Goal: Task Accomplishment & Management: Complete application form

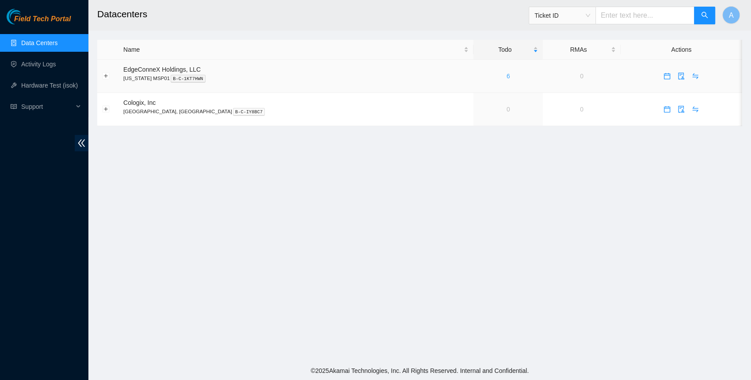
click at [507, 77] on link "6" at bounding box center [509, 76] width 4 height 7
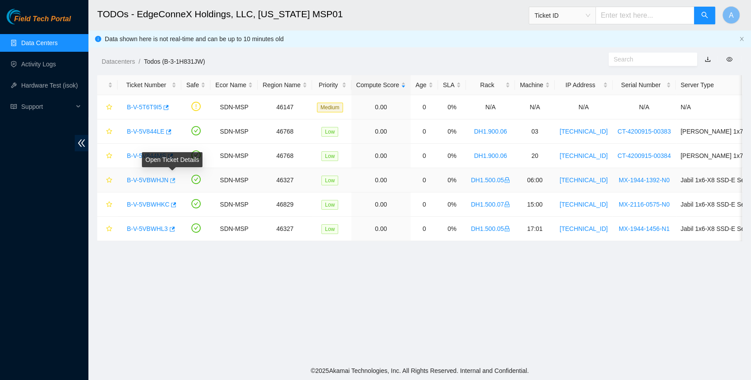
click at [175, 179] on icon "button" at bounding box center [172, 180] width 6 height 6
click at [174, 202] on icon "button" at bounding box center [174, 204] width 5 height 5
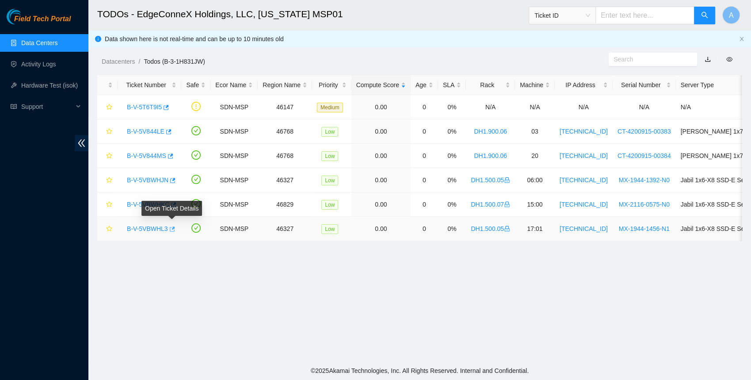
click at [173, 227] on icon "button" at bounding box center [171, 229] width 6 height 6
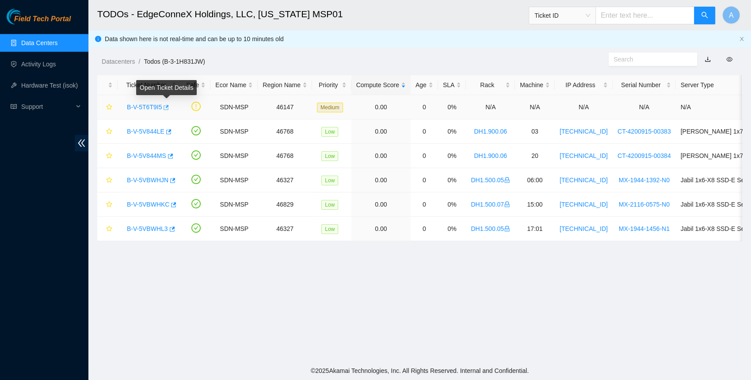
click at [168, 107] on icon "button" at bounding box center [165, 107] width 6 height 6
click at [58, 86] on link "Hardware Test (isok)" at bounding box center [49, 85] width 57 height 7
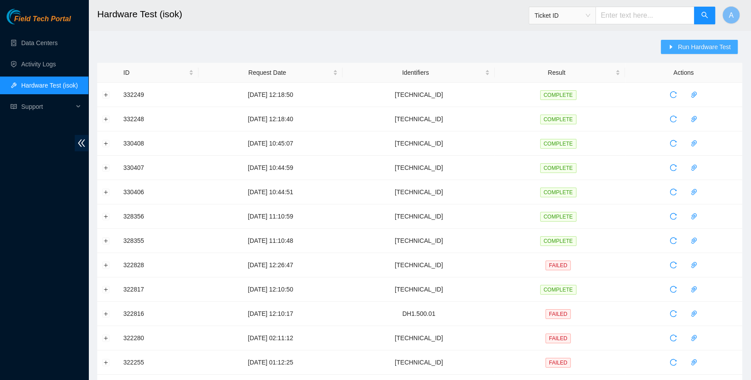
click at [687, 47] on span "Run Hardware Test" at bounding box center [704, 47] width 53 height 10
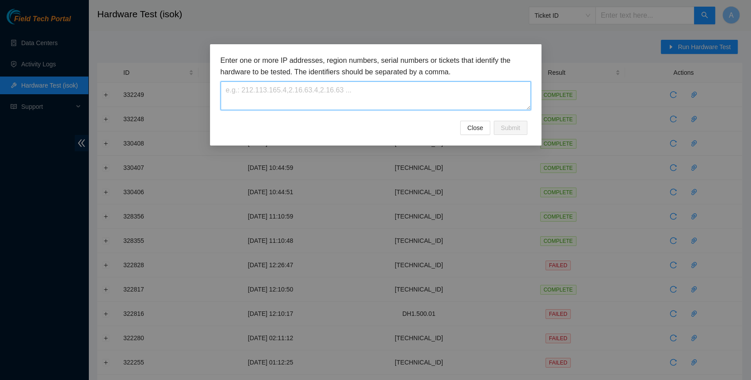
click at [412, 97] on textarea at bounding box center [376, 95] width 310 height 29
paste textarea "23.50.123.76"
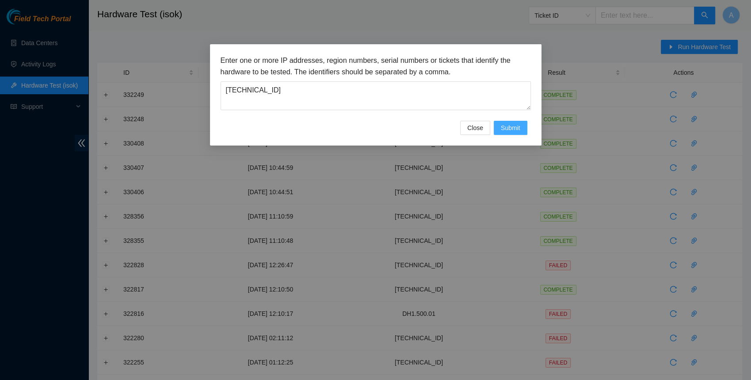
click at [521, 128] on button "Submit" at bounding box center [511, 128] width 34 height 14
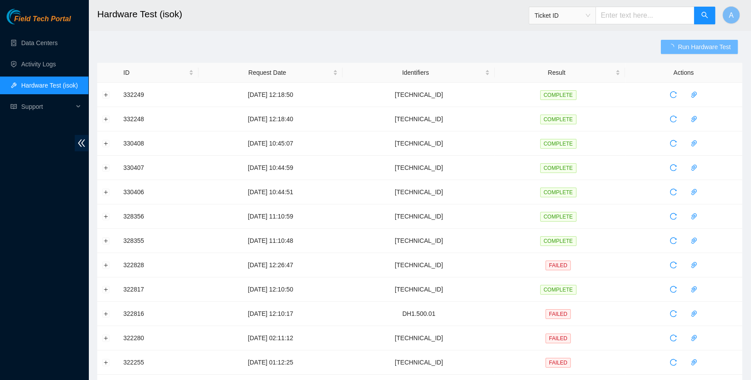
click at [561, 48] on div "Run Hardware Test ID Request Date Identifiers Result Actions 332249 04-09-2025 …" at bounding box center [419, 318] width 645 height 557
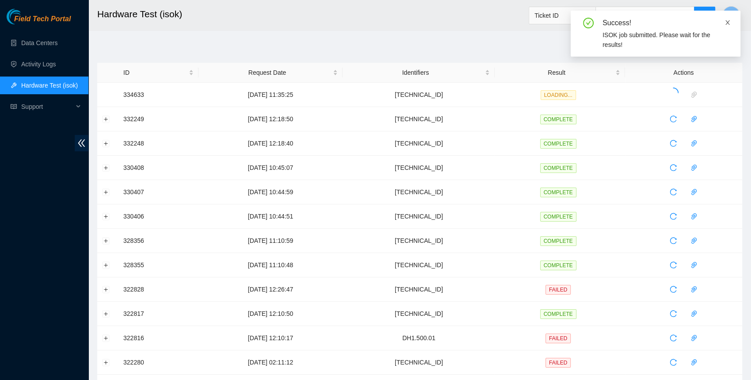
click at [725, 22] on icon "close" at bounding box center [728, 22] width 6 height 6
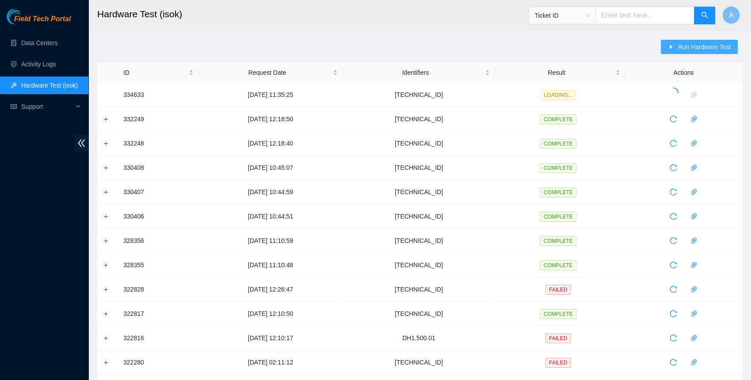
click at [683, 45] on span "Run Hardware Test" at bounding box center [704, 47] width 53 height 10
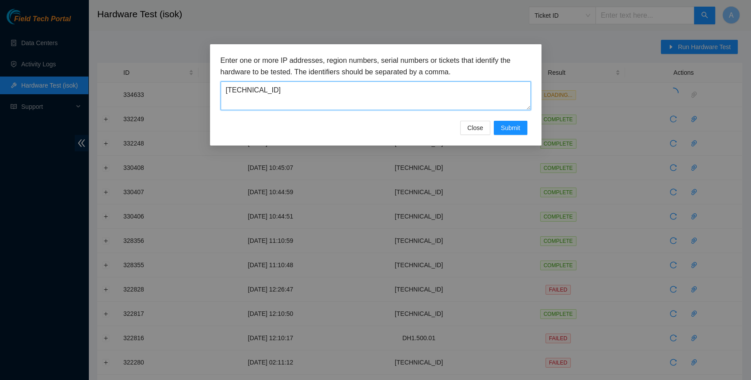
click at [416, 103] on textarea "[TECHNICAL_ID]" at bounding box center [376, 95] width 310 height 29
paste textarea "99"
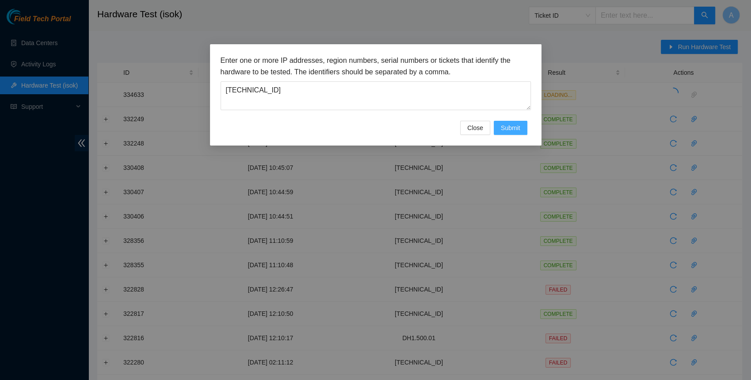
click at [509, 130] on span "Submit" at bounding box center [510, 128] width 19 height 10
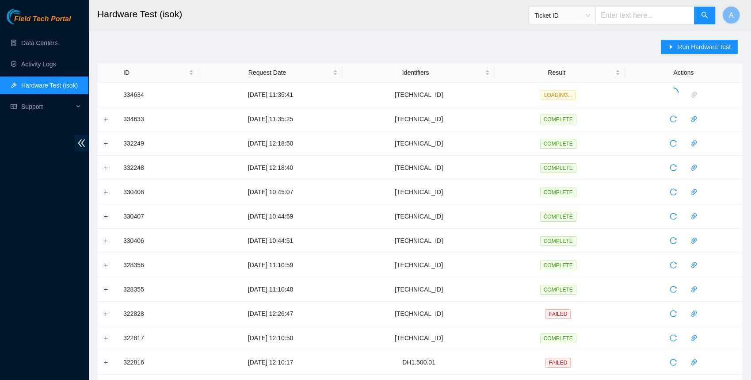
click at [605, 41] on div "Run Hardware Test ID Request Date Identifiers Result Actions 334634 10-09-2025 …" at bounding box center [419, 318] width 645 height 557
click at [672, 45] on icon "caret-right" at bounding box center [671, 47] width 6 height 6
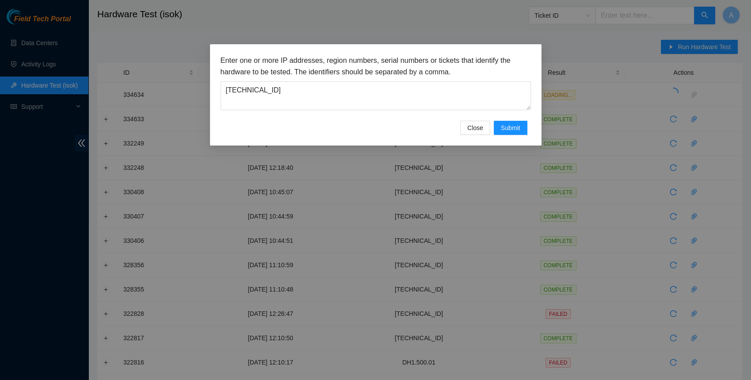
click at [328, 111] on div "Enter one or more IP addresses, region numbers, serial numbers or tickets that …" at bounding box center [376, 88] width 310 height 66
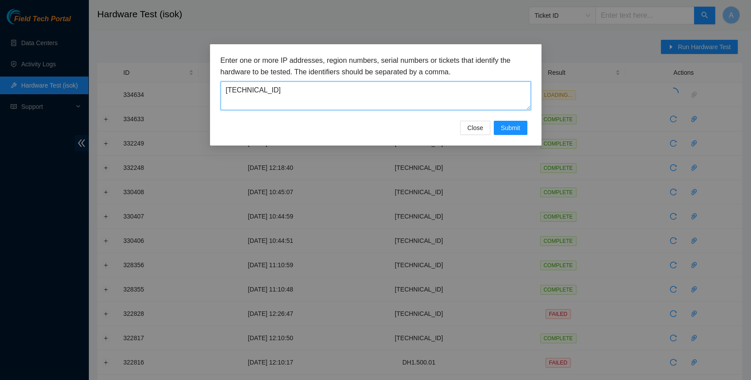
click at [323, 96] on textarea "[TECHNICAL_ID]" at bounding box center [376, 95] width 310 height 29
paste textarea "200.134.158"
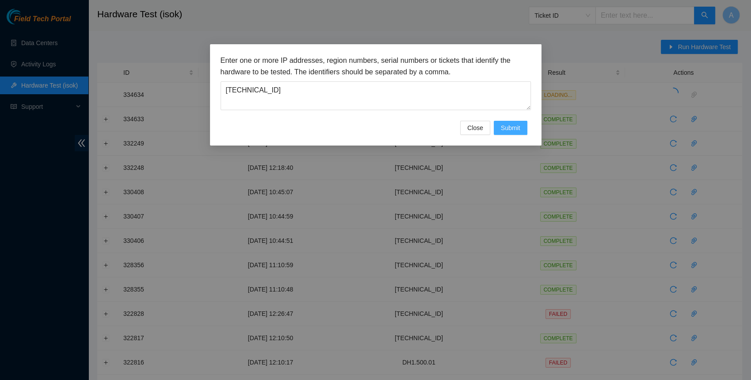
click at [517, 123] on span "Submit" at bounding box center [510, 128] width 19 height 10
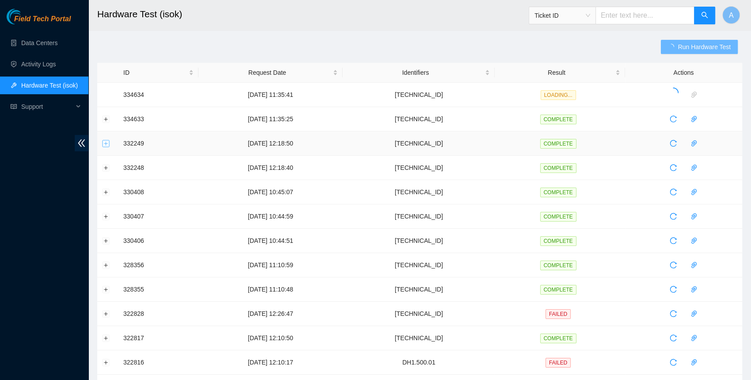
click at [107, 142] on button "Expand row" at bounding box center [106, 143] width 7 height 7
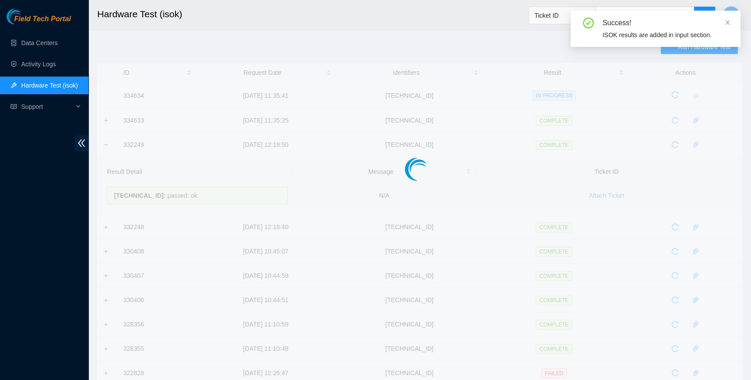
click at [180, 191] on div at bounding box center [419, 151] width 645 height 177
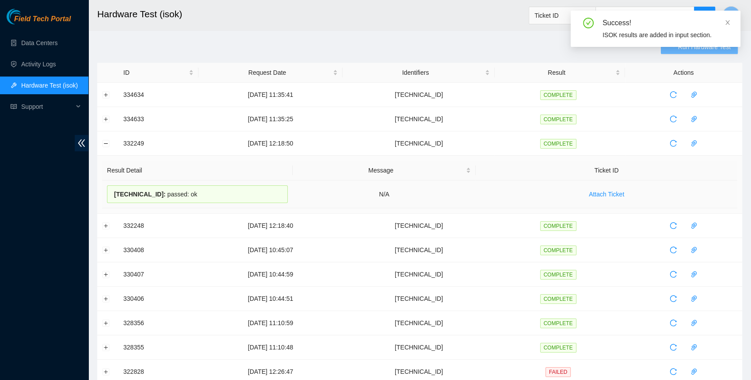
click at [180, 195] on div "23.40.98.204 : passed: ok" at bounding box center [197, 194] width 181 height 18
copy div "23.40.98.204 : passed: ok"
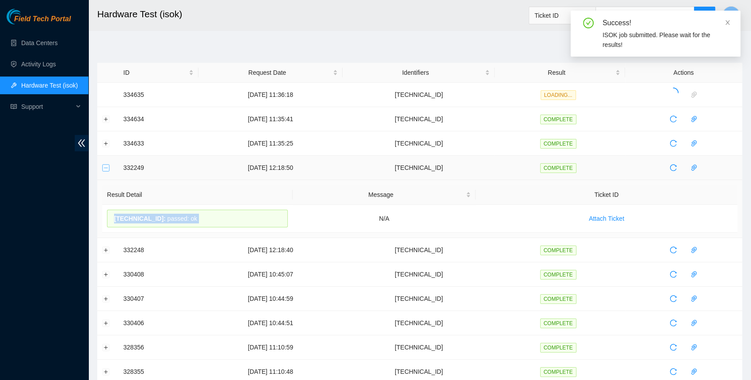
click at [104, 166] on button "Collapse row" at bounding box center [106, 167] width 7 height 7
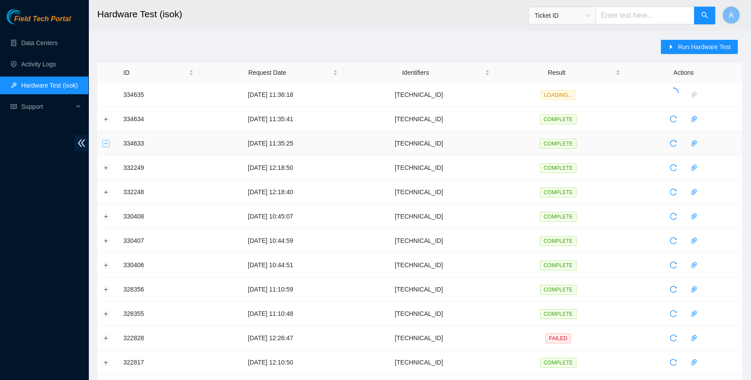
click at [109, 144] on button "Expand row" at bounding box center [106, 143] width 7 height 7
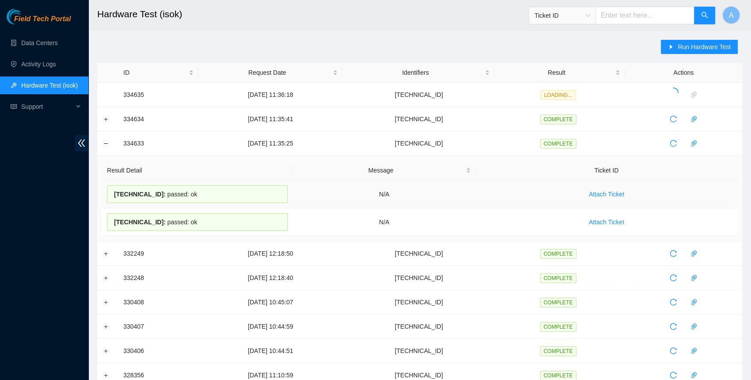
drag, startPoint x: 205, startPoint y: 221, endPoint x: 115, endPoint y: 192, distance: 94.7
click at [115, 192] on tbody "23.50.123.76 : passed: ok N/A Attach Ticket 23.50.123.77 : passed: ok N/A Attac…" at bounding box center [419, 208] width 635 height 56
copy tbody "23.50.123.76 : passed: ok N/A Attach Ticket 23.50.123.77 : passed: ok"
click at [107, 141] on button "Collapse row" at bounding box center [106, 143] width 7 height 7
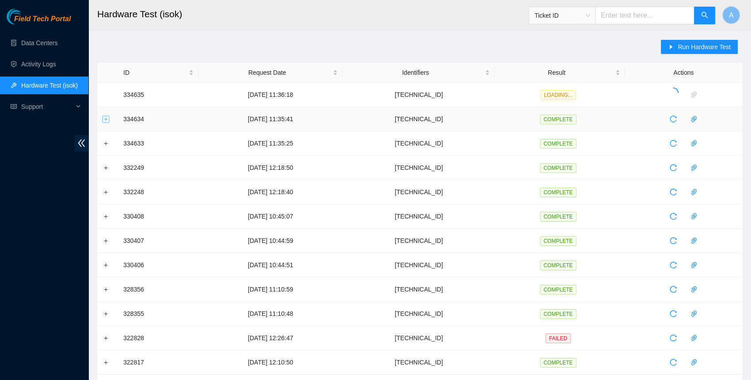
click at [104, 116] on button "Expand row" at bounding box center [106, 118] width 7 height 7
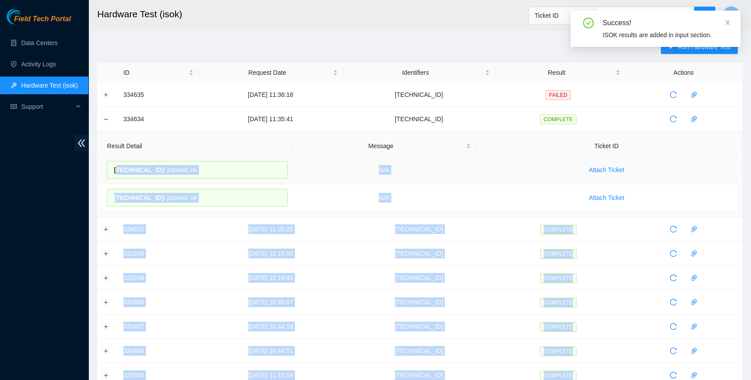
drag, startPoint x: 211, startPoint y: 198, endPoint x: 118, endPoint y: 172, distance: 96.6
click at [118, 172] on tbody "23.50.123.99 : passed: ok N/A Attach Ticket 23.50.123.98 : passed: ok N/A Attac…" at bounding box center [419, 184] width 635 height 56
click at [118, 172] on span "23.50.123.99 :" at bounding box center [140, 169] width 52 height 7
drag, startPoint x: 200, startPoint y: 196, endPoint x: 112, endPoint y: 167, distance: 92.7
click at [112, 167] on tbody "23.50.123.99 : passed: ok N/A Attach Ticket 23.50.123.98 : passed: ok N/A Attac…" at bounding box center [419, 184] width 635 height 56
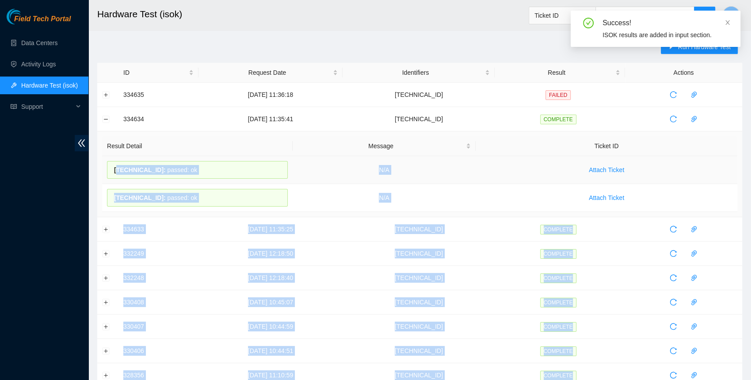
copy tbody "23.50.123.99 : passed: ok N/A Attach Ticket 23.50.123.98 : passed: ok"
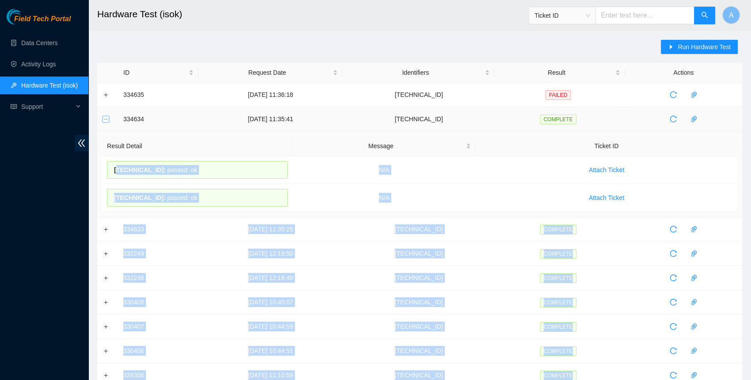
click at [105, 116] on button "Collapse row" at bounding box center [106, 118] width 7 height 7
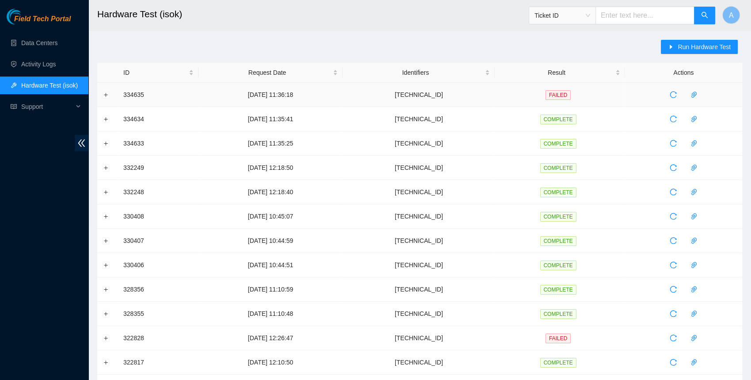
click at [110, 95] on td at bounding box center [107, 95] width 21 height 24
click at [107, 95] on button "Expand row" at bounding box center [106, 94] width 7 height 7
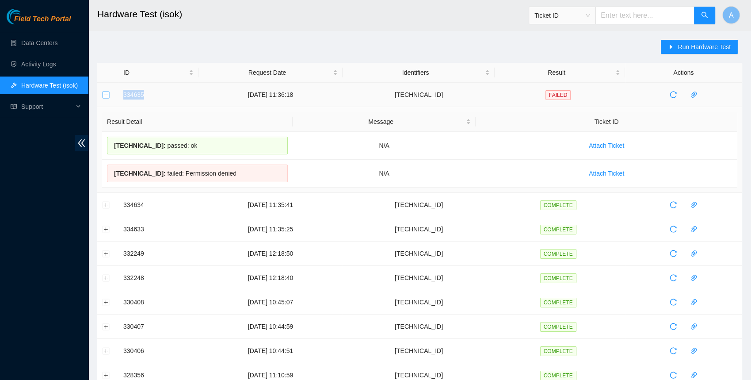
click at [107, 95] on button "Collapse row" at bounding box center [106, 94] width 7 height 7
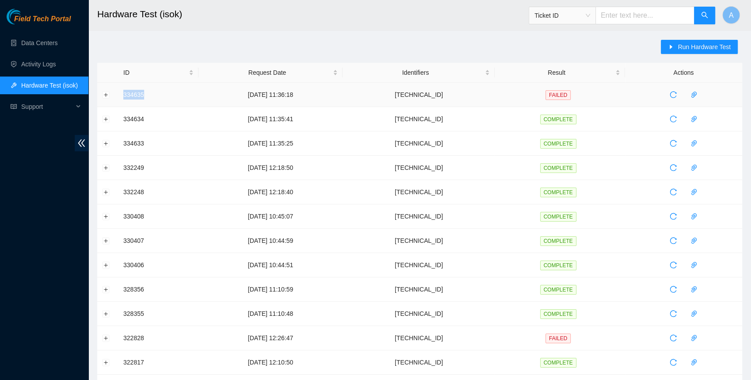
click at [119, 93] on td "334635" at bounding box center [158, 95] width 80 height 24
click at [694, 47] on span "Run Hardware Test" at bounding box center [704, 47] width 53 height 10
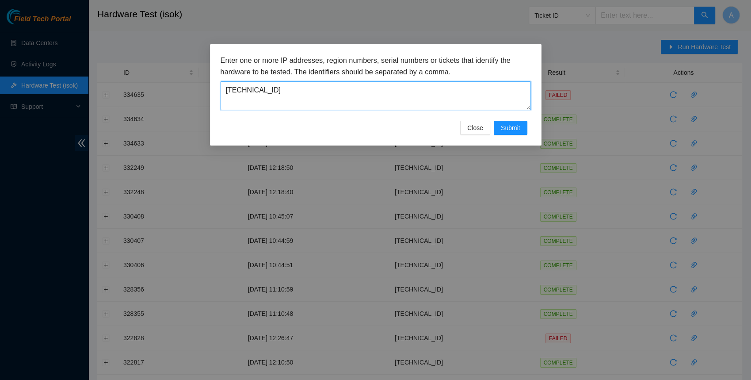
click at [367, 101] on textarea "23.200.134.158" at bounding box center [376, 95] width 310 height 29
paste textarea
type textarea "23.200.134.158"
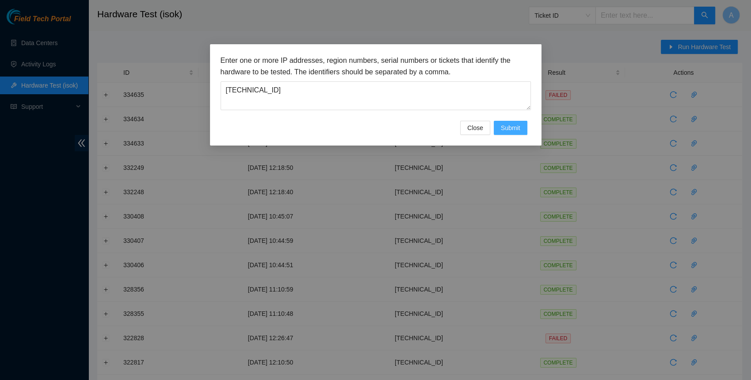
click at [518, 127] on span "Submit" at bounding box center [510, 128] width 19 height 10
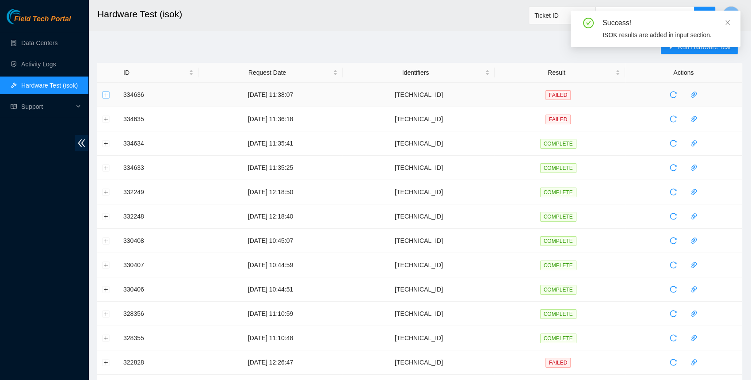
click at [106, 94] on button "Expand row" at bounding box center [106, 94] width 7 height 7
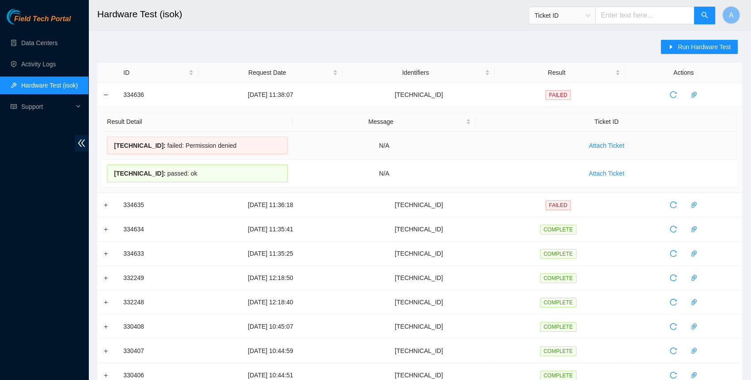
drag, startPoint x: 226, startPoint y: 172, endPoint x: 109, endPoint y: 141, distance: 120.7
click at [109, 141] on tbody "23.200.134.159 : failed: Permission denied N/A Attach Ticket 23.200.134.158 : p…" at bounding box center [419, 160] width 635 height 56
copy tbody "23.200.134.159 : failed: Permission denied N/A Attach Ticket 23.200.134.158 : p…"
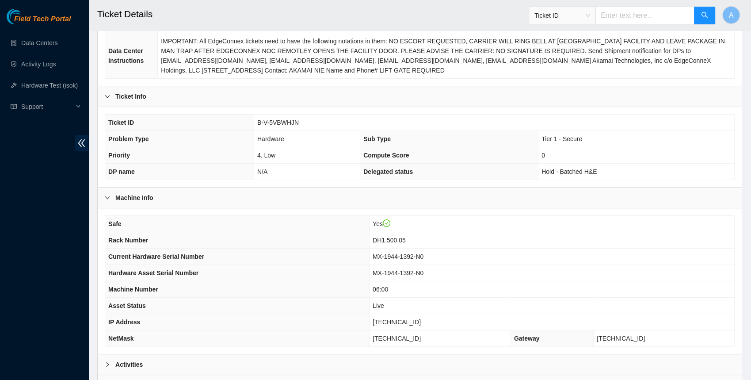
scroll to position [215, 0]
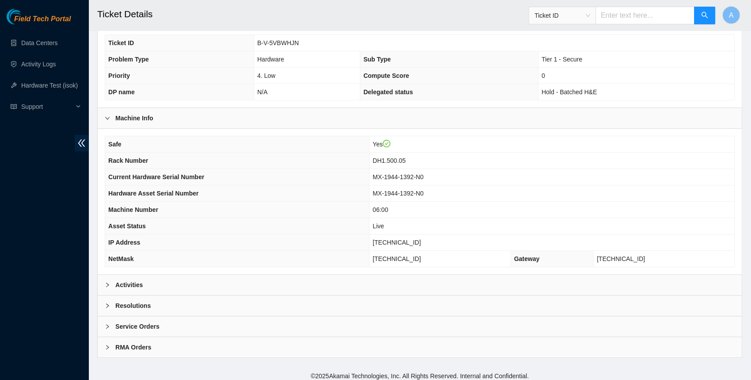
click at [233, 277] on div "Activities" at bounding box center [420, 285] width 644 height 20
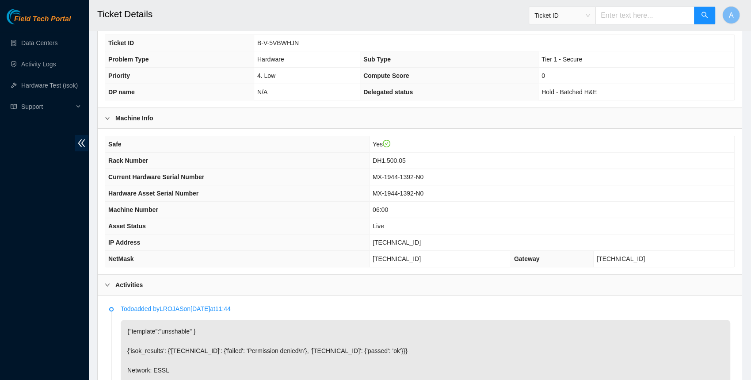
click at [233, 277] on div "Activities" at bounding box center [420, 285] width 644 height 20
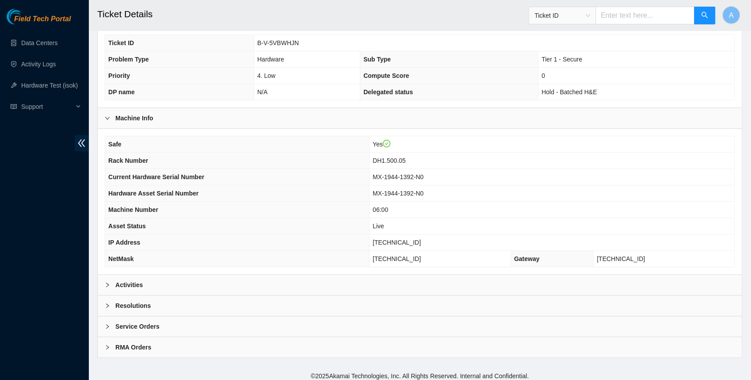
click at [218, 269] on div "Safe Yes Rack Number DH1.500.05 Current Hardware Serial Number MX-1944-1392-N0 …" at bounding box center [420, 201] width 644 height 145
click at [218, 278] on div "Activities" at bounding box center [420, 285] width 644 height 20
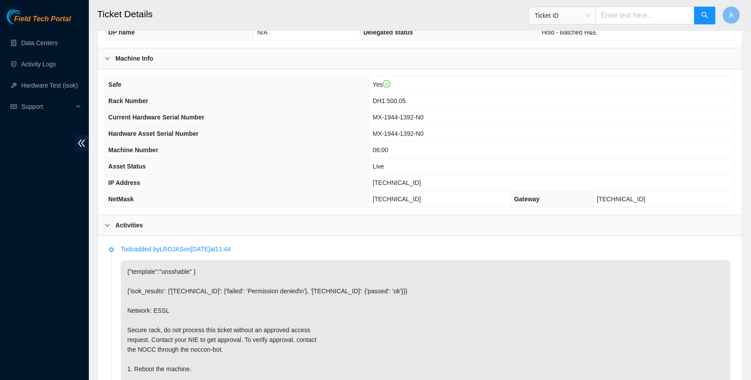
scroll to position [244, 0]
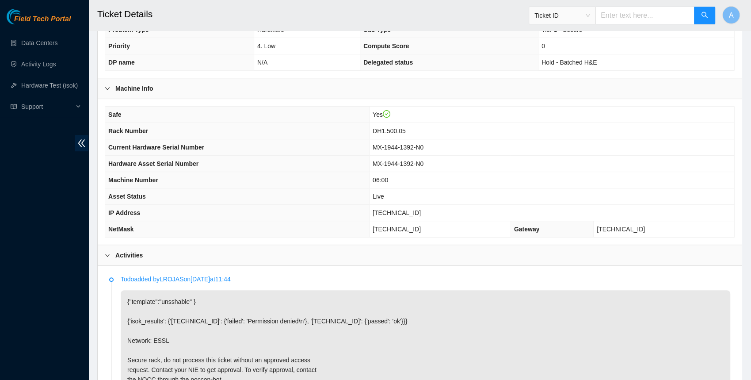
click at [412, 209] on span "[TECHNICAL_ID]" at bounding box center [397, 212] width 48 height 7
copy span "[TECHNICAL_ID]"
click at [664, 228] on td "23.50.123.65" at bounding box center [664, 229] width 141 height 16
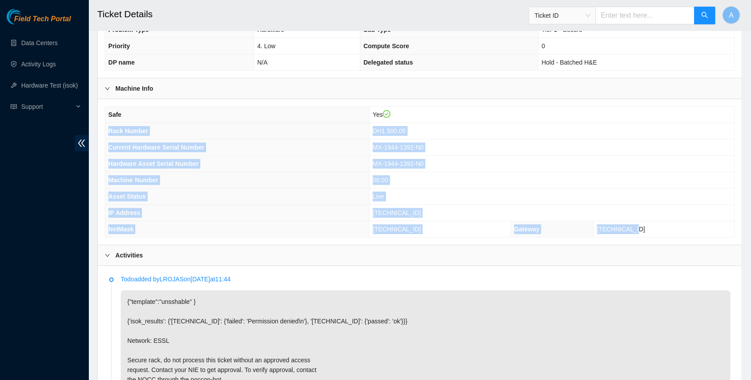
drag, startPoint x: 665, startPoint y: 225, endPoint x: 107, endPoint y: 129, distance: 566.5
click at [107, 129] on tbody "Safe Yes Rack Number DH1.500.05 Current Hardware Serial Number MX-1944-1392-N0 …" at bounding box center [419, 172] width 629 height 130
copy tbody "Rack Number DH1.500.05 Current Hardware Serial Number MX-1944-1392-N0 Hardware …"
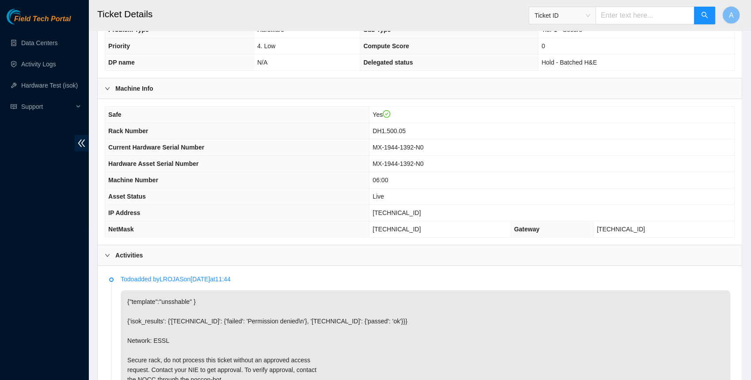
click at [153, 247] on div "Activities" at bounding box center [420, 255] width 644 height 20
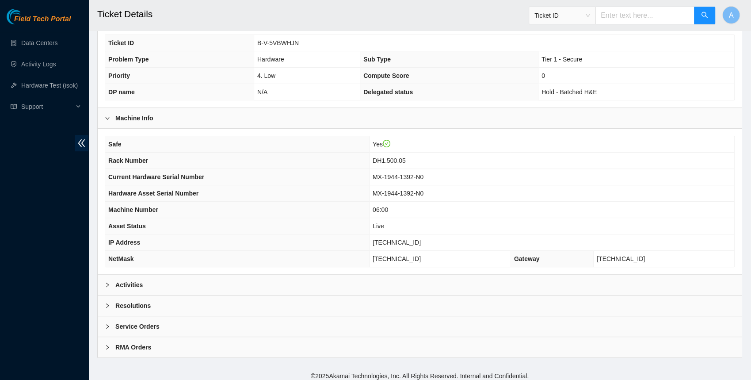
click at [166, 303] on div "Resolutions" at bounding box center [420, 305] width 644 height 20
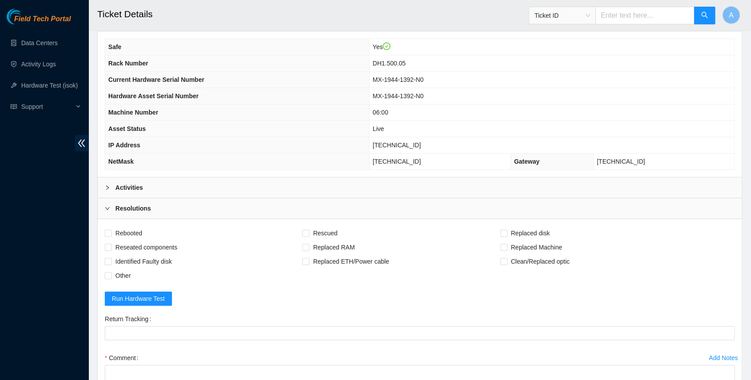
scroll to position [355, 0]
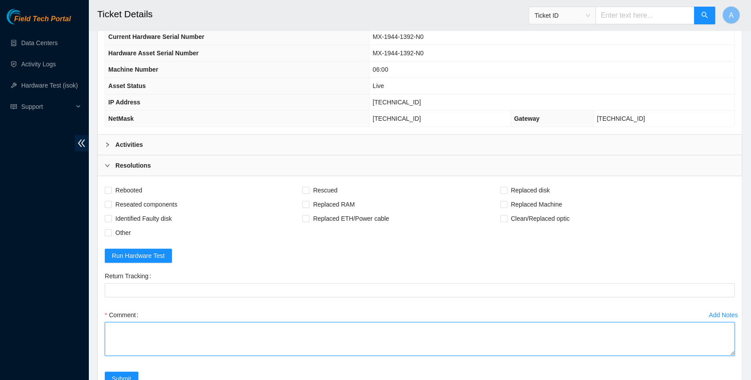
click at [168, 332] on textarea "Comment" at bounding box center [420, 339] width 630 height 34
paste textarea "Rack Number DH1.500.05 Current Hardware Serial Number MX-1944-1392-N0 Hardware …"
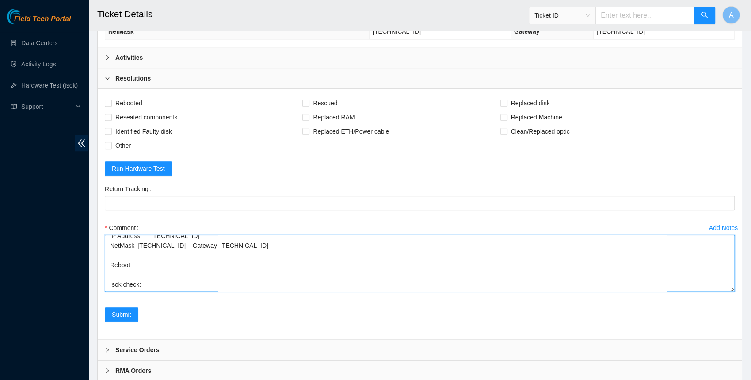
scroll to position [12, 0]
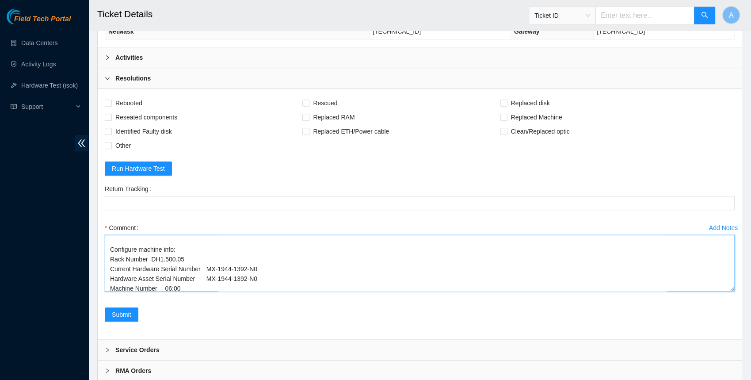
drag, startPoint x: 731, startPoint y: 260, endPoint x: 717, endPoint y: 416, distance: 156.7
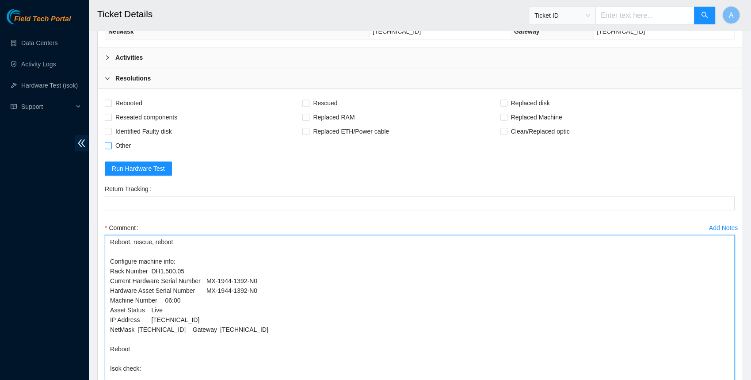
type textarea "Reboot, rescue, reboot Configure machine info: Rack Number DH1.500.05 Current H…"
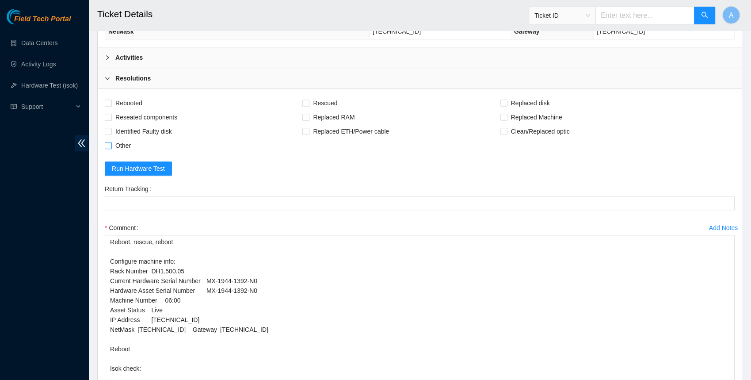
click at [121, 140] on span "Other" at bounding box center [123, 145] width 23 height 14
click at [111, 142] on input "Other" at bounding box center [108, 145] width 6 height 6
checkbox input "true"
click at [122, 112] on span "Reseated components" at bounding box center [146, 117] width 69 height 14
click at [111, 114] on input "Reseated components" at bounding box center [108, 117] width 6 height 6
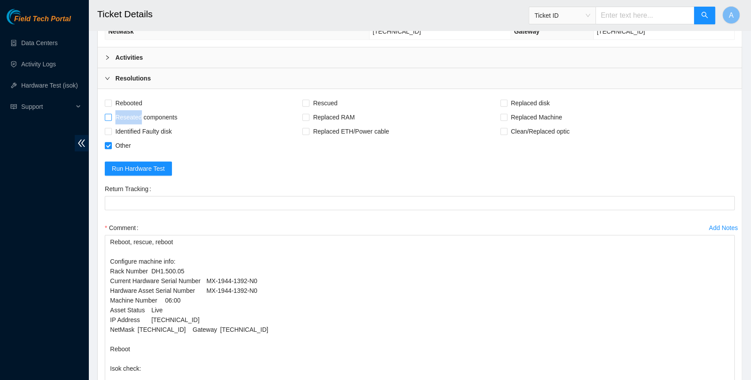
click at [122, 112] on span "Reseated components" at bounding box center [146, 117] width 69 height 14
click at [111, 114] on input "Reseated components" at bounding box center [108, 117] width 6 height 6
click at [122, 112] on span "Reseated components" at bounding box center [146, 117] width 69 height 14
click at [111, 114] on input "Reseated components" at bounding box center [108, 117] width 6 height 6
checkbox input "true"
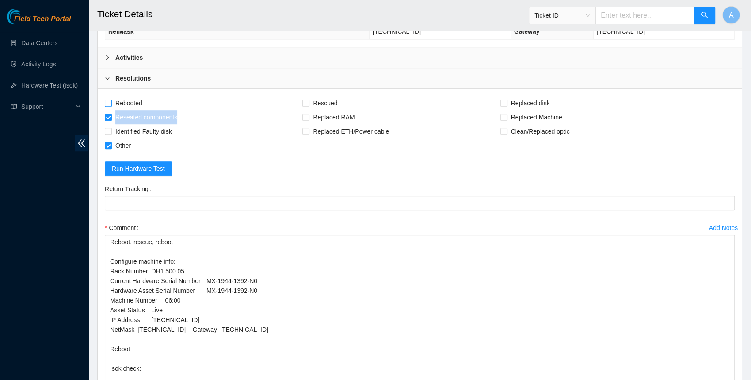
click at [111, 99] on input "Rebooted" at bounding box center [108, 102] width 6 height 6
checkbox input "true"
click at [272, 89] on div "Rebooted Rescued Replaced disk Reseated components Replaced RAM Replaced Machin…" at bounding box center [420, 280] width 644 height 383
click at [309, 99] on input "Rescued" at bounding box center [305, 102] width 6 height 6
checkbox input "true"
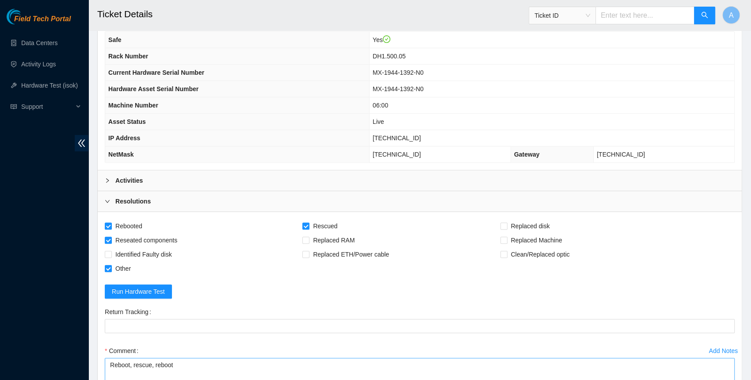
scroll to position [271, 0]
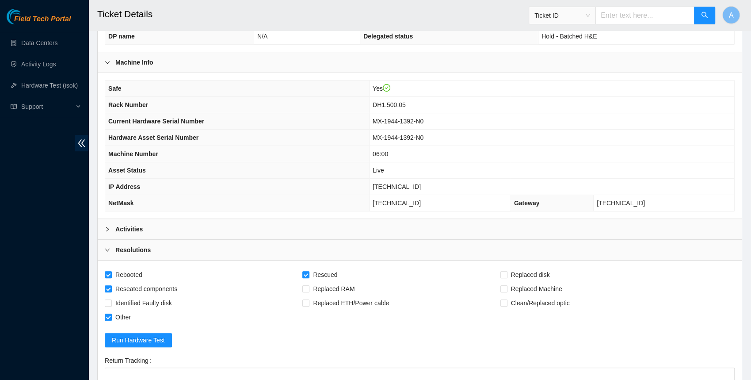
click at [401, 183] on span "[TECHNICAL_ID]" at bounding box center [397, 186] width 48 height 7
copy span "[TECHNICAL_ID]"
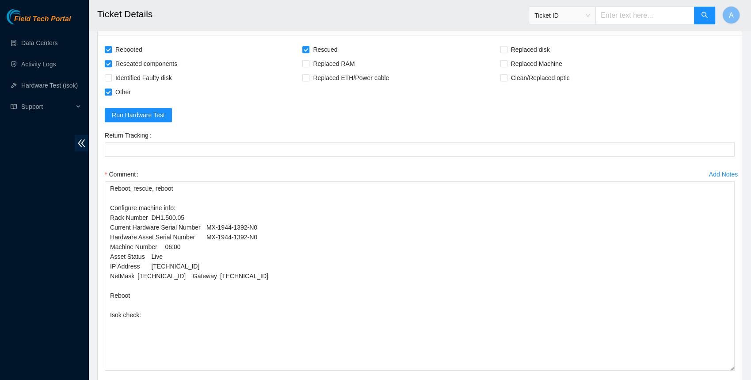
scroll to position [513, 0]
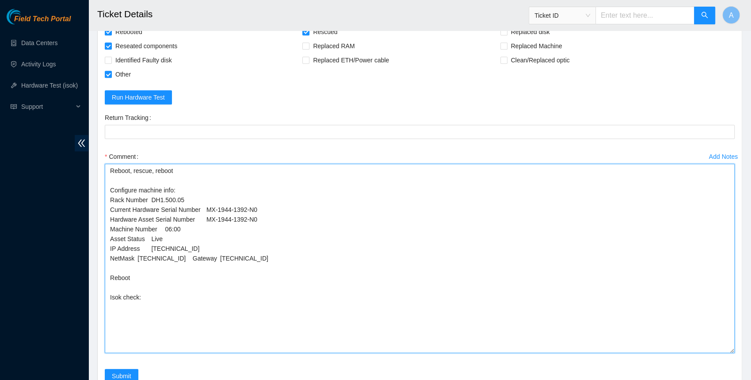
drag, startPoint x: 269, startPoint y: 211, endPoint x: 80, endPoint y: 211, distance: 189.2
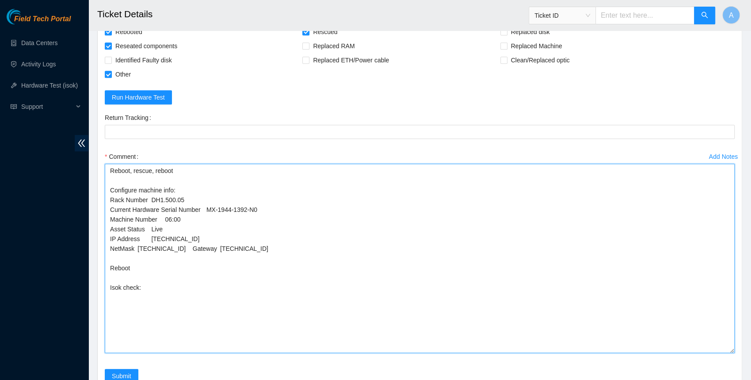
drag, startPoint x: 168, startPoint y: 224, endPoint x: 64, endPoint y: 223, distance: 103.4
click at [195, 233] on textarea "Reboot, rescue, reboot Configure machine info: Rack Number DH1.500.05 Current H…" at bounding box center [420, 258] width 630 height 189
click at [198, 279] on textarea "Reboot, rescue, reboot Configure machine info: Rack Number DH1.500.05 Current H…" at bounding box center [420, 258] width 630 height 189
paste textarea "23.50.123.76 : passed: ok N/A 23.50.123.77 : passed: ok"
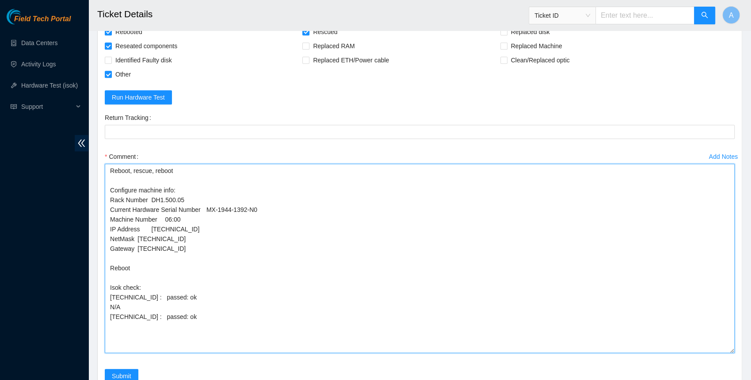
drag, startPoint x: 183, startPoint y: 300, endPoint x: 73, endPoint y: 300, distance: 110.5
type textarea "Reboot, rescue, reboot Configure machine info: Rack Number DH1.500.05 Current H…"
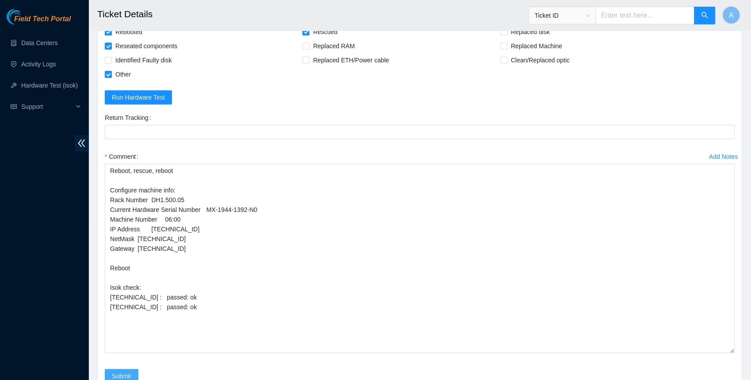
click at [114, 371] on span "Submit" at bounding box center [121, 376] width 19 height 10
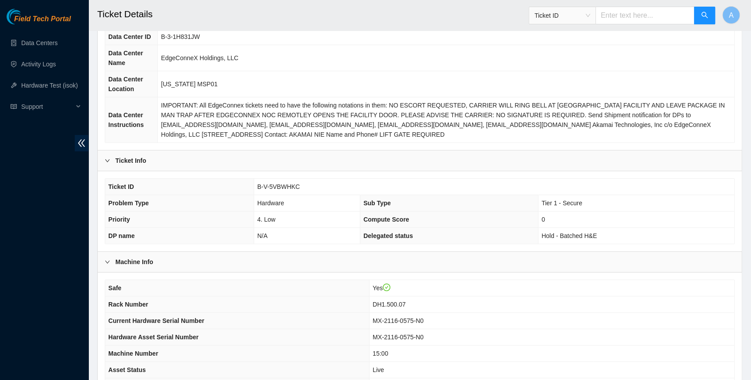
scroll to position [144, 0]
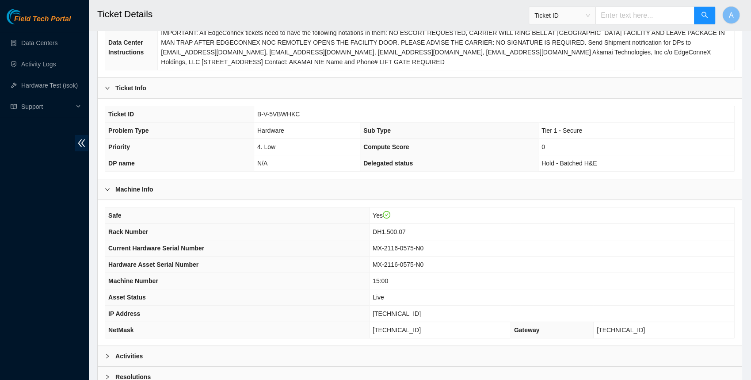
click at [162, 351] on div "Activities" at bounding box center [420, 356] width 644 height 20
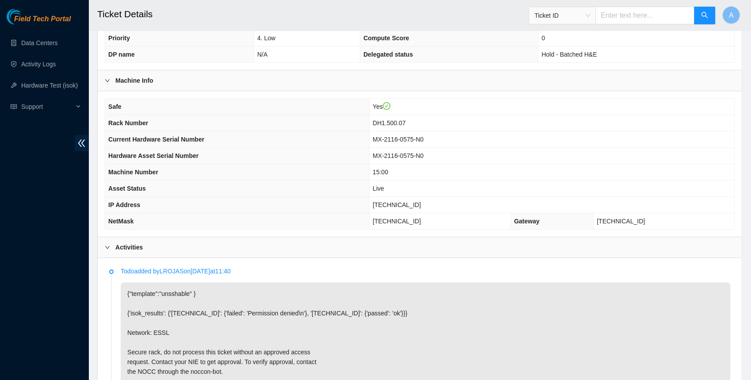
scroll to position [240, 0]
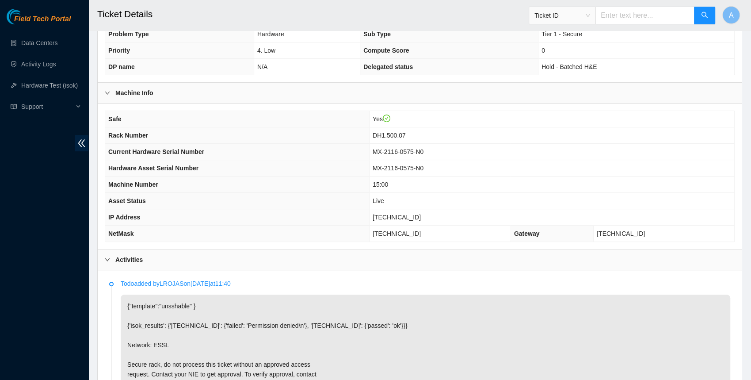
click at [408, 214] on span "[TECHNICAL_ID]" at bounding box center [397, 217] width 48 height 7
copy span "[TECHNICAL_ID]"
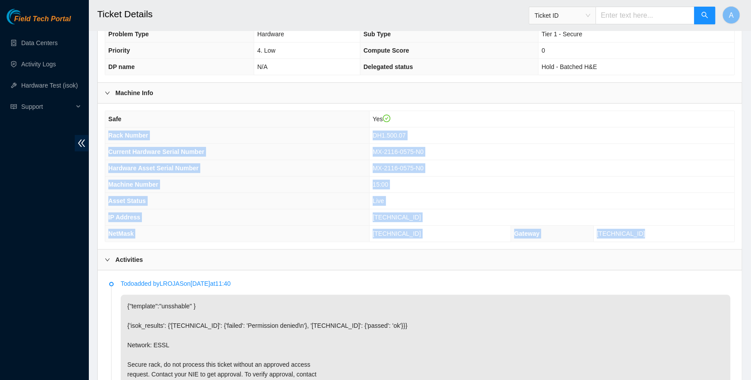
drag, startPoint x: 657, startPoint y: 228, endPoint x: 106, endPoint y: 134, distance: 559.8
click at [106, 134] on tbody "Safe Yes Rack Number DH1.500.07 Current Hardware Serial Number MX-2116-0575-N0 …" at bounding box center [419, 176] width 629 height 130
copy tbody "Rack Number DH1.500.07 Current Hardware Serial Number MX-2116-0575-N0 Hardware …"
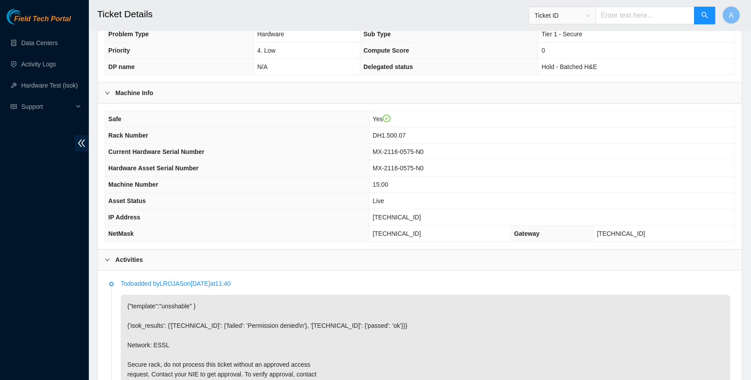
click at [154, 258] on div "Activities" at bounding box center [420, 259] width 644 height 20
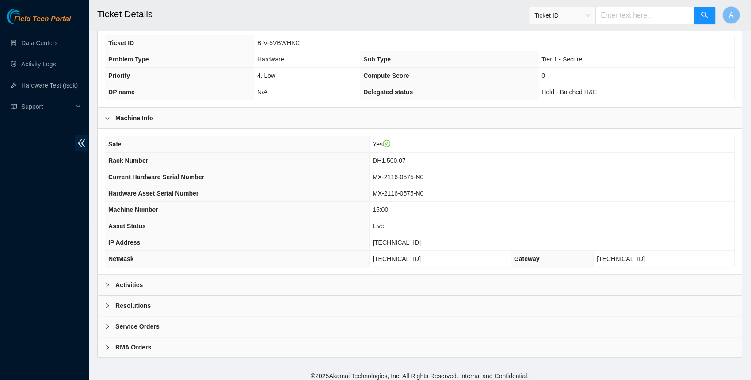
click at [158, 278] on div "Activities" at bounding box center [420, 285] width 644 height 20
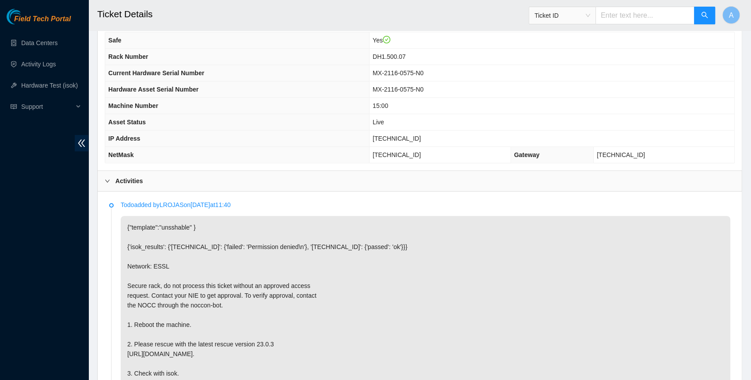
scroll to position [327, 0]
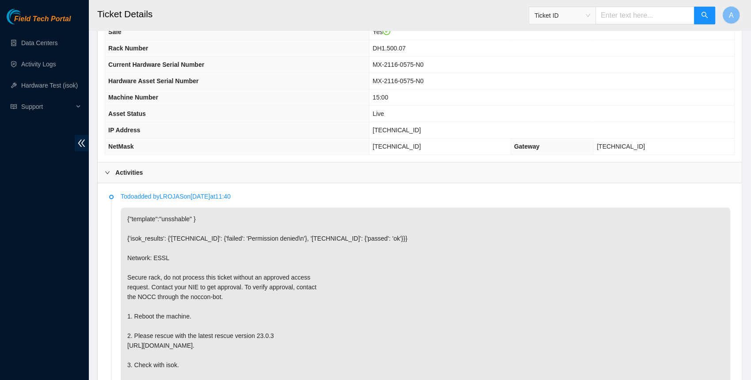
click at [155, 167] on div "Activities" at bounding box center [420, 172] width 644 height 20
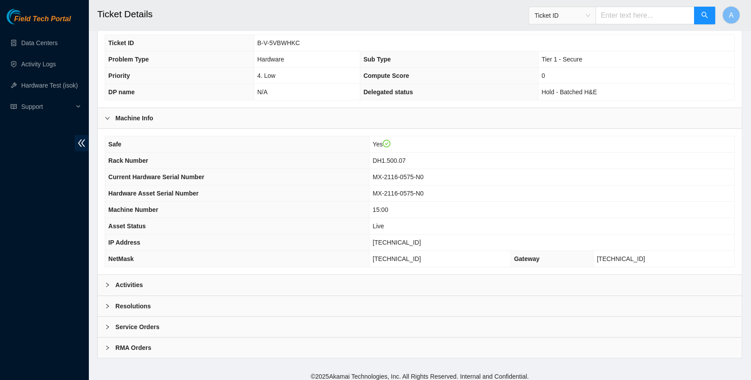
scroll to position [215, 0]
click at [172, 295] on div "Resolutions" at bounding box center [420, 305] width 644 height 20
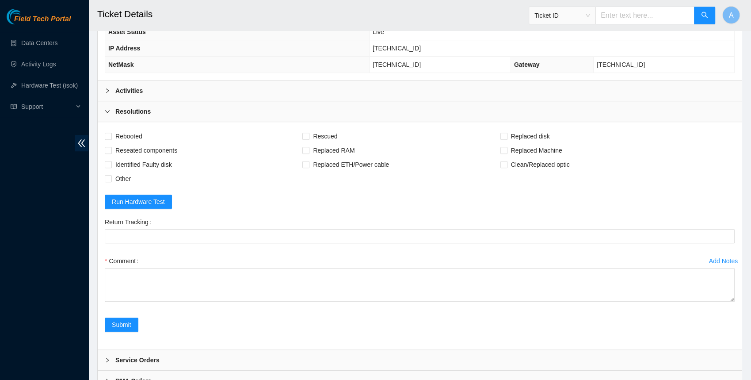
scroll to position [442, 0]
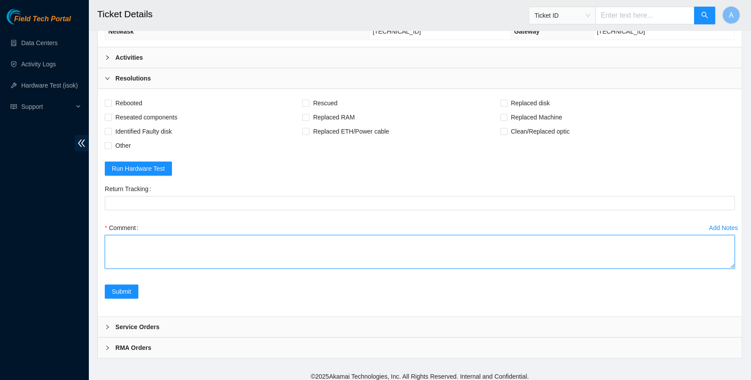
click at [188, 250] on textarea "Comment" at bounding box center [420, 252] width 630 height 34
paste textarea "Rack Number DH1.500.07 Current Hardware Serial Number MX-2116-0575-N0 Hardware …"
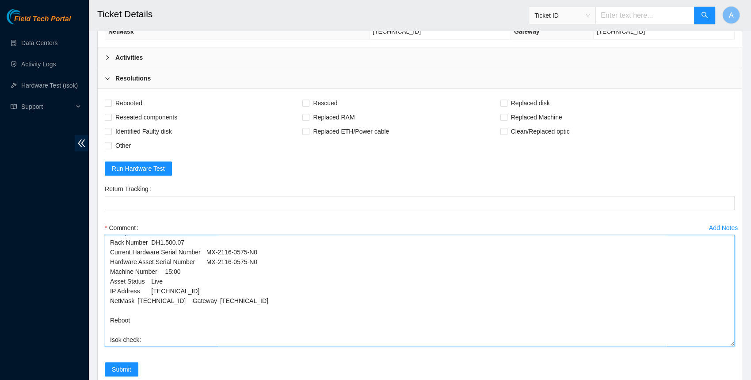
drag, startPoint x: 729, startPoint y: 260, endPoint x: 698, endPoint y: 416, distance: 159.5
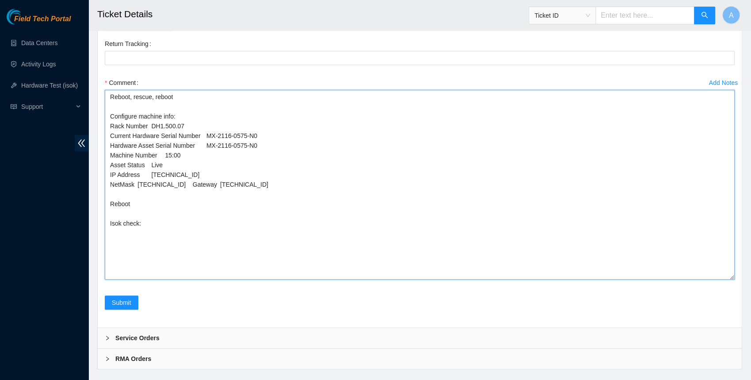
scroll to position [598, 0]
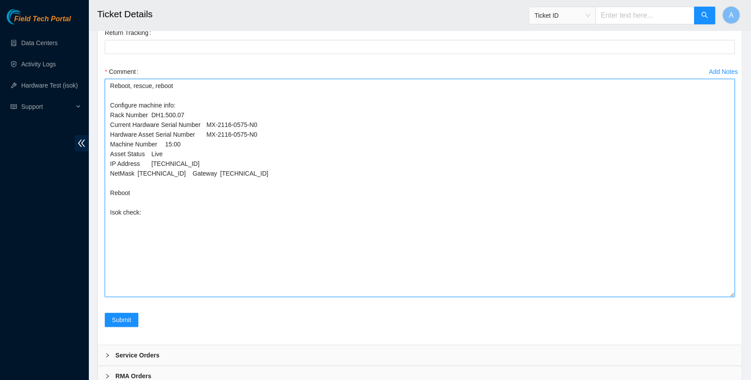
drag, startPoint x: 729, startPoint y: 259, endPoint x: 729, endPoint y: 291, distance: 31.8
click at [729, 290] on textarea "Reboot, rescue, reboot Configure machine info: Rack Number DH1.500.07 Current H…" at bounding box center [420, 188] width 630 height 218
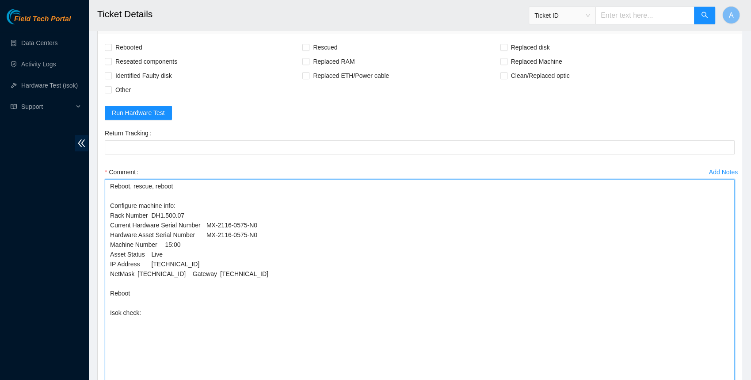
scroll to position [466, 0]
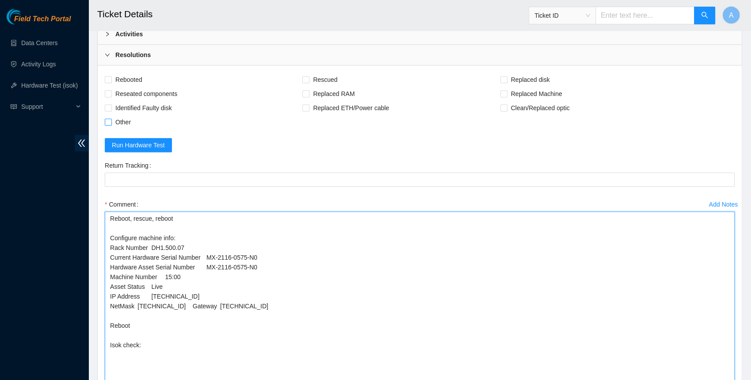
type textarea "Reboot, rescue, reboot Configure machine info: Rack Number DH1.500.07 Current H…"
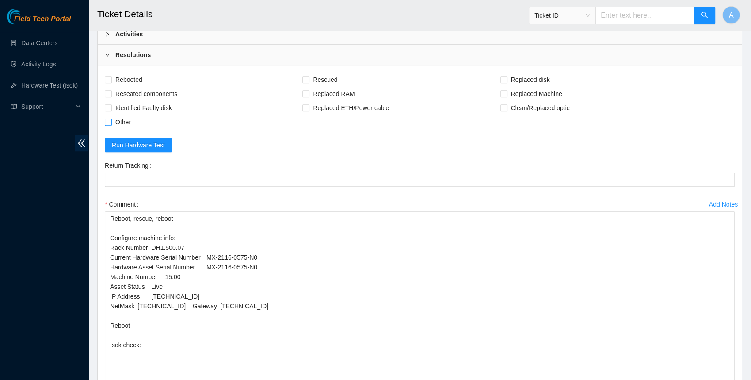
click at [114, 115] on span "Other" at bounding box center [123, 122] width 23 height 14
click at [111, 118] on input "Other" at bounding box center [108, 121] width 6 height 6
checkbox input "true"
click at [111, 90] on input "Reseated components" at bounding box center [108, 93] width 6 height 6
checkbox input "true"
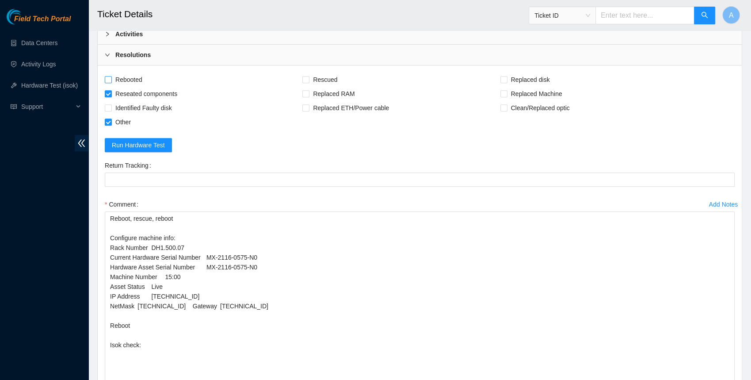
click at [114, 73] on span "Rebooted" at bounding box center [129, 80] width 34 height 14
click at [111, 76] on input "Rebooted" at bounding box center [108, 79] width 6 height 6
checkbox input "true"
click at [318, 73] on span "Rescued" at bounding box center [324, 80] width 31 height 14
click at [309, 76] on input "Rescued" at bounding box center [305, 79] width 6 height 6
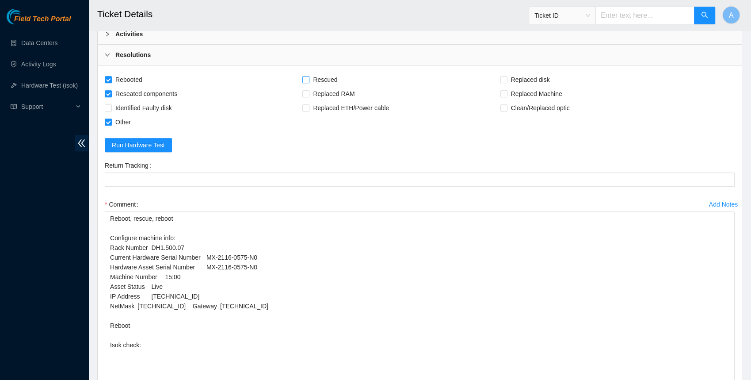
checkbox input "true"
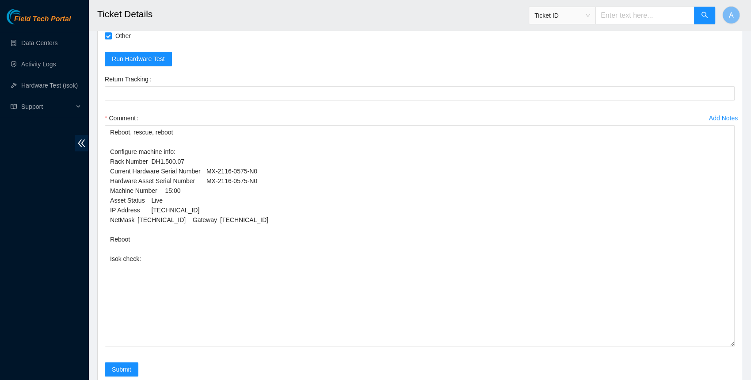
scroll to position [558, 0]
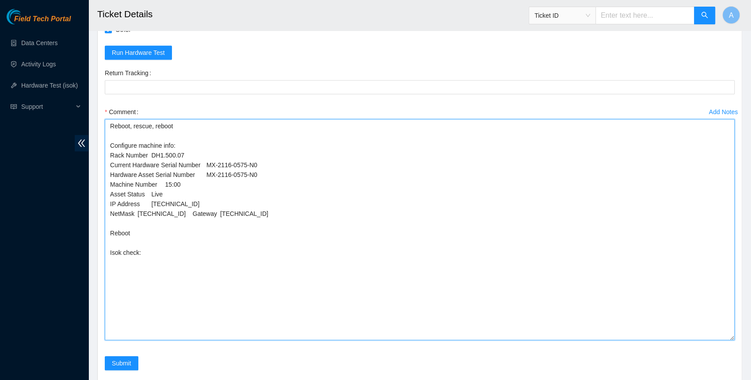
drag, startPoint x: 186, startPoint y: 190, endPoint x: 77, endPoint y: 190, distance: 108.8
drag, startPoint x: 278, startPoint y: 168, endPoint x: 73, endPoint y: 167, distance: 205.1
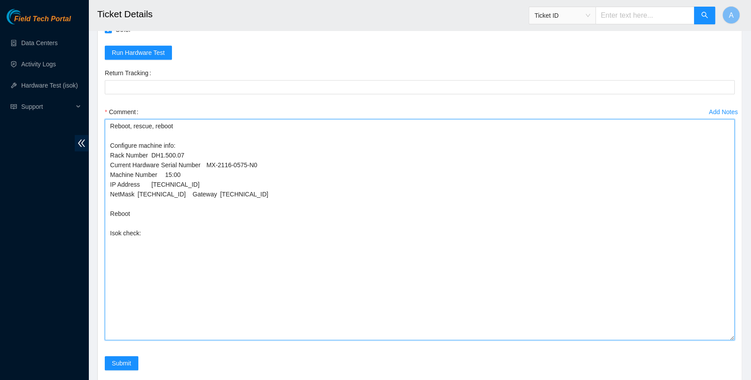
click at [194, 191] on textarea "Reboot, rescue, reboot Configure machine info: Rack Number DH1.500.07 Current H…" at bounding box center [420, 229] width 630 height 221
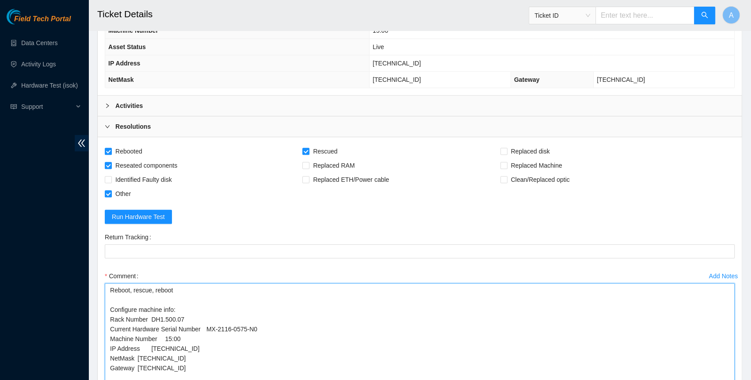
scroll to position [392, 0]
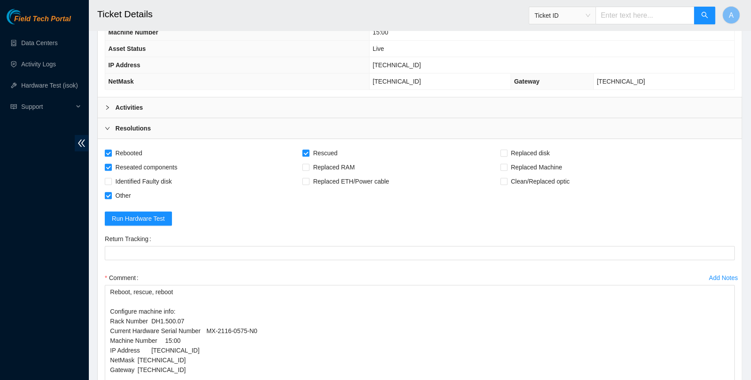
click at [401, 61] on span "[TECHNICAL_ID]" at bounding box center [397, 64] width 48 height 7
copy span "[TECHNICAL_ID]"
click at [351, 57] on th "IP Address" at bounding box center [237, 65] width 264 height 16
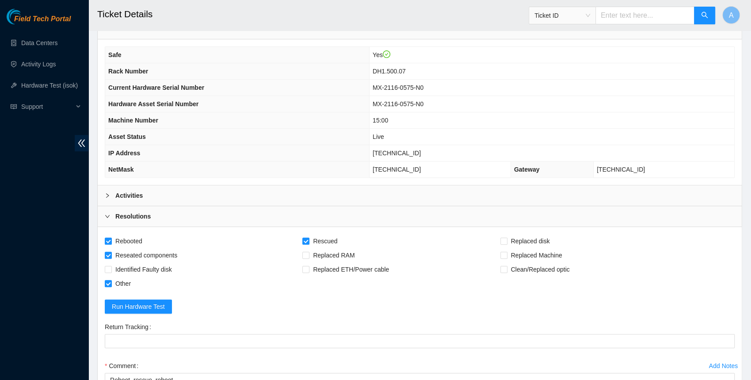
scroll to position [309, 0]
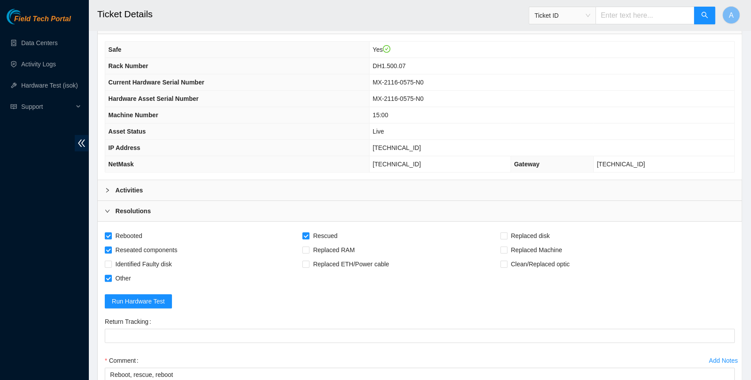
click at [164, 183] on div "Activities" at bounding box center [420, 190] width 644 height 20
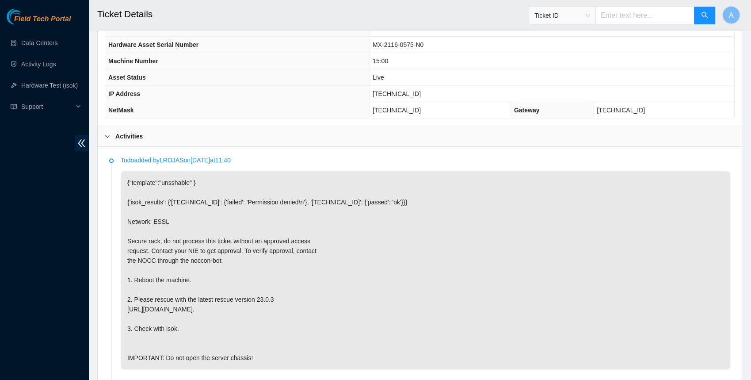
scroll to position [359, 0]
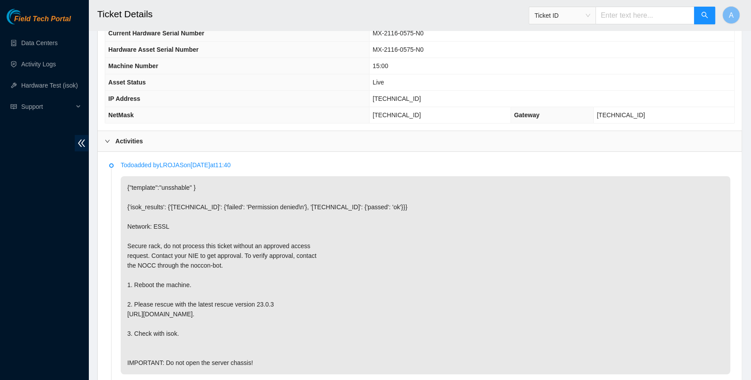
click at [153, 135] on div "Activities" at bounding box center [420, 141] width 644 height 20
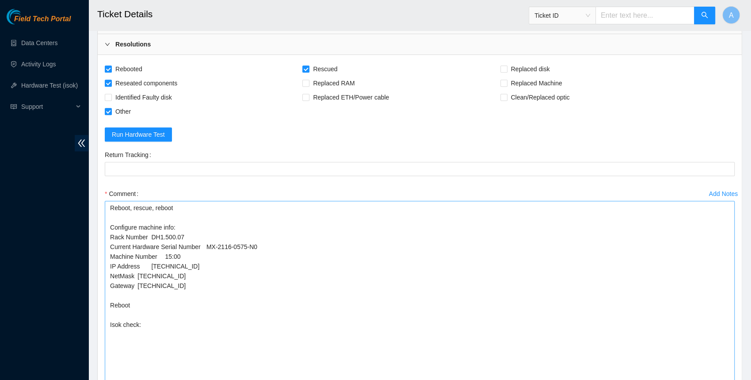
scroll to position [523, 0]
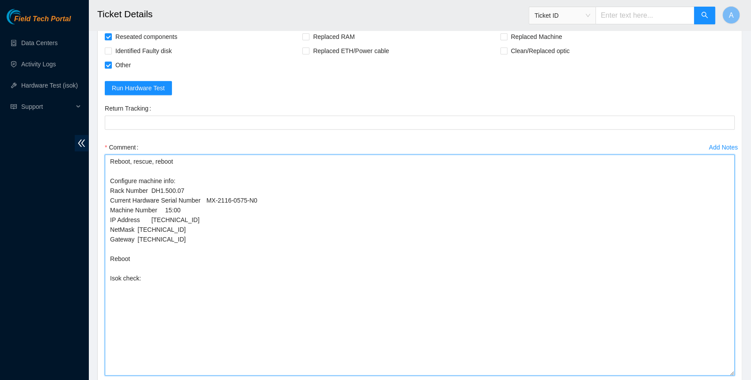
click at [175, 294] on textarea "Reboot, rescue, reboot Configure machine info: Rack Number DH1.500.07 Current H…" at bounding box center [420, 264] width 630 height 221
paste textarea "23.200.134.159 : failed: Permission denied N/A 23.200.134.158 : passed: ok"
drag, startPoint x: 137, startPoint y: 292, endPoint x: 61, endPoint y: 292, distance: 76.5
click at [220, 357] on textarea "Reboot, rescue, reboot Configure machine info: Rack Number DH1.500.07 Current H…" at bounding box center [420, 264] width 630 height 221
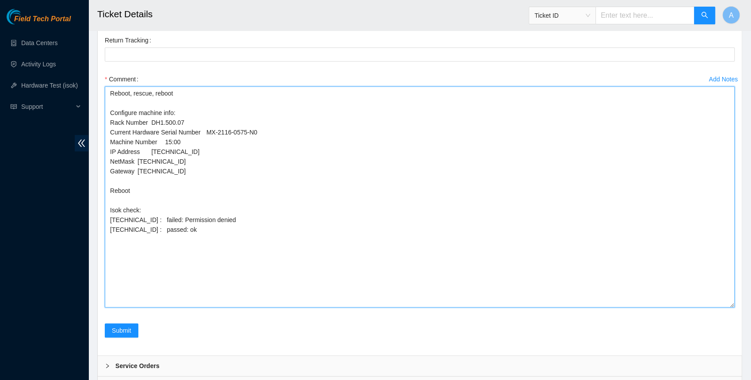
scroll to position [630, 0]
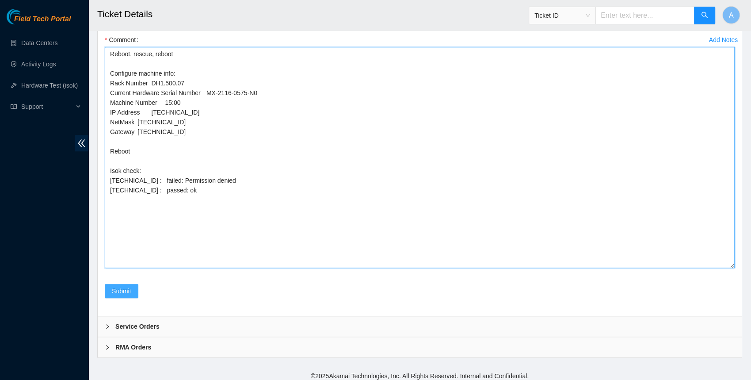
type textarea "Reboot, rescue, reboot Configure machine info: Rack Number DH1.500.07 Current H…"
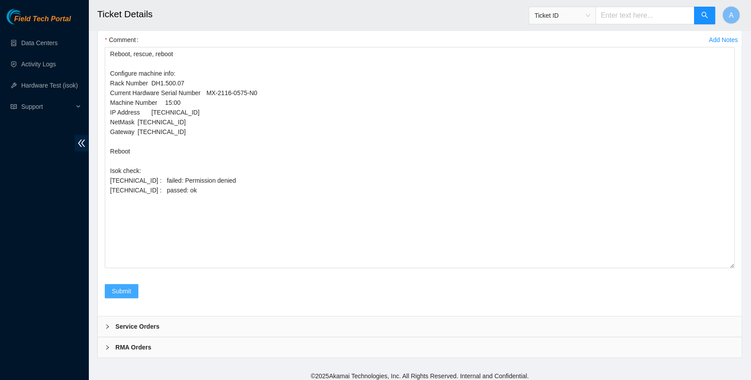
click at [131, 286] on span "Submit" at bounding box center [121, 291] width 19 height 10
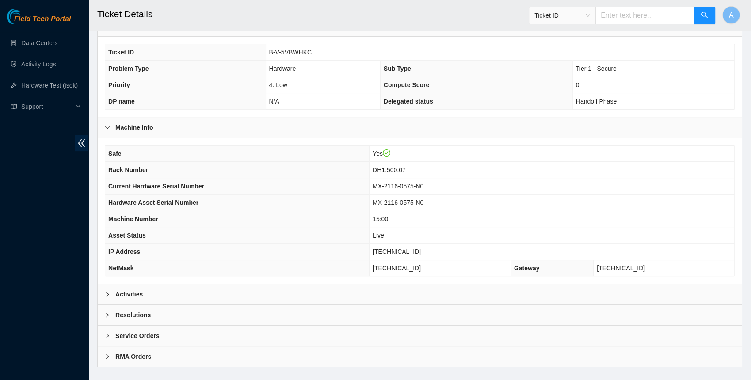
scroll to position [215, 0]
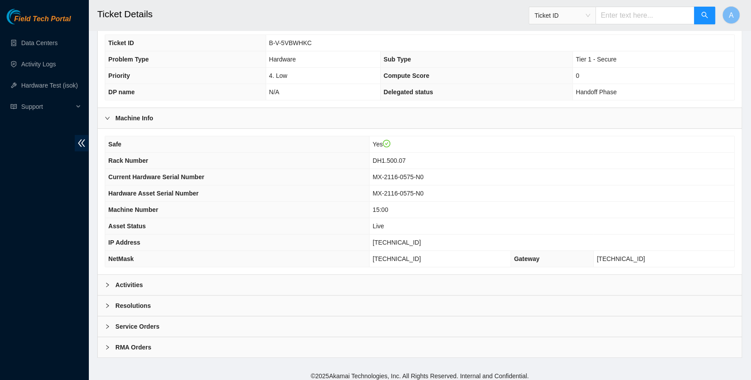
click at [146, 286] on div "Activities" at bounding box center [420, 285] width 644 height 20
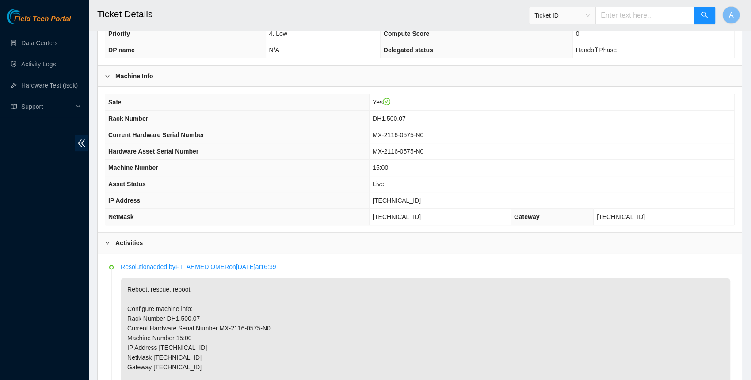
scroll to position [356, 0]
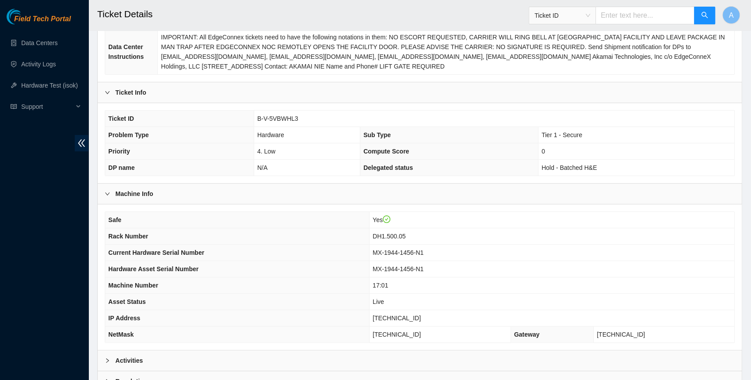
scroll to position [215, 0]
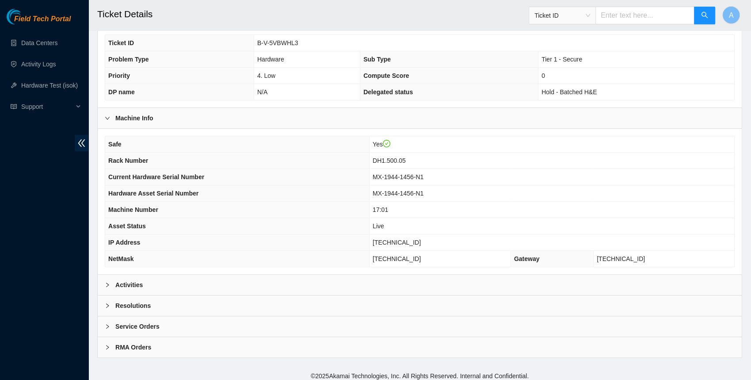
click at [148, 282] on div "Activities" at bounding box center [420, 285] width 644 height 20
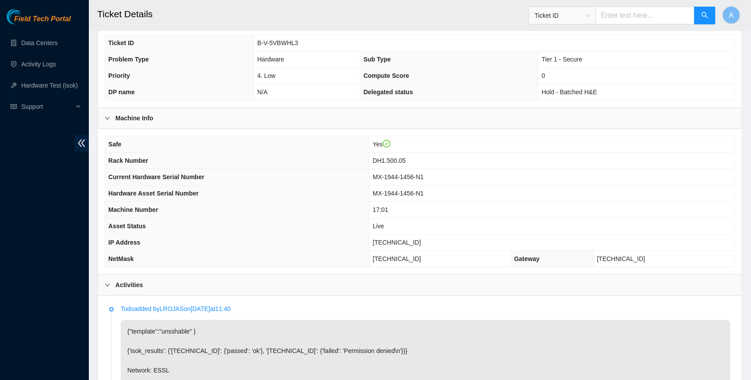
click at [148, 282] on div "Activities" at bounding box center [420, 285] width 644 height 20
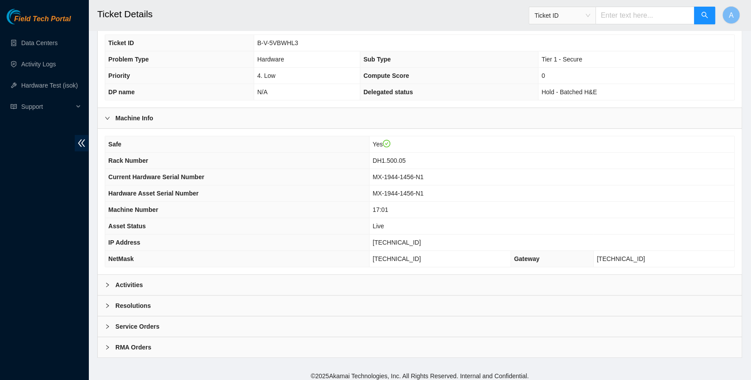
click at [216, 282] on div "Activities" at bounding box center [420, 285] width 644 height 20
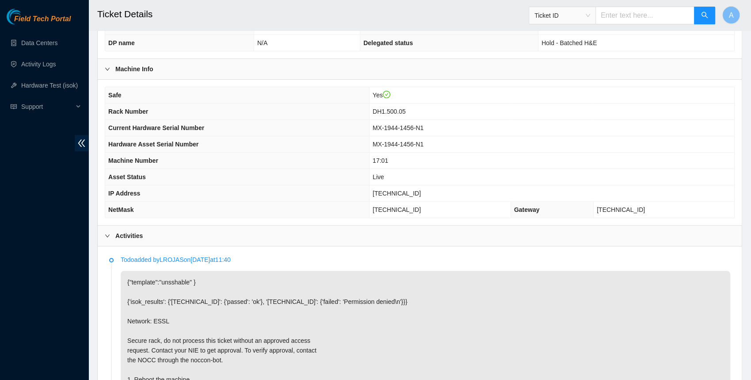
scroll to position [245, 0]
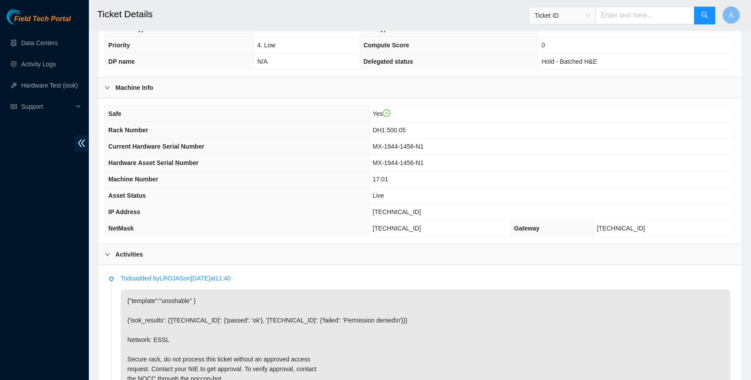
click at [405, 208] on span "[TECHNICAL_ID]" at bounding box center [397, 211] width 48 height 7
copy span "[TECHNICAL_ID]"
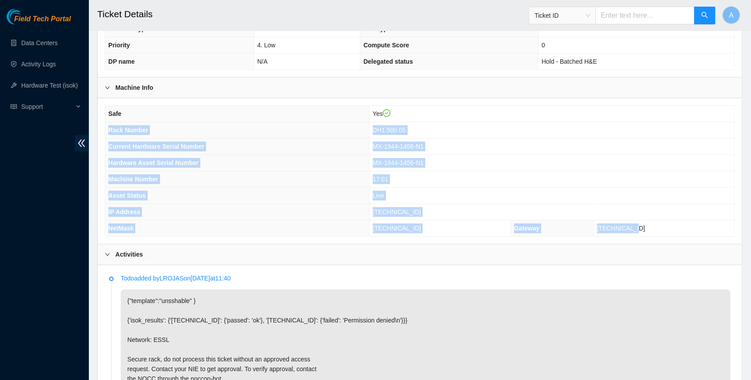
drag, startPoint x: 664, startPoint y: 225, endPoint x: 106, endPoint y: 128, distance: 566.3
click at [106, 128] on tbody "Safe Yes Rack Number DH1.500.05 Current Hardware Serial Number MX-1944-1456-N1 …" at bounding box center [419, 171] width 629 height 130
copy tbody "Rack Number DH1.500.05 Current Hardware Serial Number MX-1944-1456-N1 Hardware …"
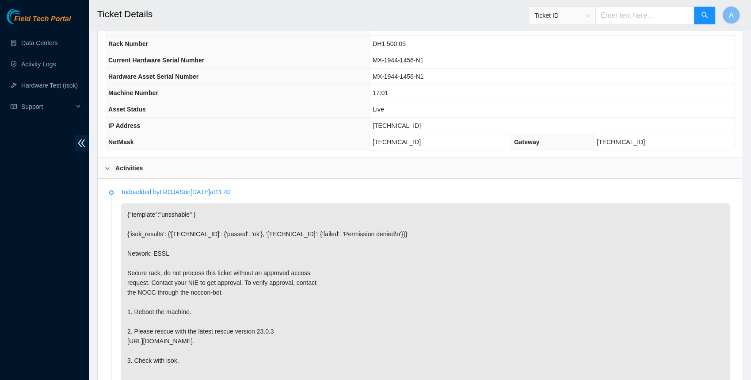
click at [137, 165] on b "Activities" at bounding box center [128, 168] width 27 height 10
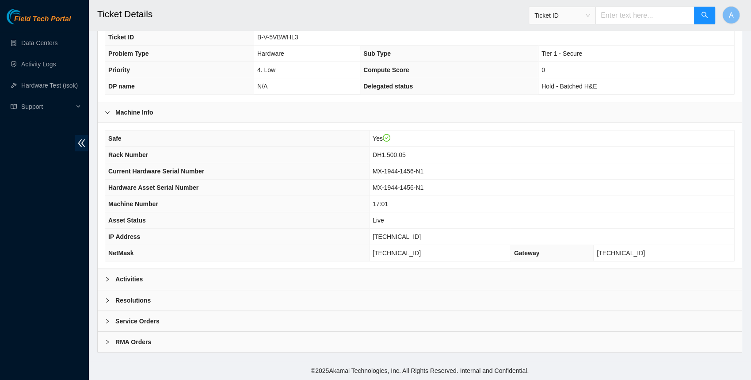
scroll to position [215, 0]
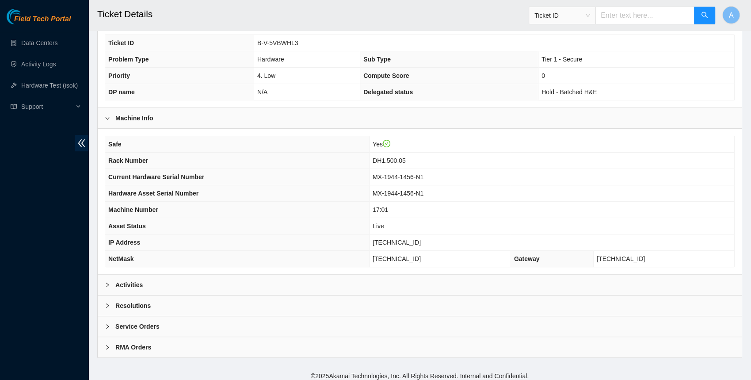
click at [143, 301] on b "Resolutions" at bounding box center [132, 306] width 35 height 10
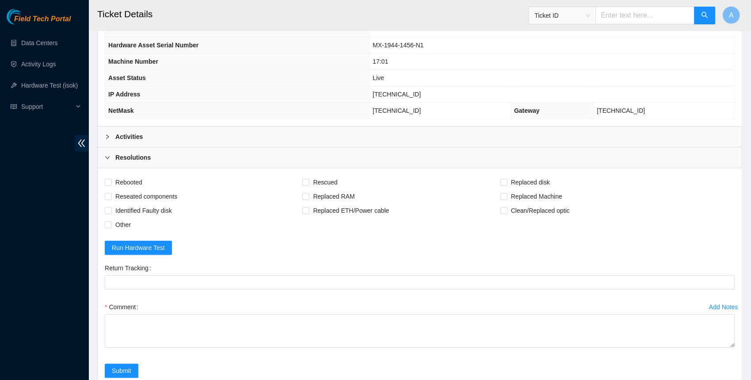
scroll to position [403, 0]
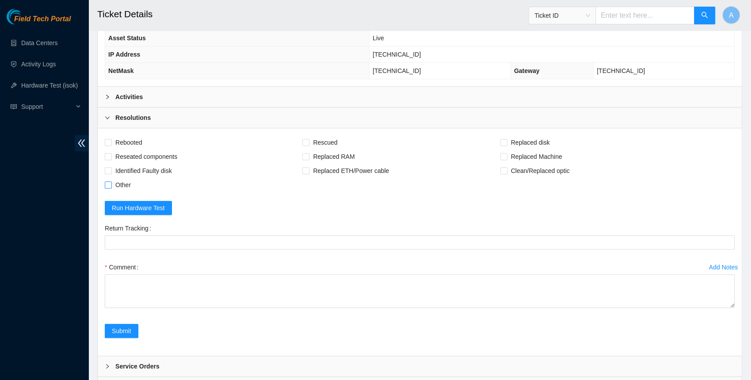
click at [110, 181] on input "Other" at bounding box center [108, 184] width 6 height 6
checkbox input "true"
click at [111, 149] on label "Reseated components" at bounding box center [143, 156] width 76 height 14
click at [111, 153] on input "Reseated components" at bounding box center [108, 156] width 6 height 6
checkbox input "true"
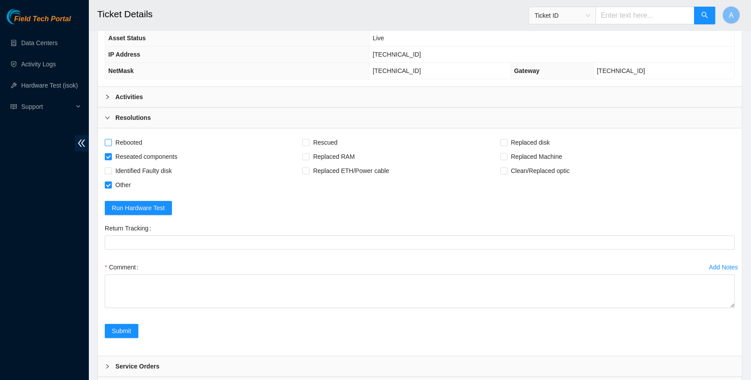
click at [111, 139] on span at bounding box center [108, 142] width 7 height 7
click at [111, 139] on input "Rebooted" at bounding box center [108, 142] width 6 height 6
checkbox input "true"
click at [336, 135] on span "Rescued" at bounding box center [324, 142] width 31 height 14
click at [309, 139] on input "Rescued" at bounding box center [305, 142] width 6 height 6
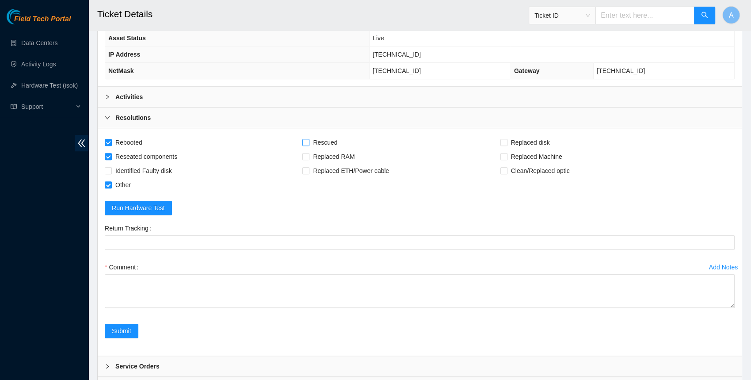
checkbox input "true"
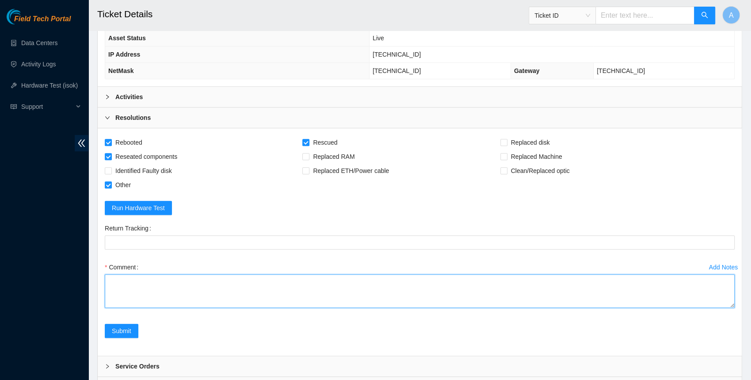
click at [282, 288] on textarea "Comment" at bounding box center [420, 291] width 630 height 34
paste textarea "Rack Number DH1.500.05 Current Hardware Serial Number MX-1944-1456-N1 Hardware …"
drag, startPoint x: 733, startPoint y: 295, endPoint x: 700, endPoint y: 416, distance: 125.4
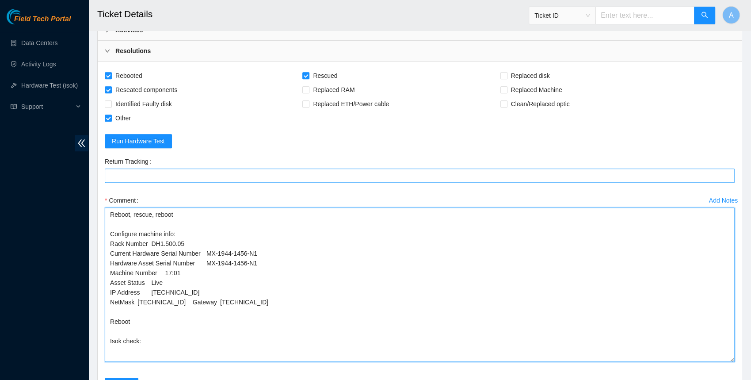
scroll to position [563, 0]
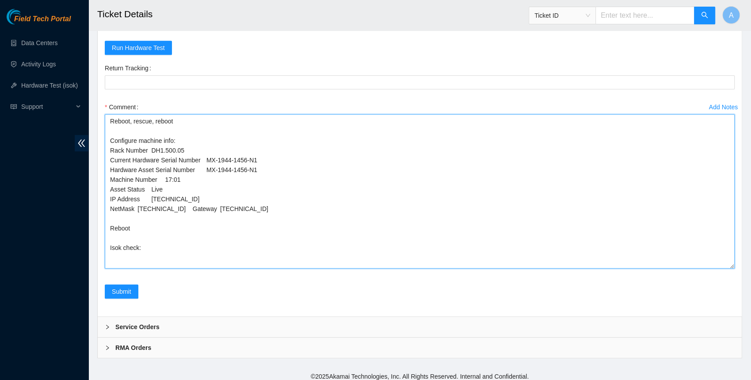
drag, startPoint x: 269, startPoint y: 164, endPoint x: 43, endPoint y: 164, distance: 226.3
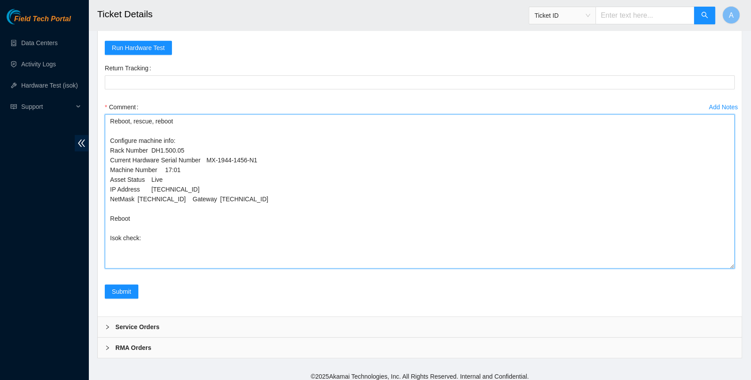
drag, startPoint x: 170, startPoint y: 175, endPoint x: 70, endPoint y: 175, distance: 100.4
click at [193, 186] on textarea "Reboot, rescue, reboot Configure machine info: Rack Number DH1.500.05 Current H…" at bounding box center [420, 191] width 630 height 154
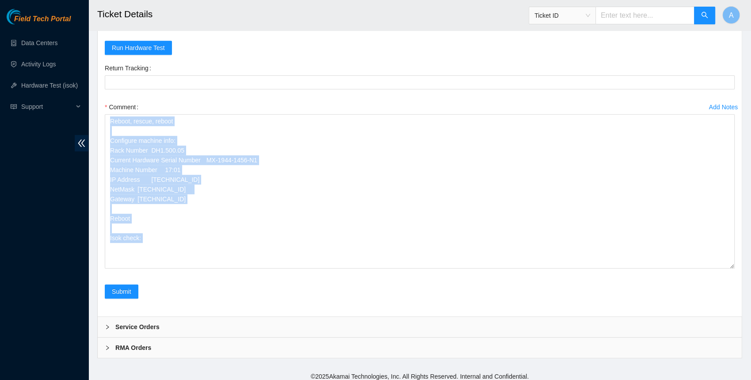
drag, startPoint x: 733, startPoint y: 263, endPoint x: 735, endPoint y: 313, distance: 50.0
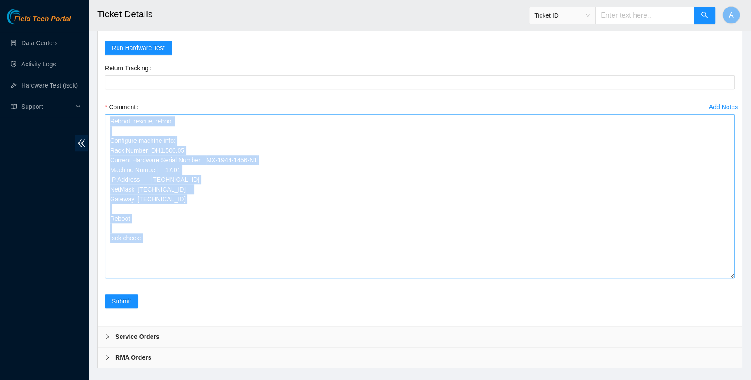
drag, startPoint x: 733, startPoint y: 260, endPoint x: 729, endPoint y: 317, distance: 58.0
click at [729, 278] on textarea "Reboot, rescue, reboot Configure machine info: Rack Number DH1.500.05 Current H…" at bounding box center [420, 196] width 630 height 164
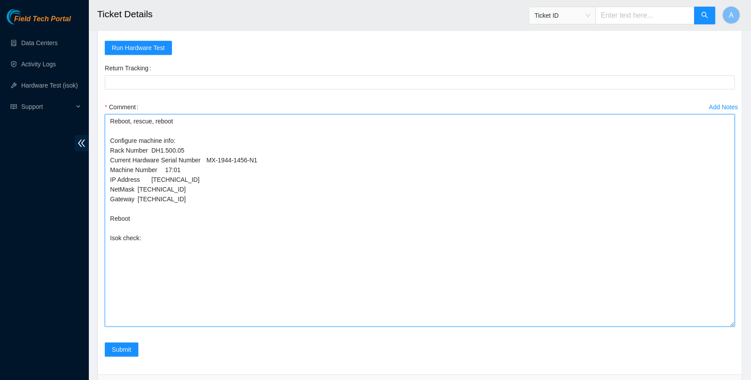
click at [169, 236] on textarea "Reboot, rescue, reboot Configure machine info: Rack Number DH1.500.05 Current H…" at bounding box center [420, 220] width 630 height 212
paste textarea "23.50.123.99 : passed: ok N/A 23.50.123.98 : passed: ok"
drag, startPoint x: 148, startPoint y: 253, endPoint x: 73, endPoint y: 253, distance: 74.7
type textarea "Reboot, rescue, reboot Configure machine info: Rack Number DH1.500.05 Current H…"
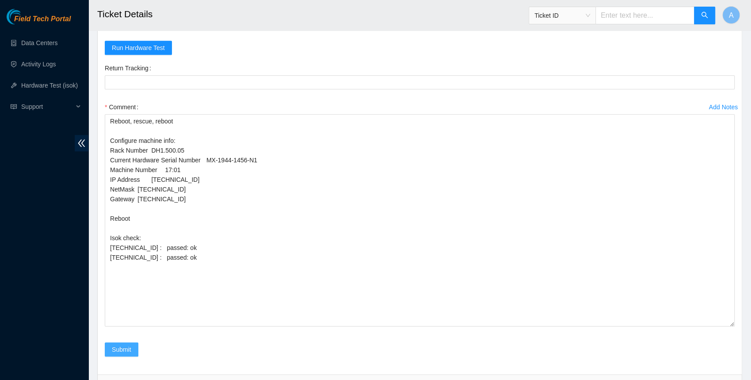
click at [119, 344] on span "Submit" at bounding box center [121, 349] width 19 height 10
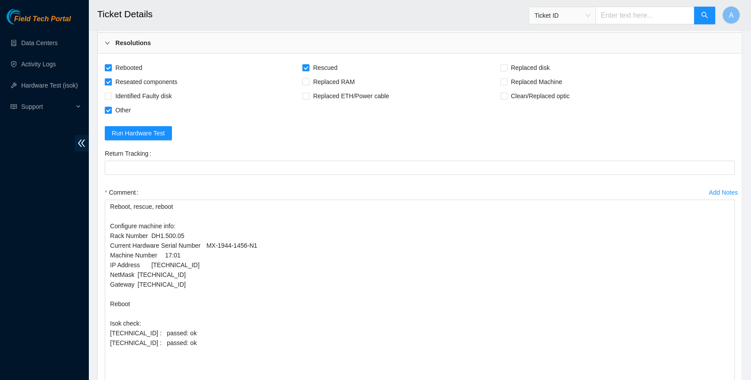
scroll to position [0, 0]
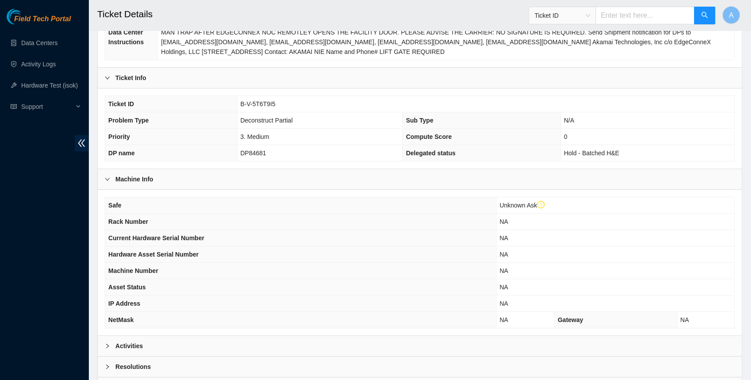
scroll to position [188, 0]
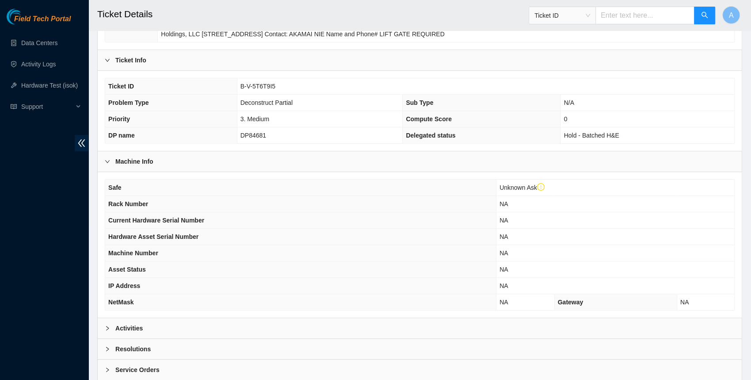
click at [171, 324] on div "Activities" at bounding box center [420, 328] width 644 height 20
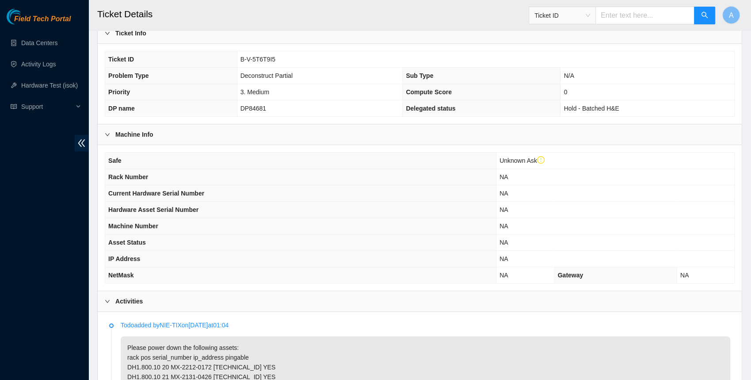
scroll to position [217, 0]
drag, startPoint x: 281, startPoint y: 56, endPoint x: 239, endPoint y: 56, distance: 42.4
click at [239, 56] on td "B-V-5T6T9I5" at bounding box center [485, 58] width 497 height 16
copy span "B-V-5T6T9I5"
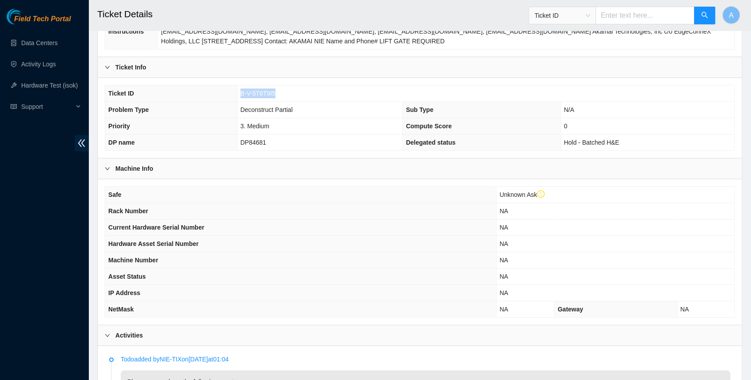
scroll to position [0, 0]
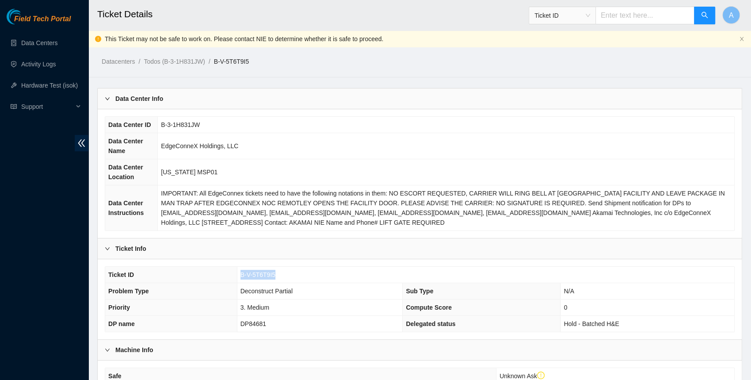
copy span "B-V-5T6T9I5"
click at [41, 33] on ul "Data Centers Activity Logs Hardware Test (isok) Support" at bounding box center [44, 74] width 88 height 85
click at [41, 39] on link "Data Centers" at bounding box center [39, 42] width 36 height 7
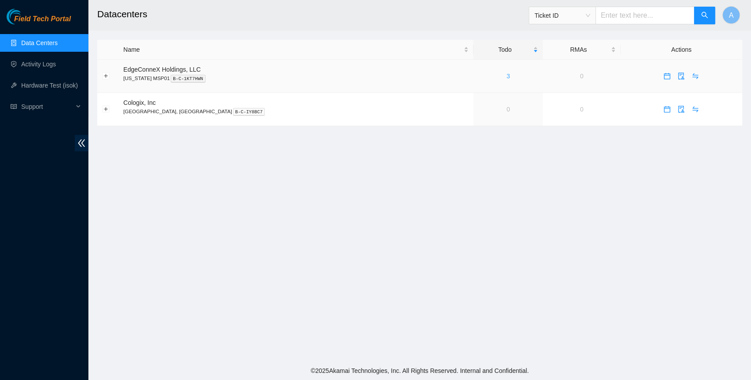
click at [507, 73] on link "3" at bounding box center [509, 76] width 4 height 7
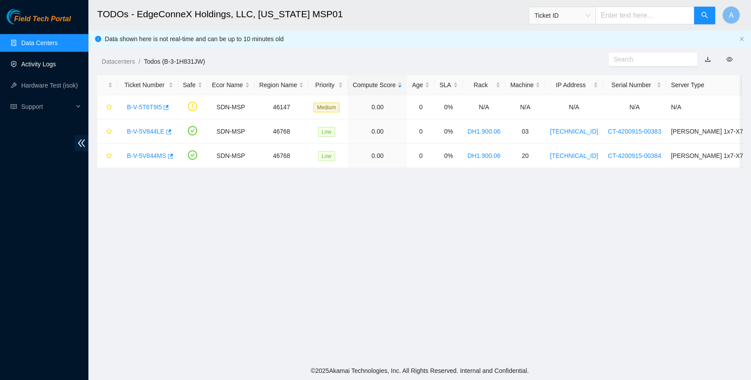
click at [55, 68] on link "Activity Logs" at bounding box center [38, 64] width 35 height 7
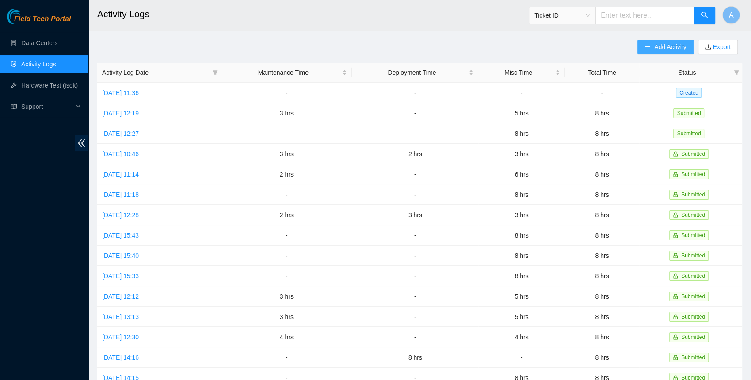
click at [654, 48] on span "Add Activity" at bounding box center [670, 47] width 32 height 10
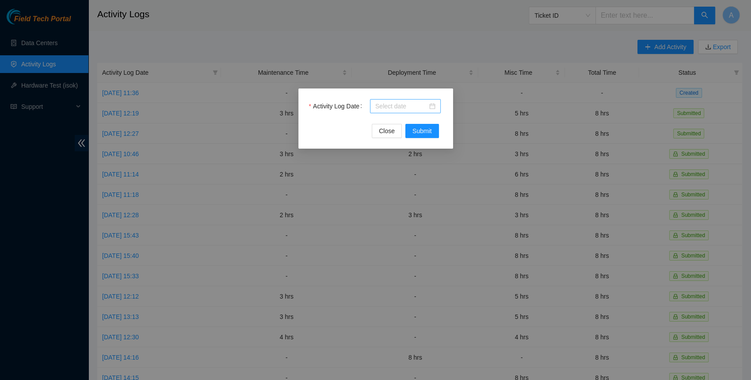
click at [400, 109] on input "Activity Log Date" at bounding box center [401, 106] width 52 height 10
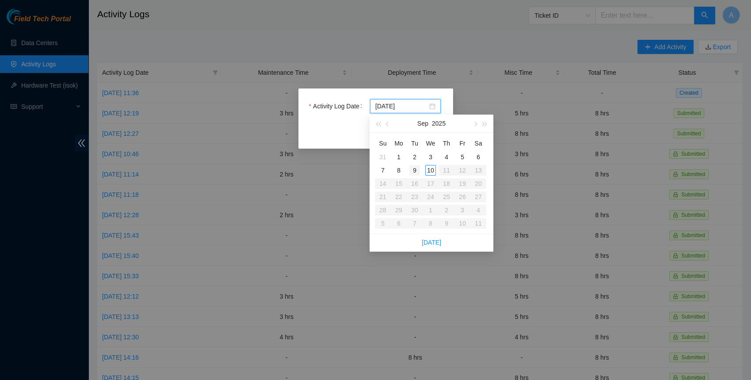
type input "2025-09-09"
click at [412, 170] on div "9" at bounding box center [414, 170] width 11 height 11
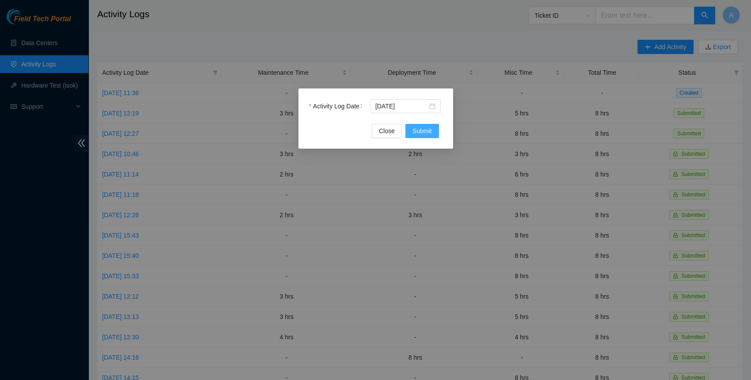
click at [412, 132] on span "Submit" at bounding box center [421, 131] width 19 height 10
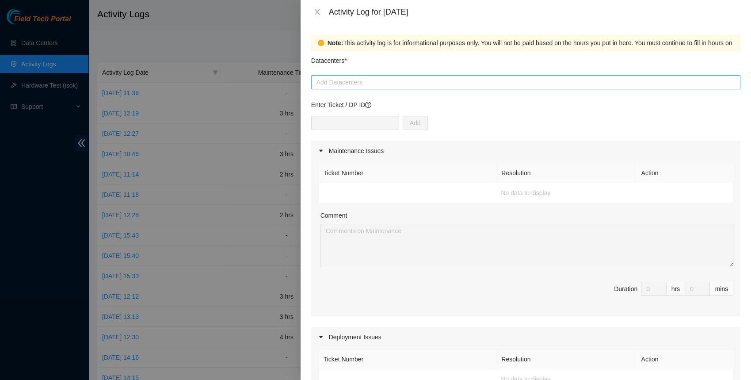
click at [349, 80] on div at bounding box center [525, 82] width 425 height 11
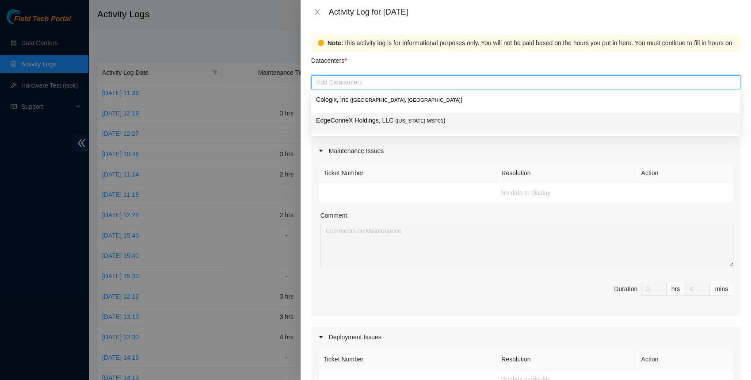
click at [377, 118] on p "EdgeConneX Holdings, LLC ( Minnesota MSP01 )" at bounding box center [525, 120] width 419 height 10
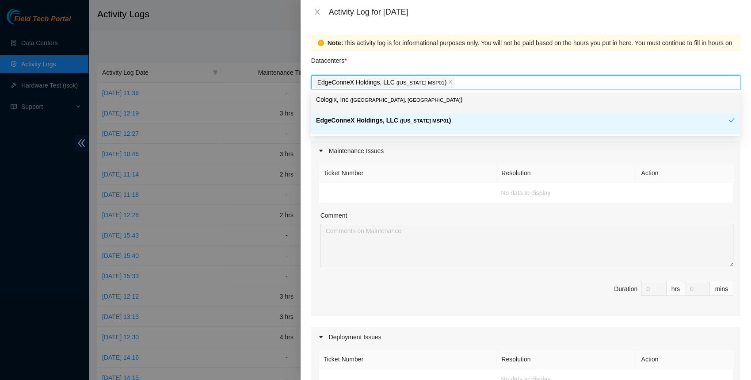
click at [482, 70] on div "Datacenters *" at bounding box center [525, 63] width 429 height 24
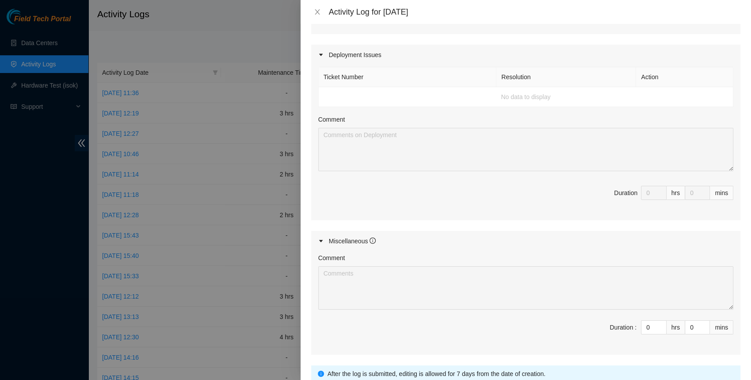
scroll to position [351, 0]
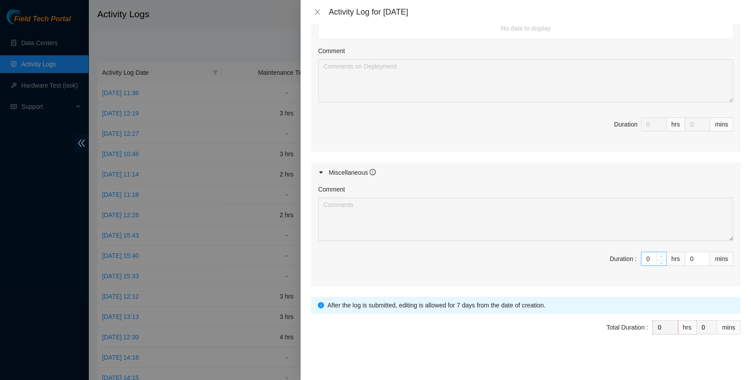
click at [661, 255] on icon "up" at bounding box center [661, 256] width 3 height 3
type input "1"
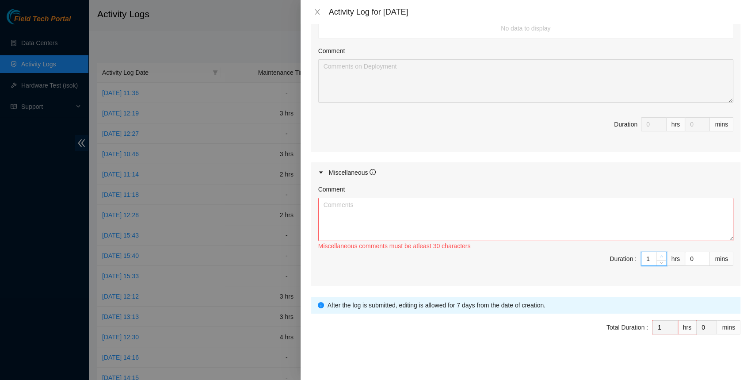
type input "2"
click at [661, 255] on icon "up" at bounding box center [661, 256] width 3 height 3
type input "3"
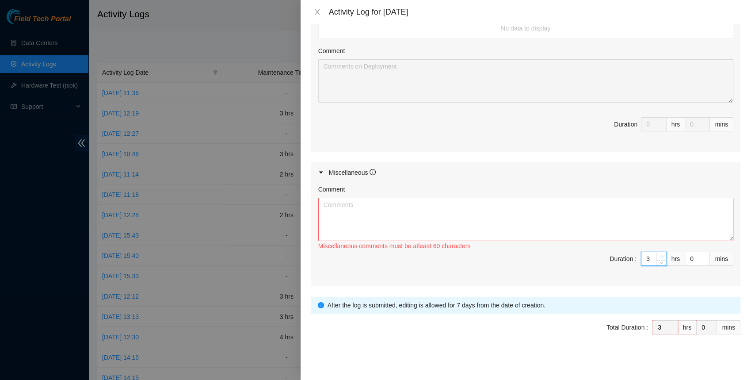
click at [661, 255] on icon "up" at bounding box center [661, 256] width 3 height 3
type input "4"
click at [661, 255] on icon "up" at bounding box center [661, 256] width 3 height 3
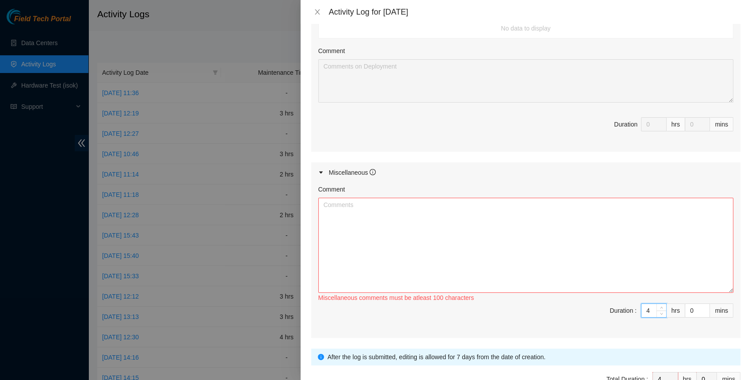
drag, startPoint x: 730, startPoint y: 235, endPoint x: 730, endPoint y: 290, distance: 54.8
click at [730, 290] on textarea "Comment" at bounding box center [525, 245] width 415 height 95
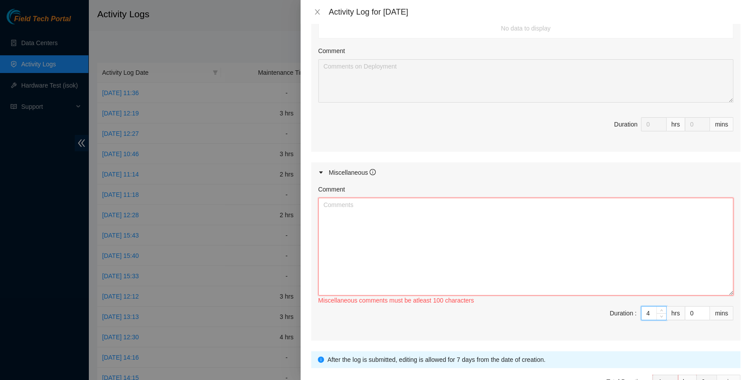
click at [560, 244] on textarea "Comment" at bounding box center [525, 247] width 415 height 98
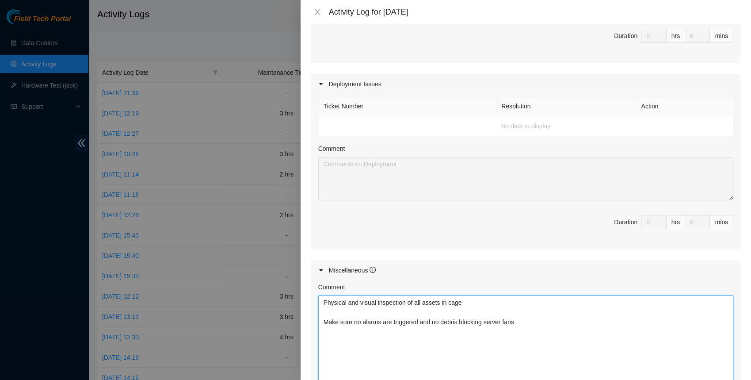
scroll to position [281, 0]
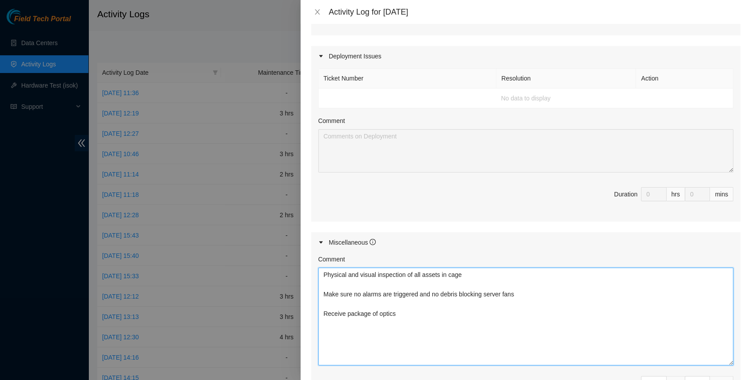
paste textarea "ECX: TRACKING: 739263648250"
type textarea "Physical and visual inspection of all assets in cage Make sure no alarms are tr…"
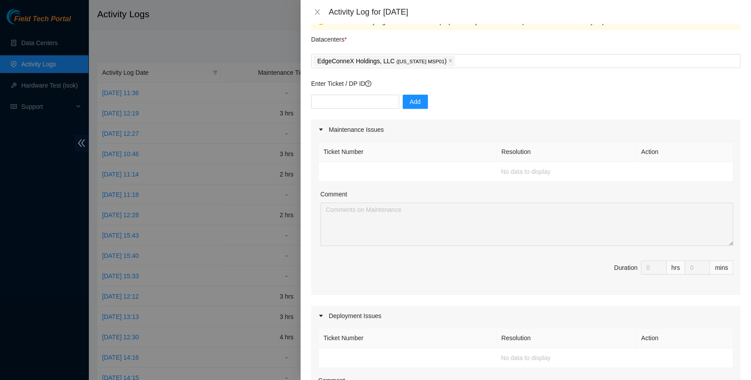
scroll to position [0, 0]
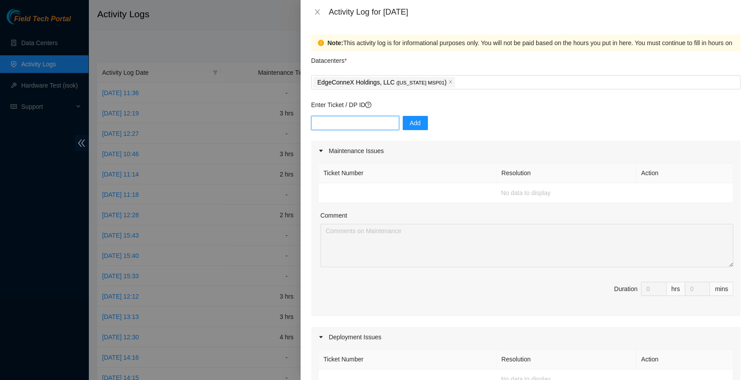
click at [337, 118] on input "text" at bounding box center [355, 123] width 88 height 14
paste input "DP84537"
type input "DP84537"
click at [410, 123] on span "Add" at bounding box center [415, 123] width 11 height 10
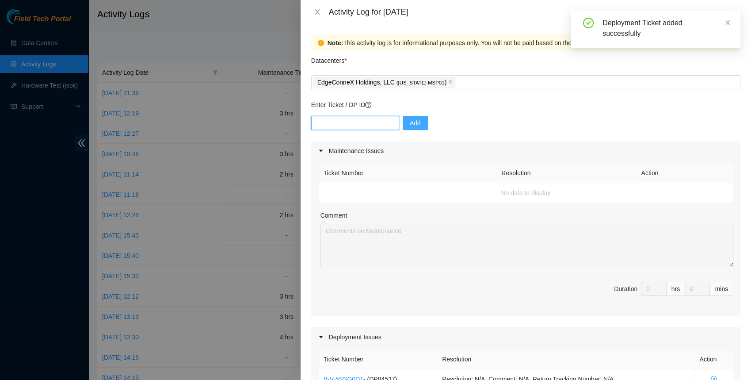
click at [339, 126] on input "text" at bounding box center [355, 123] width 88 height 14
paste input "DP83931"
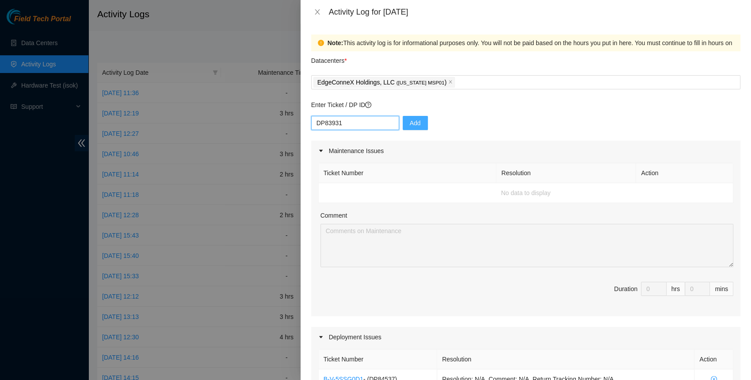
type input "DP83931"
click at [410, 122] on span "Add" at bounding box center [415, 123] width 11 height 10
click at [345, 125] on input "text" at bounding box center [355, 123] width 88 height 14
paste input "DP84217"
type input "DP84217"
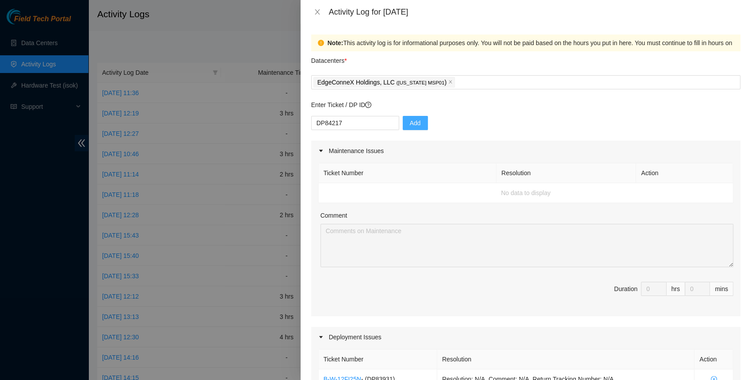
click at [403, 119] on button "Add" at bounding box center [415, 123] width 25 height 14
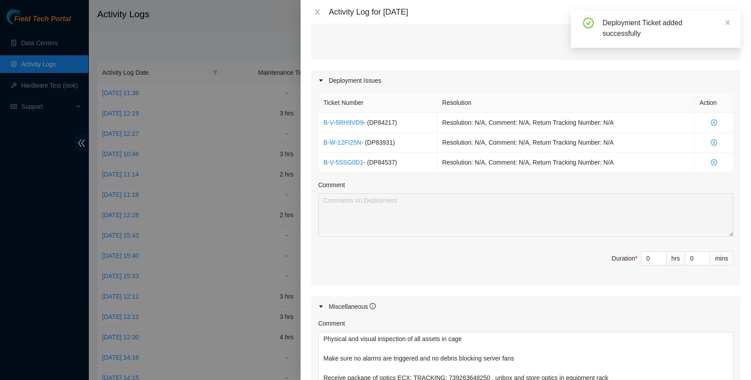
scroll to position [257, 0]
type input "1"
type input "5"
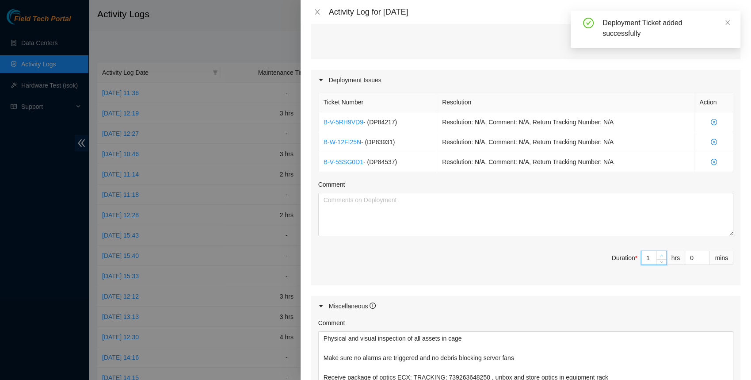
click at [661, 254] on icon "up" at bounding box center [661, 255] width 3 height 3
type input "2"
type input "6"
click at [661, 254] on icon "up" at bounding box center [661, 255] width 3 height 3
type input "3"
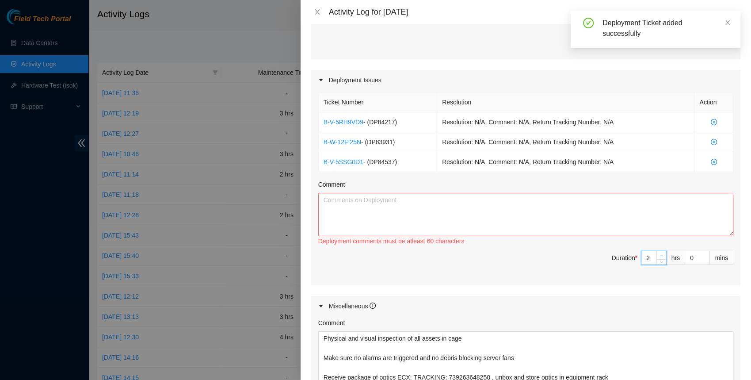
type input "7"
click at [661, 254] on icon "up" at bounding box center [661, 255] width 3 height 3
click at [460, 226] on textarea "Comment" at bounding box center [525, 214] width 415 height 43
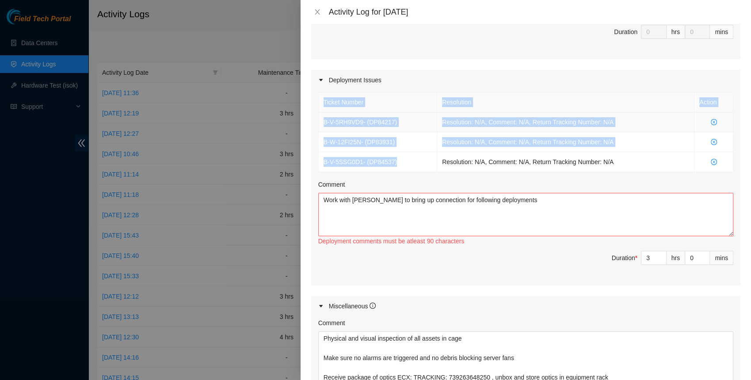
drag, startPoint x: 411, startPoint y: 162, endPoint x: 319, endPoint y: 126, distance: 98.7
click at [319, 126] on tbody "B-V-5RH9VD9 - ( DP84217 ) Resolution: N/A, Comment: N/A, Return Tracking Number…" at bounding box center [526, 142] width 415 height 60
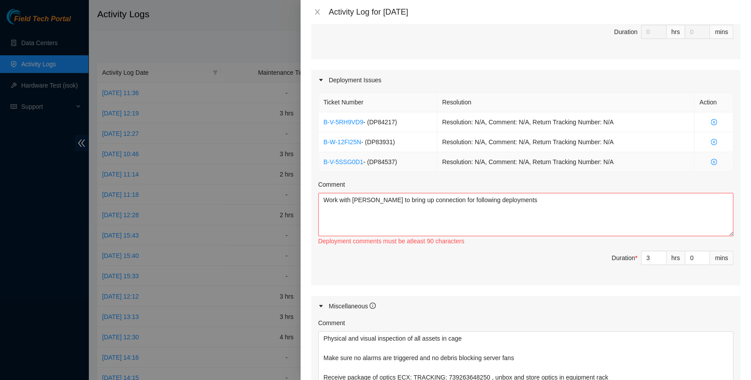
click at [630, 166] on td "Resolution: N/A, Comment: N/A, Return Tracking Number: N/A" at bounding box center [565, 162] width 257 height 20
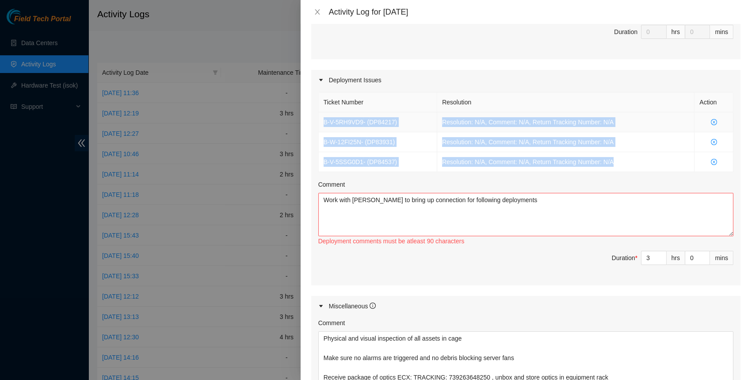
drag, startPoint x: 632, startPoint y: 158, endPoint x: 321, endPoint y: 121, distance: 313.5
click at [321, 121] on tbody "B-V-5RH9VD9 - ( DP84217 ) Resolution: N/A, Comment: N/A, Return Tracking Number…" at bounding box center [526, 142] width 415 height 60
copy tbody "B-V-5RH9VD9 - ( DP84217 ) Resolution: N/A, Comment: N/A, Return Tracking Number…"
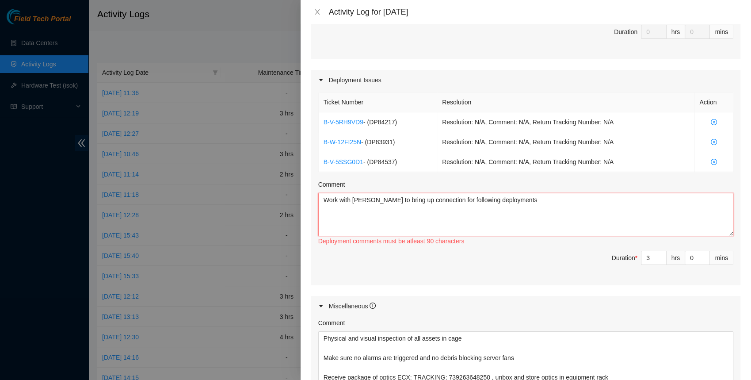
click at [540, 201] on textarea "Work with Dave to bring up connection for following deployments" at bounding box center [525, 214] width 415 height 43
paste textarea "B-V-5RH9VD9 - (DP84217) Resolution: N/A, Comment: N/A, Return Tracking Number: …"
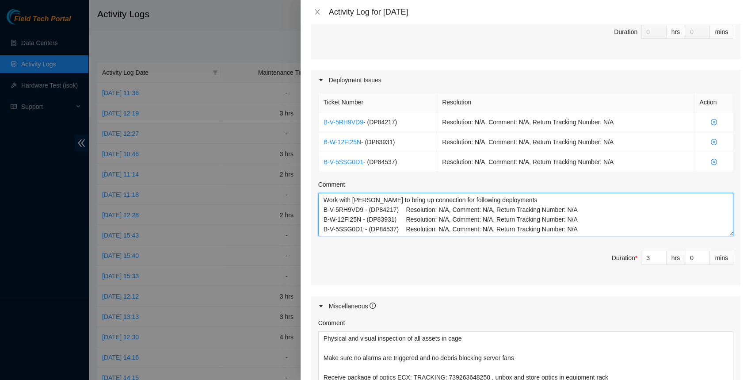
drag, startPoint x: 406, startPoint y: 208, endPoint x: 603, endPoint y: 211, distance: 196.8
click at [603, 211] on textarea "Work with Dave to bring up connection for following deployments B-V-5RH9VD9 - (…" at bounding box center [525, 214] width 415 height 43
drag, startPoint x: 581, startPoint y: 211, endPoint x: 404, endPoint y: 208, distance: 177.3
click at [404, 208] on textarea "Work with Dave to bring up connection for following deployments B-V-5RH9VD9 - (…" at bounding box center [525, 214] width 415 height 43
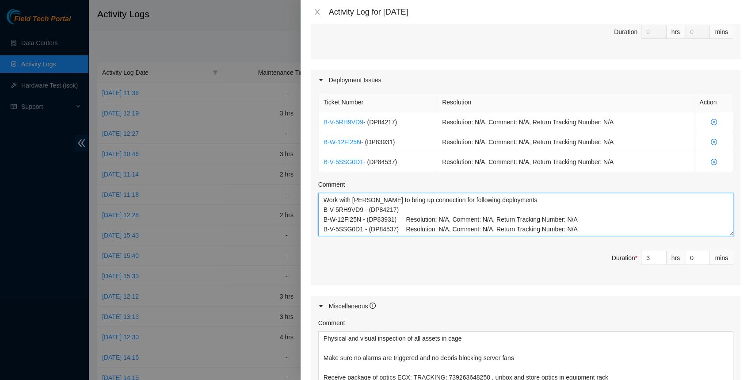
drag, startPoint x: 406, startPoint y: 217, endPoint x: 600, endPoint y: 217, distance: 194.1
click at [600, 217] on textarea "Work with Dave to bring up connection for following deployments B-V-5RH9VD9 - (…" at bounding box center [525, 214] width 415 height 43
drag, startPoint x: 407, startPoint y: 226, endPoint x: 631, endPoint y: 226, distance: 224.1
click at [631, 226] on textarea "Work with Dave to bring up connection for following deployments B-V-5RH9VD9 - (…" at bounding box center [525, 214] width 415 height 43
type textarea "Work with Dave to bring up connection for following deployments B-V-5RH9VD9 - (…"
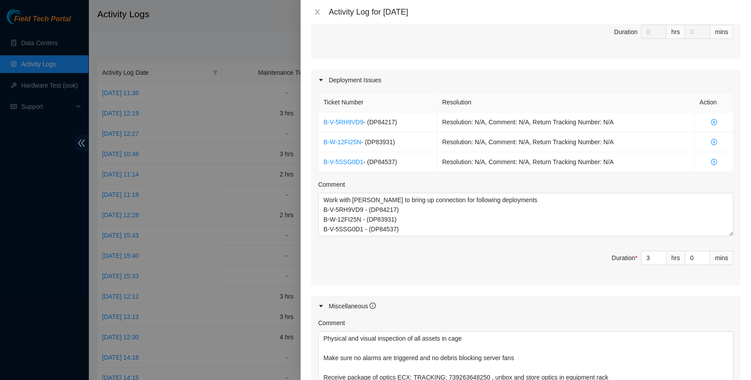
click at [507, 265] on span "Duration * 3 hrs 0 mins" at bounding box center [525, 263] width 415 height 25
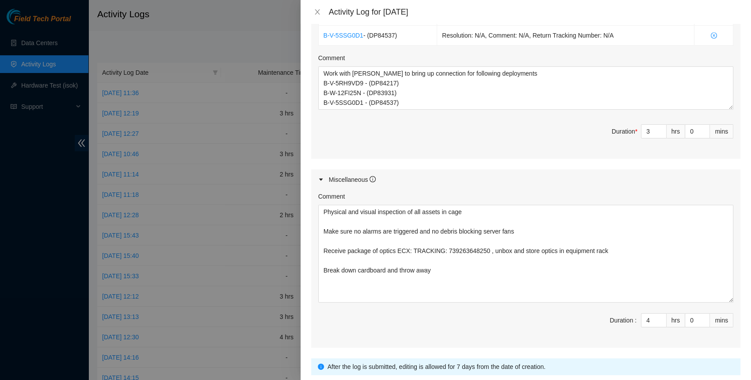
scroll to position [386, 0]
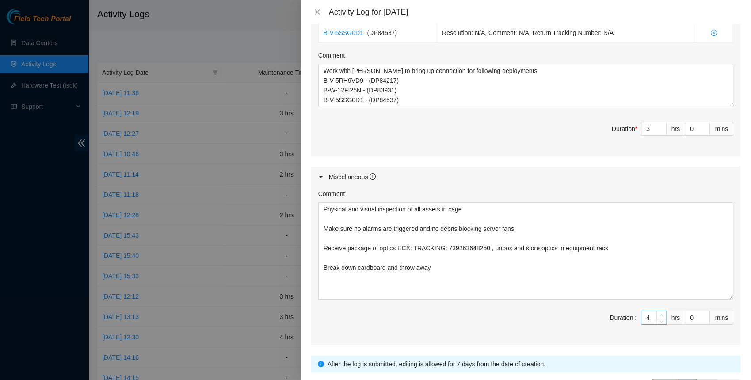
type input "5"
type input "8"
click at [663, 313] on icon "up" at bounding box center [661, 314] width 3 height 3
click at [553, 318] on span "Duration : 5 hrs 0 mins" at bounding box center [525, 322] width 415 height 25
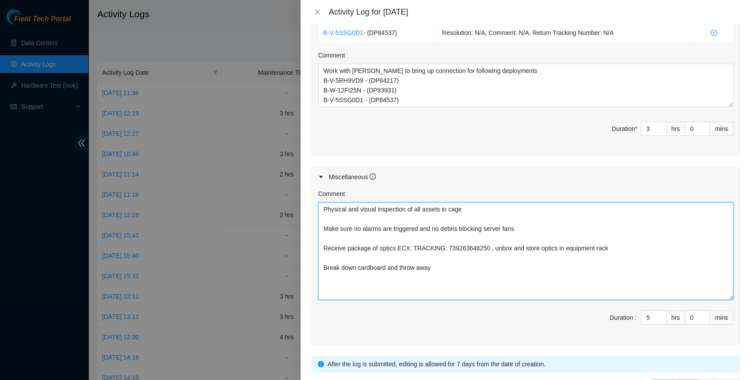
click at [497, 284] on textarea "Physical and visual inspection of all assets in cage Make sure no alarms are tr…" at bounding box center [525, 251] width 415 height 98
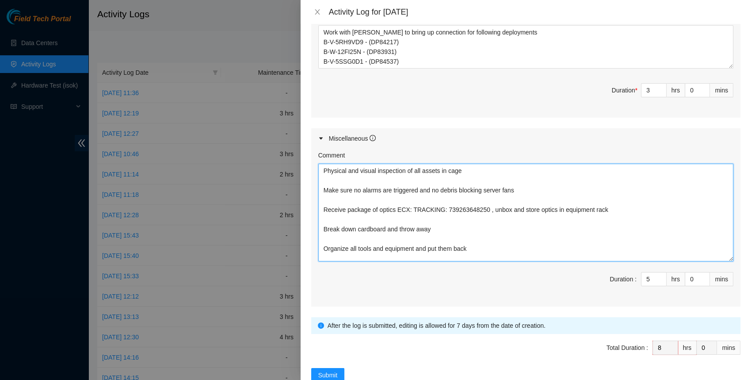
scroll to position [445, 0]
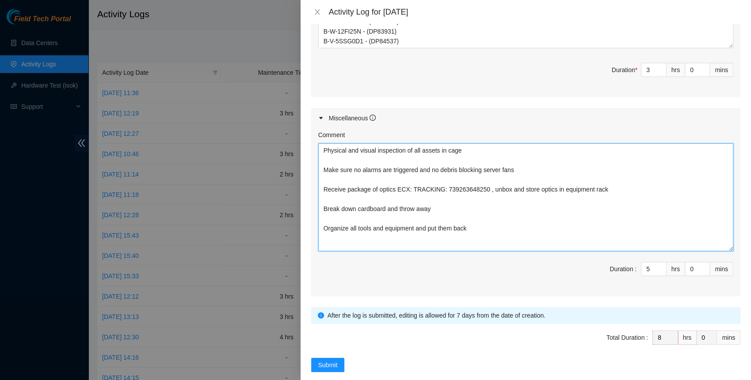
drag, startPoint x: 731, startPoint y: 236, endPoint x: 731, endPoint y: 264, distance: 28.3
click at [731, 251] on textarea "Physical and visual inspection of all assets in cage Make sure no alarms are tr…" at bounding box center [525, 197] width 415 height 108
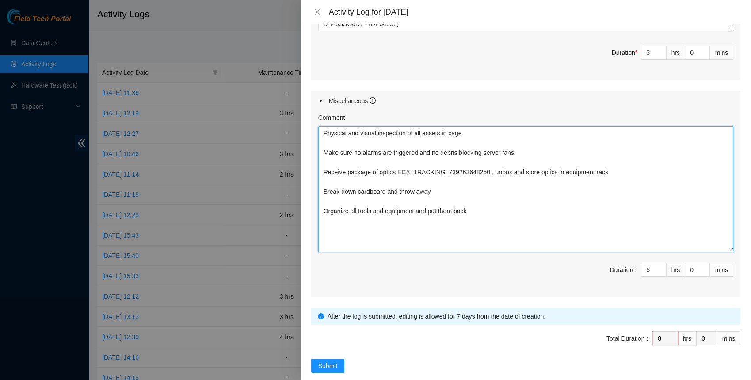
scroll to position [473, 0]
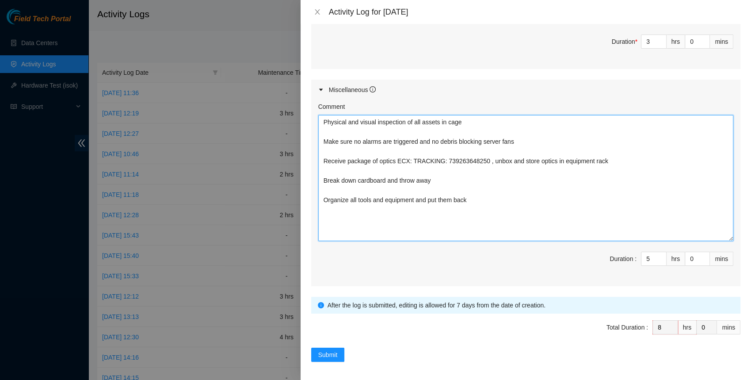
click at [443, 176] on textarea "Physical and visual inspection of all assets in cage Make sure no alarms are tr…" at bounding box center [525, 178] width 415 height 126
click at [389, 176] on textarea "Physical and visual inspection of all assets in cage Make sure no alarms are tr…" at bounding box center [525, 178] width 415 height 126
click at [472, 179] on textarea "Physical and visual inspection of all assets in cage Make sure no alarms are tr…" at bounding box center [525, 178] width 415 height 126
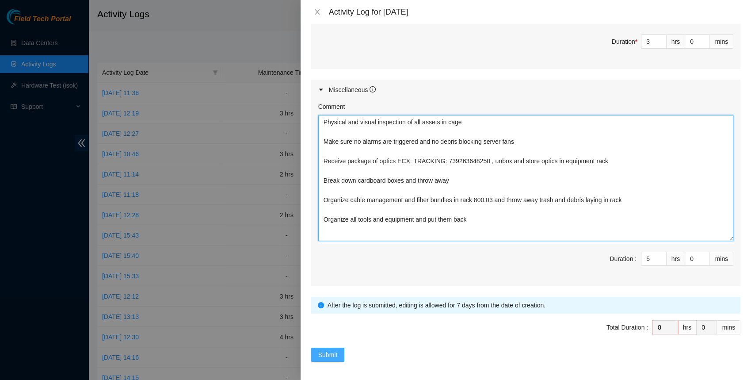
type textarea "Physical and visual inspection of all assets in cage Make sure no alarms are tr…"
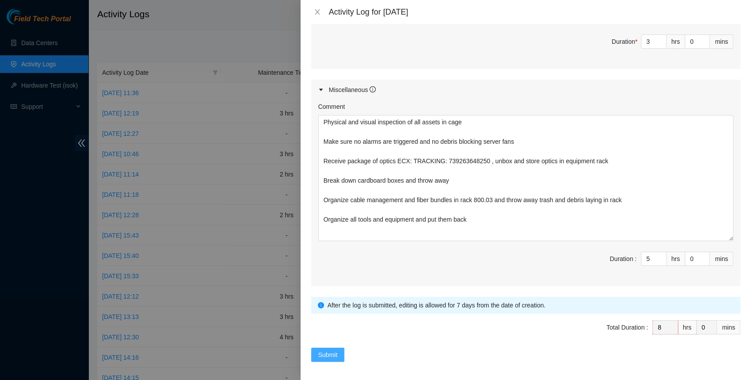
click at [327, 354] on span "Submit" at bounding box center [327, 355] width 19 height 10
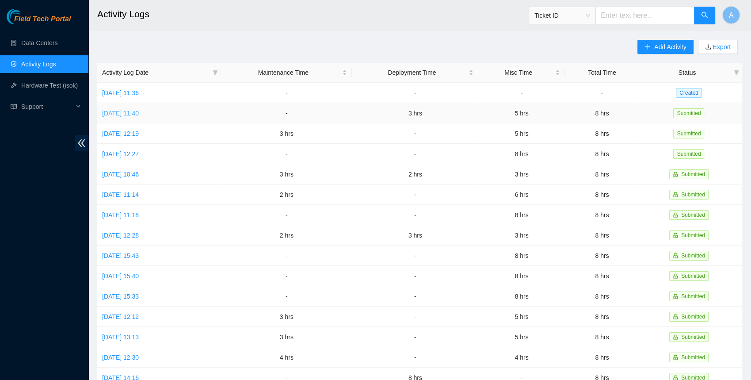
click at [116, 114] on link "Tue, 09 Sep 2025 11:40" at bounding box center [120, 113] width 37 height 7
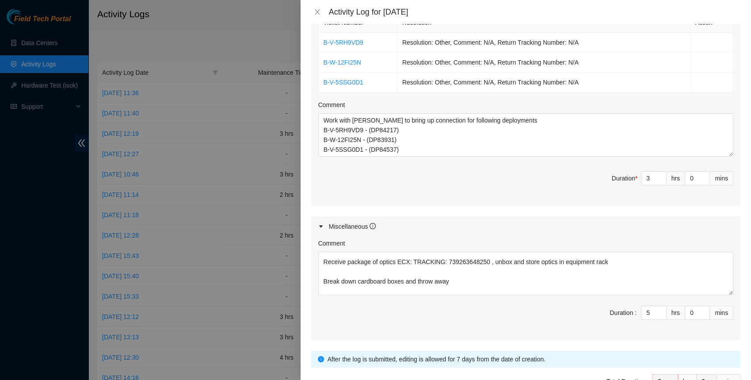
scroll to position [68, 0]
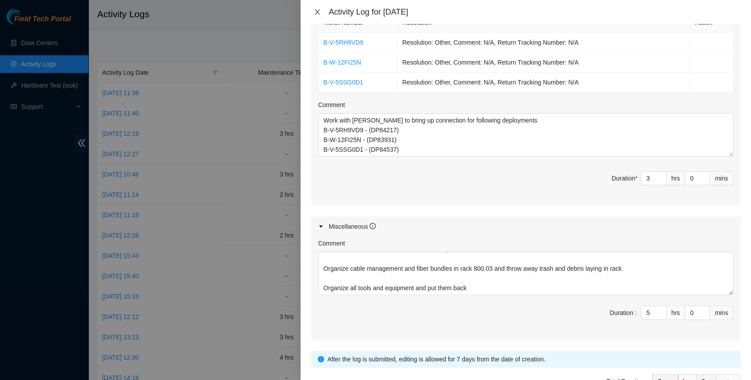
click at [316, 11] on icon "close" at bounding box center [317, 11] width 7 height 7
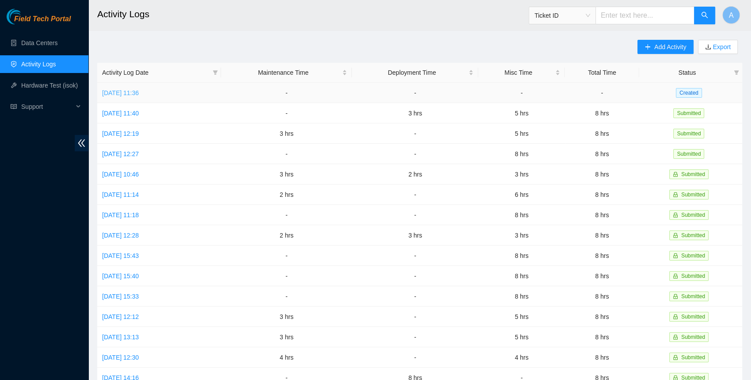
click at [139, 89] on link "Wed, 10 Sep 2025 11:36" at bounding box center [120, 92] width 37 height 7
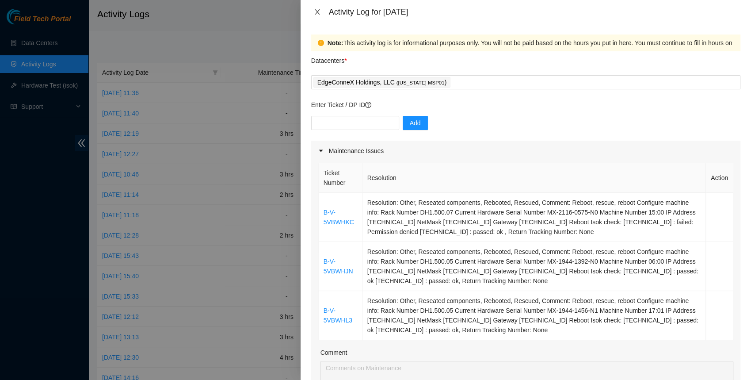
click at [317, 12] on icon "close" at bounding box center [317, 11] width 7 height 7
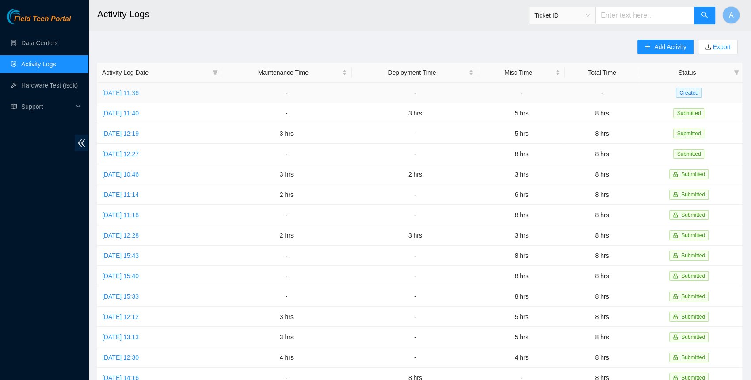
click at [139, 94] on link "Wed, 10 Sep 2025 11:36" at bounding box center [120, 92] width 37 height 7
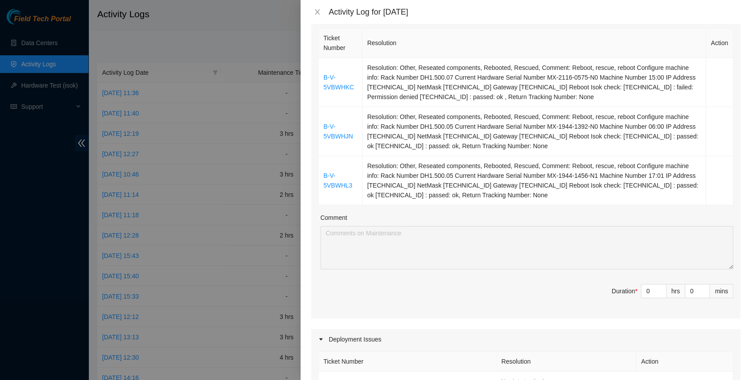
scroll to position [0, 0]
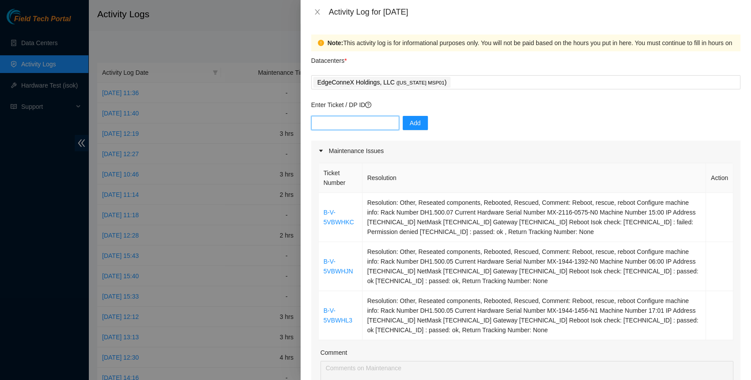
click at [344, 121] on input "text" at bounding box center [355, 123] width 88 height 14
paste input "DP84537"
type input "DP84537"
click at [403, 123] on button "Add" at bounding box center [415, 123] width 25 height 14
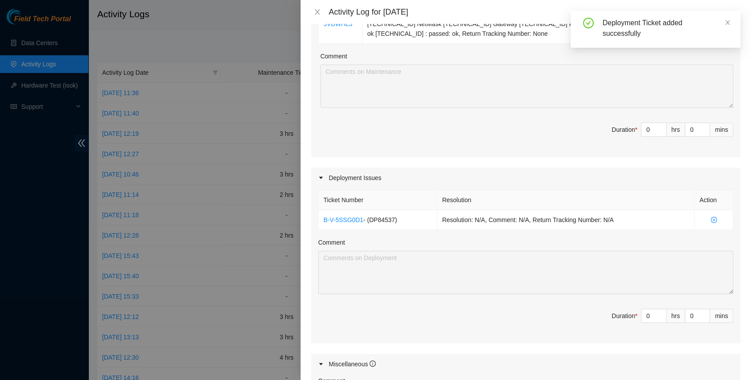
scroll to position [311, 0]
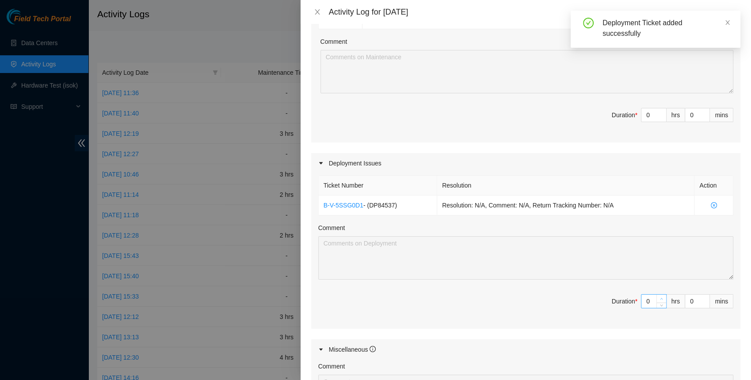
type input "1"
click at [663, 297] on span "up" at bounding box center [661, 298] width 5 height 5
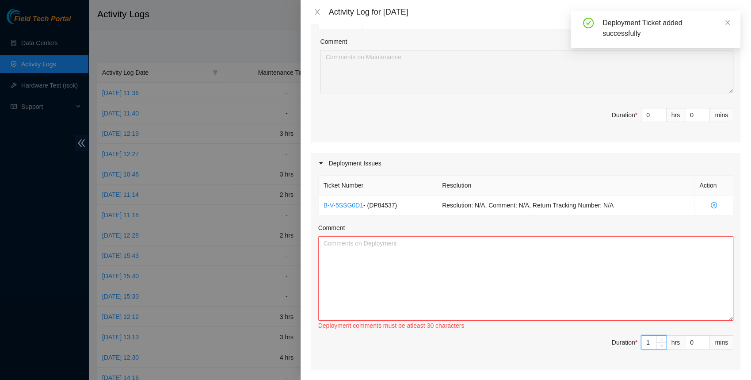
drag, startPoint x: 731, startPoint y: 274, endPoint x: 731, endPoint y: 339, distance: 64.5
click at [731, 321] on textarea "Comment" at bounding box center [525, 278] width 415 height 84
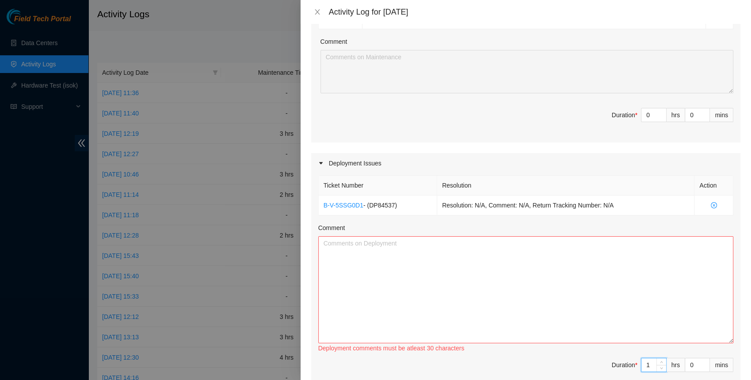
paste input "We have a request to move DP84537 from port 29 to port 16"
type input "1"
click at [414, 281] on textarea "Comment" at bounding box center [525, 289] width 415 height 107
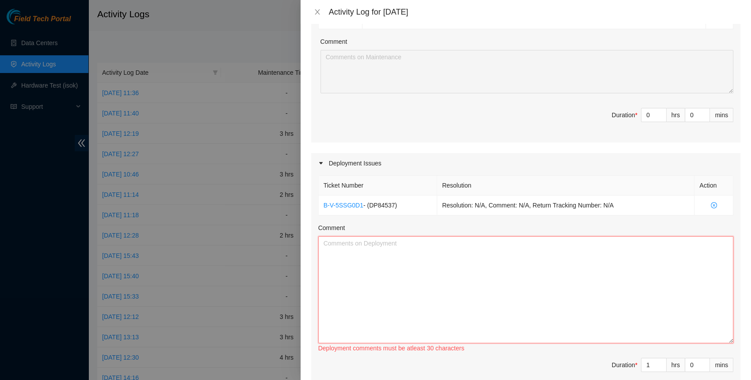
paste textarea "We have a request to move DP84537 from port 29 to port 16"
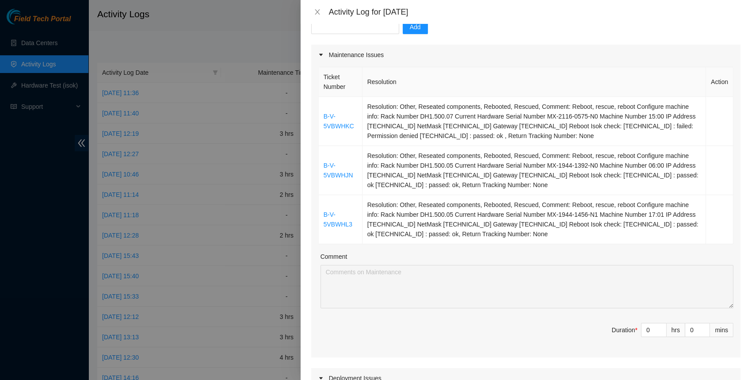
scroll to position [95, 0]
type textarea "We have a request to move DP84537 from port 29 to port 16"
type input "1"
type input "2"
click at [661, 328] on icon "up" at bounding box center [661, 329] width 3 height 2
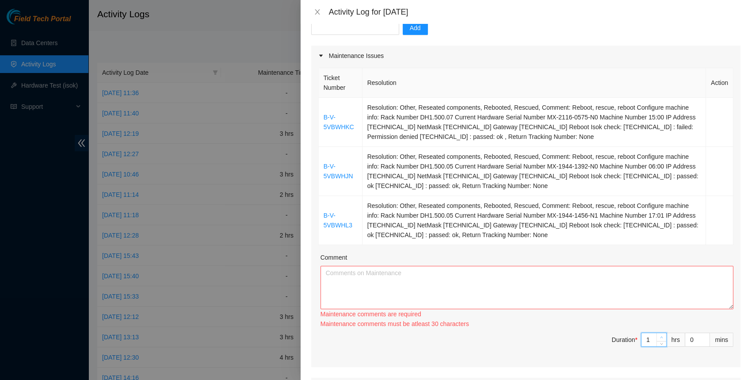
type input "2"
type input "3"
click at [661, 336] on icon "up" at bounding box center [661, 337] width 3 height 2
type input "1"
type input "2"
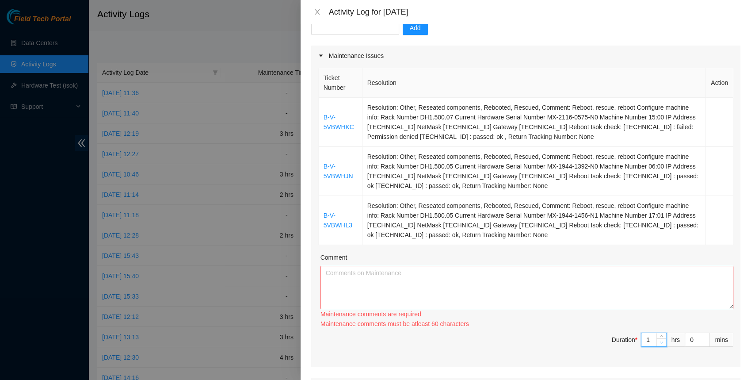
click at [661, 341] on icon "down" at bounding box center [661, 342] width 3 height 2
type input "0"
type input "1"
click at [661, 341] on span "Decrease Value" at bounding box center [661, 342] width 10 height 8
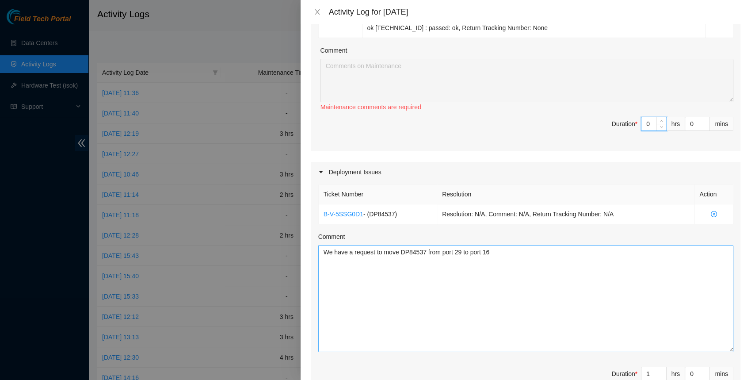
scroll to position [121, 0]
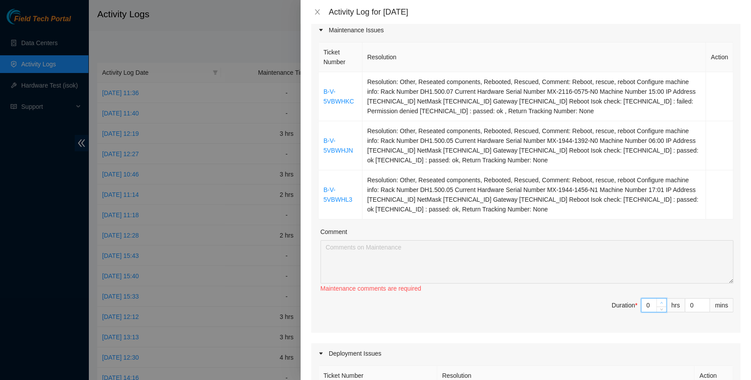
type input "1"
type input "2"
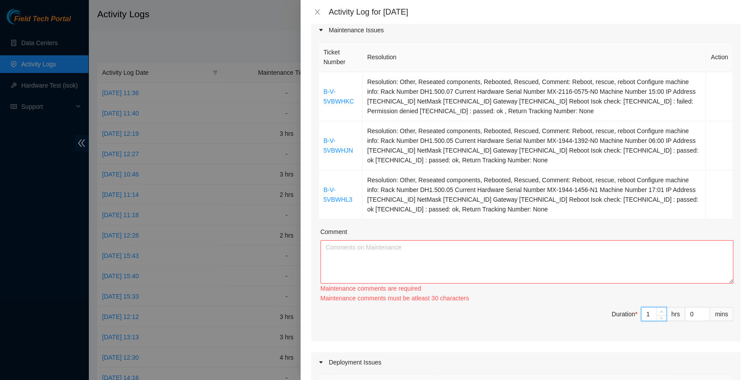
click at [660, 309] on span "up" at bounding box center [661, 311] width 5 height 5
click at [660, 298] on div "Ticket Number Resolution Action B-V-5VBWHKC Resolution: Other, Reseated compone…" at bounding box center [525, 190] width 429 height 301
click at [660, 298] on div "Maintenance comments must be atleast 30 characters" at bounding box center [527, 298] width 413 height 10
type input "2"
type input "3"
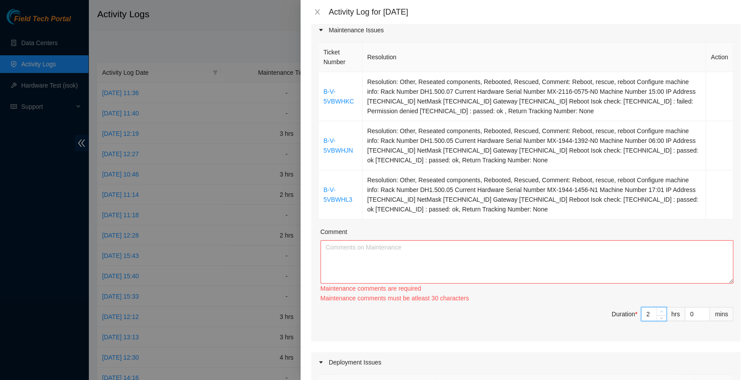
click at [660, 309] on span "up" at bounding box center [661, 311] width 5 height 5
type input "3"
type input "4"
click at [660, 309] on span "up" at bounding box center [661, 311] width 5 height 5
type input "4"
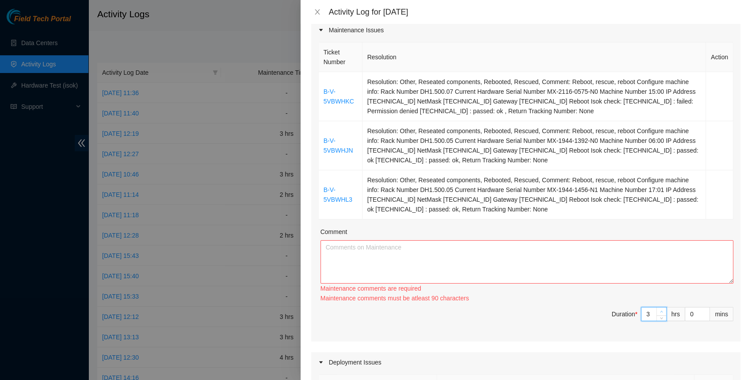
type input "5"
click at [660, 309] on span "up" at bounding box center [661, 311] width 5 height 5
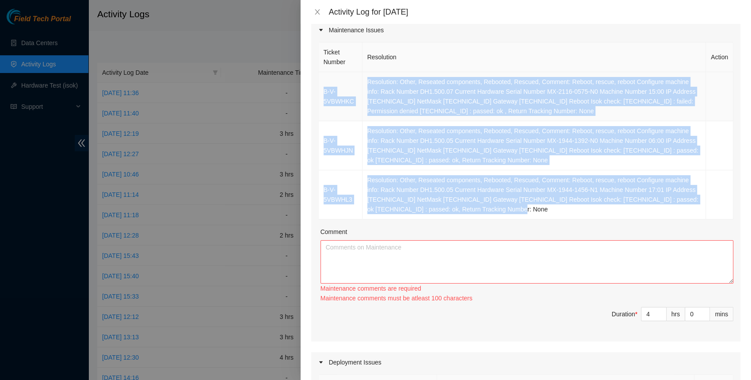
drag, startPoint x: 572, startPoint y: 206, endPoint x: 323, endPoint y: 87, distance: 276.2
click at [323, 87] on tbody "B-V-5VBWHKC Resolution: Other, Reseated components, Rebooted, Rescued, Comment:…" at bounding box center [526, 145] width 415 height 147
copy tbody "B-V-5VBWHKC Resolution: Other, Reseated components, Rebooted, Rescued, Comment:…"
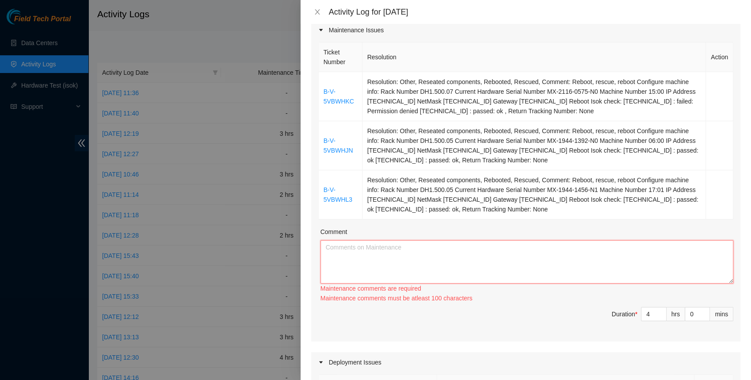
click at [393, 258] on textarea "Comment" at bounding box center [527, 261] width 413 height 43
paste textarea "B-V-5VBWHKC Resolution: Other, Reseated components, Rebooted, Rescued, Comment:…"
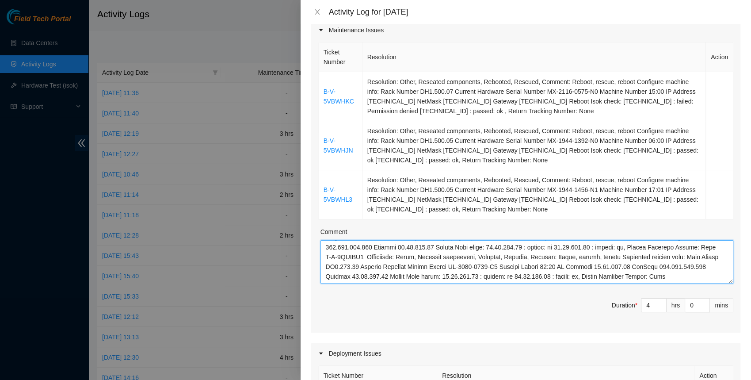
scroll to position [0, 0]
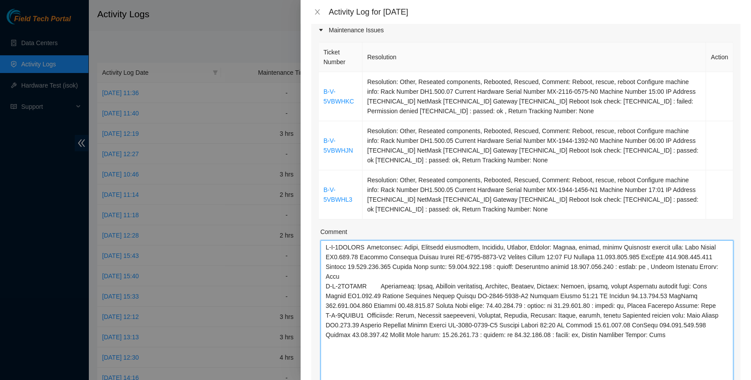
drag, startPoint x: 729, startPoint y: 278, endPoint x: 729, endPoint y: 410, distance: 131.7
click at [729, 379] on html "Field Tech Portal Data Centers Activity Logs Hardware Test (isok) Support Activ…" at bounding box center [375, 190] width 751 height 380
click at [466, 278] on textarea "Comment" at bounding box center [527, 327] width 413 height 175
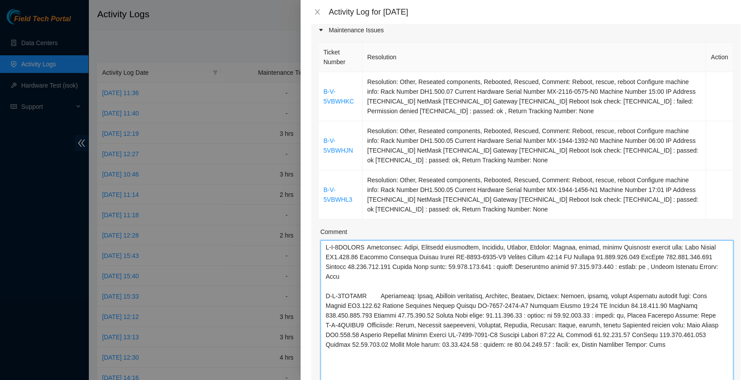
click at [425, 322] on textarea "Comment" at bounding box center [527, 327] width 413 height 175
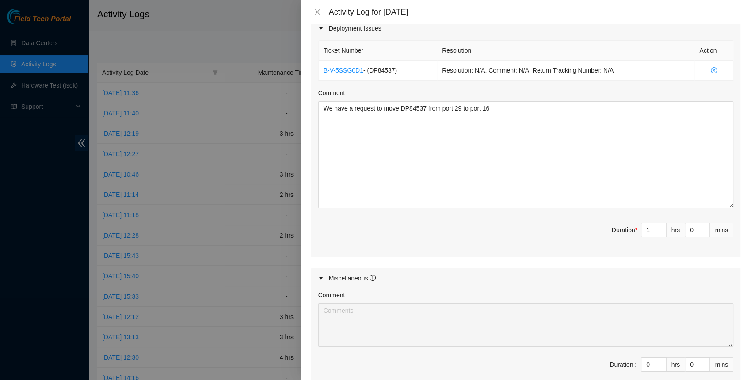
scroll to position [602, 0]
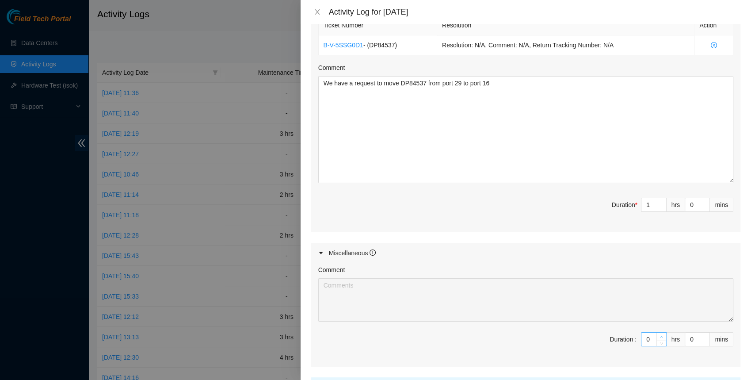
type textarea "B-V-5VBWHKC Resolution: Other, Reseated components, Rebooted, Rescued, Comment:…"
type input "1"
type input "6"
click at [663, 334] on span "up" at bounding box center [661, 336] width 5 height 5
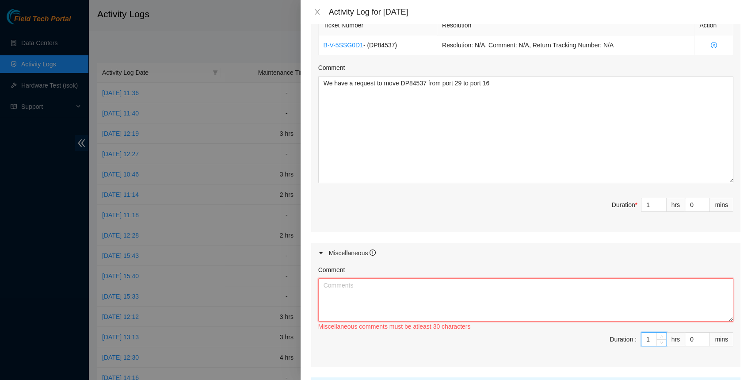
click at [618, 306] on textarea "Comment" at bounding box center [525, 299] width 415 height 43
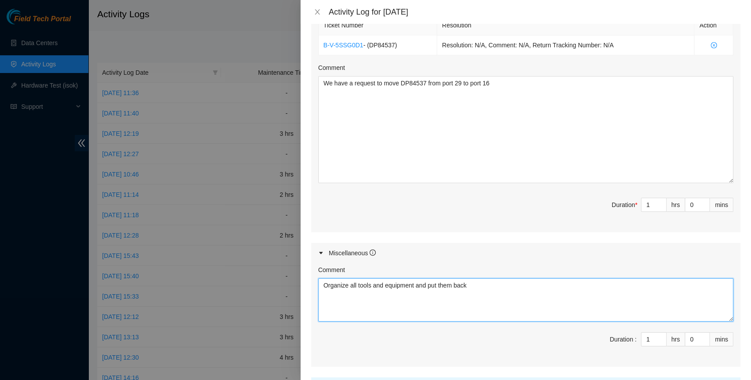
type textarea "Organize all tools and equipment and put them back"
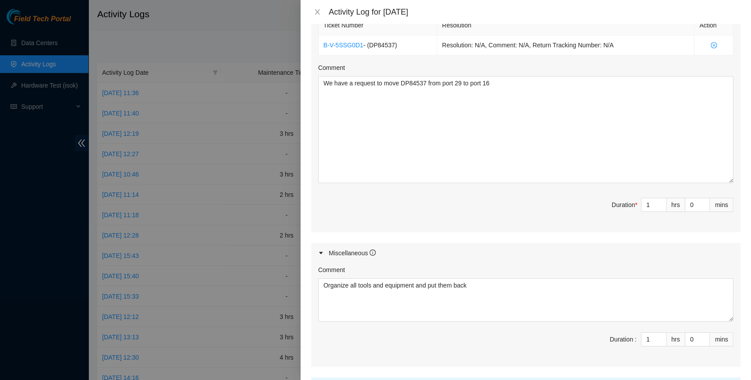
click at [626, 243] on div "Miscellaneous" at bounding box center [525, 253] width 429 height 20
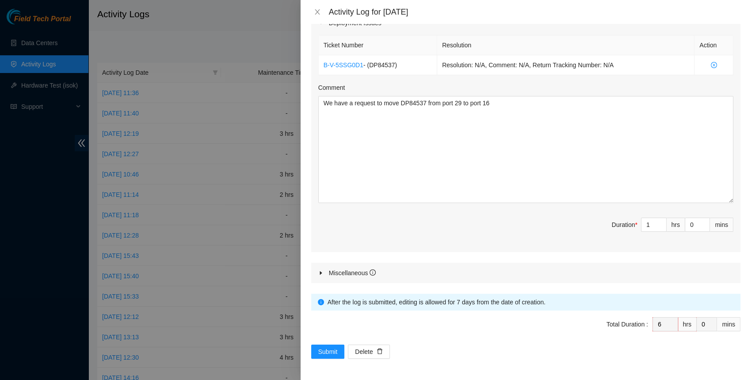
scroll to position [580, 0]
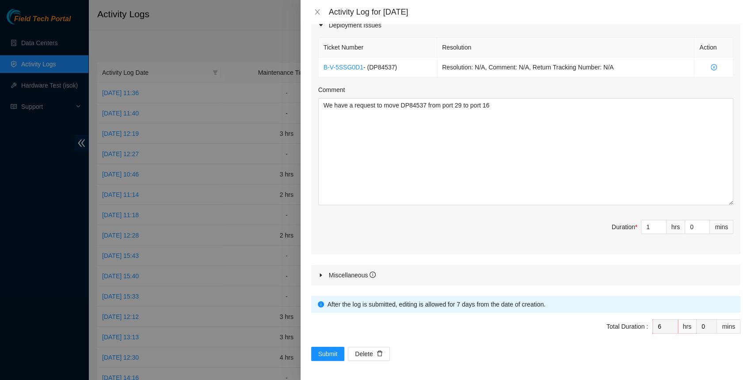
click at [637, 270] on div "Miscellaneous" at bounding box center [525, 275] width 429 height 20
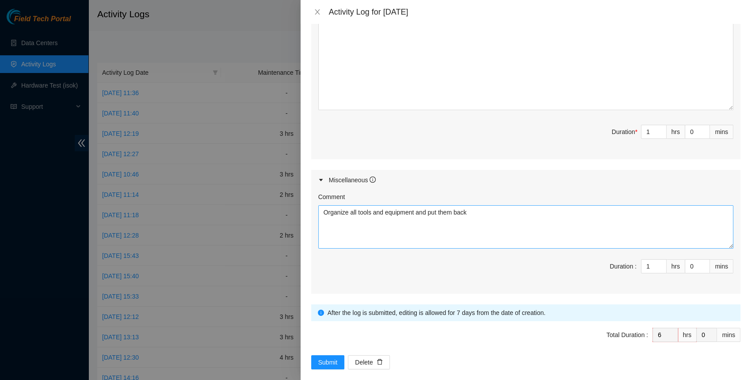
scroll to position [683, 0]
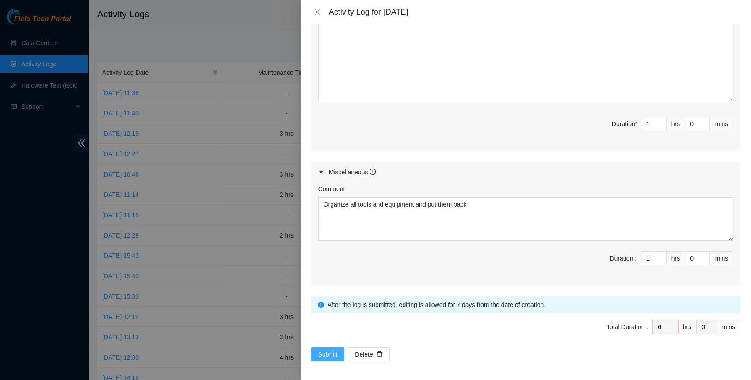
click at [327, 350] on span "Submit" at bounding box center [327, 354] width 19 height 10
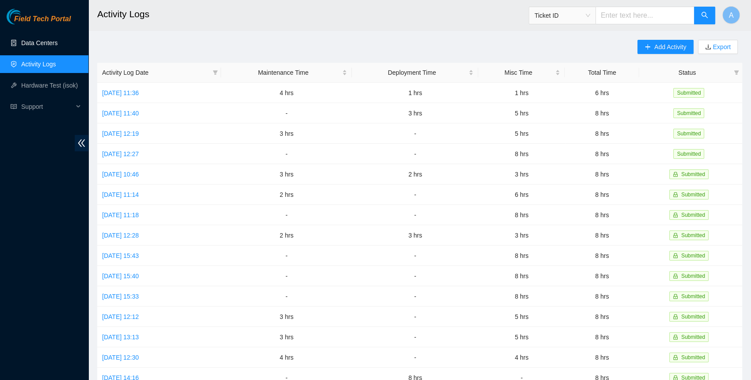
click at [42, 42] on link "Data Centers" at bounding box center [39, 42] width 36 height 7
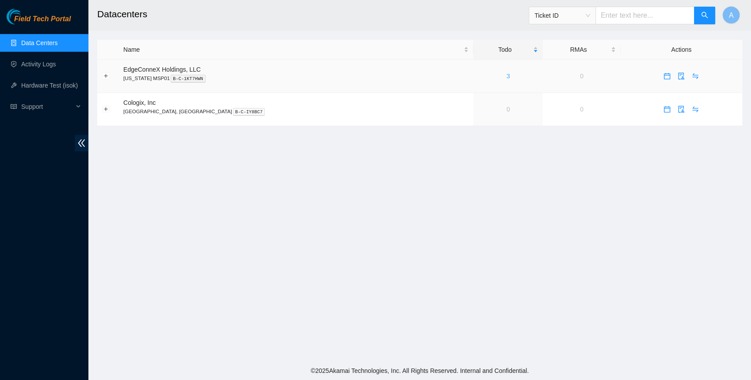
click at [507, 73] on link "3" at bounding box center [509, 76] width 4 height 7
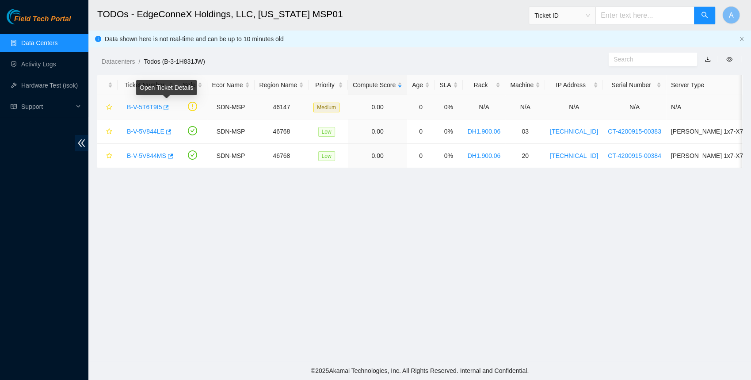
click at [169, 106] on icon "button" at bounding box center [166, 107] width 5 height 5
click at [36, 45] on link "Data Centers" at bounding box center [39, 42] width 36 height 7
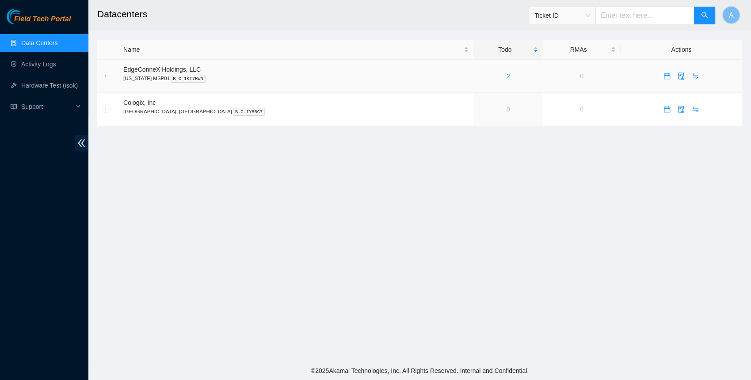
click at [478, 76] on div "2" at bounding box center [508, 76] width 60 height 10
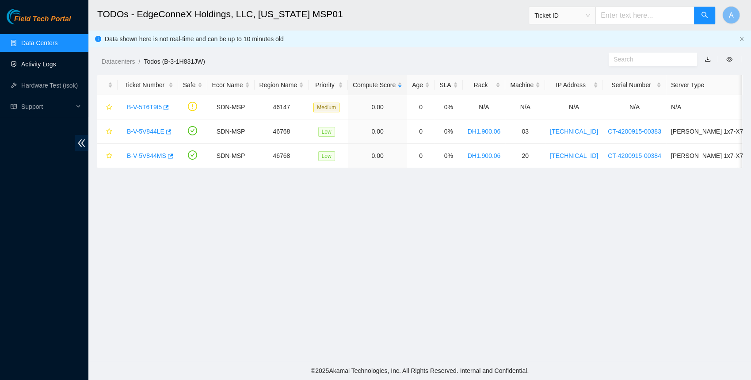
click at [32, 64] on link "Activity Logs" at bounding box center [38, 64] width 35 height 7
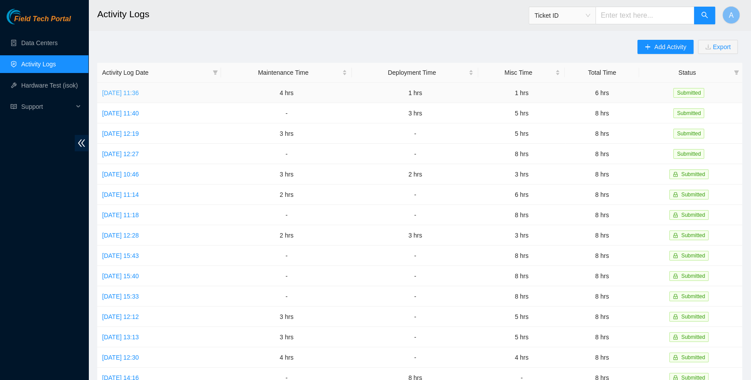
click at [124, 93] on link "Wed, 10 Sep 2025 11:36" at bounding box center [120, 92] width 37 height 7
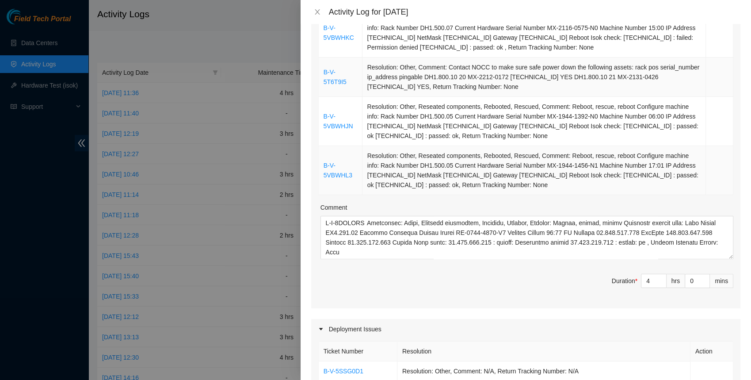
scroll to position [189, 0]
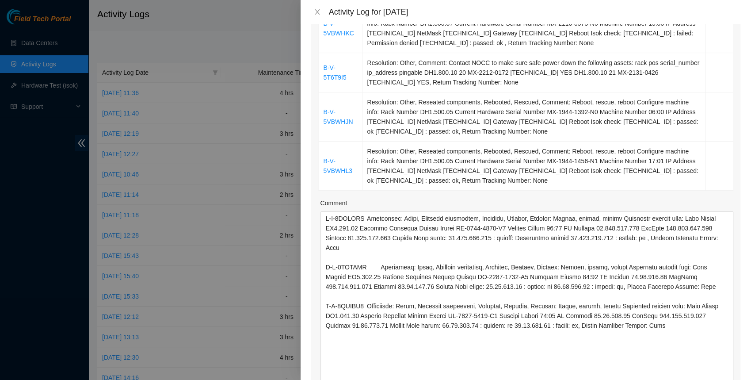
drag, startPoint x: 732, startPoint y: 250, endPoint x: 710, endPoint y: 412, distance: 164.1
click at [710, 379] on html "Field Tech Portal Data Centers Activity Logs Hardware Test (isok) Support Activ…" at bounding box center [375, 190] width 751 height 380
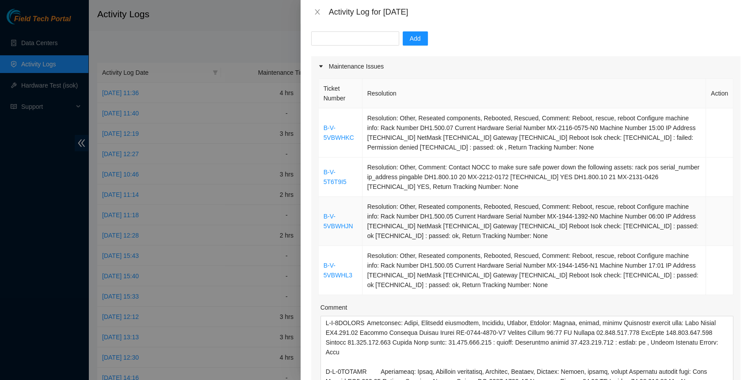
scroll to position [83, 0]
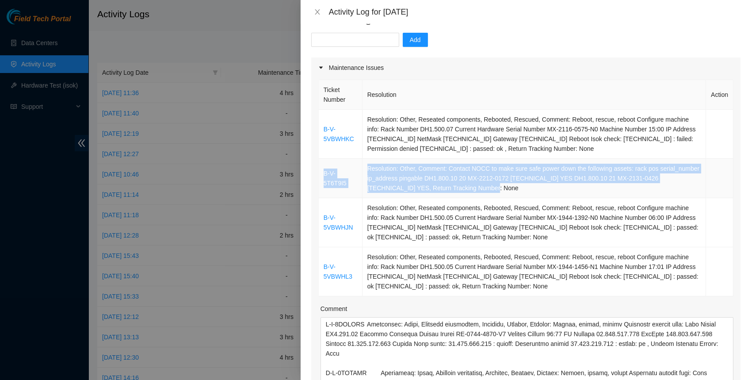
drag, startPoint x: 535, startPoint y: 187, endPoint x: 322, endPoint y: 171, distance: 213.6
click at [322, 171] on tr "B-V-5T6T9I5 Resolution: Other, Comment: Contact NOCC to make sure safe power do…" at bounding box center [526, 178] width 415 height 39
copy tr "B-V-5T6T9I5 Resolution: Other, Comment: Contact NOCC to make sure safe power do…"
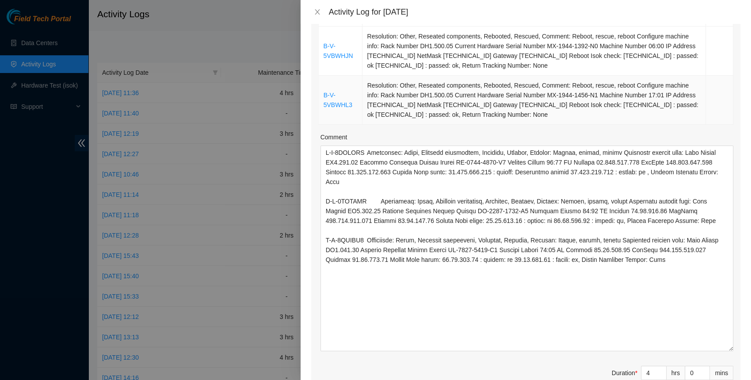
scroll to position [258, 0]
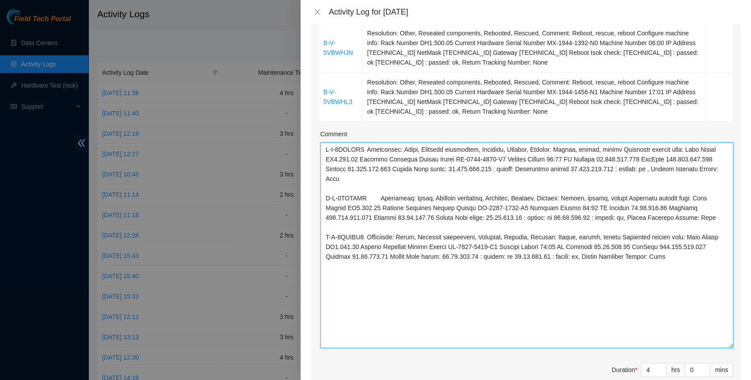
click at [439, 301] on textarea "Comment" at bounding box center [527, 245] width 413 height 206
paste textarea "B-V-5T6T9I5 Resolution: Other, Comment: Contact NOCC to make sure safe power do…"
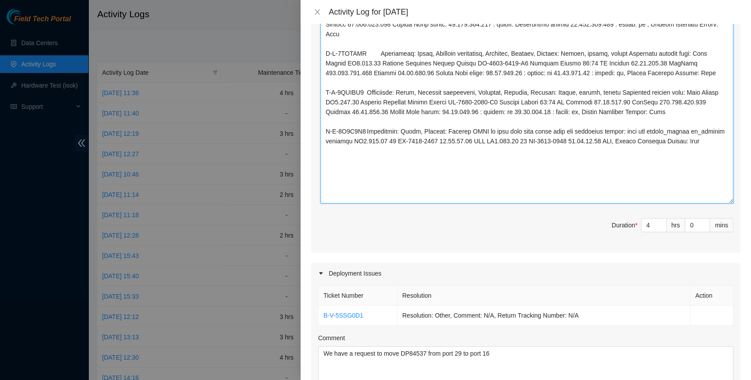
scroll to position [389, 0]
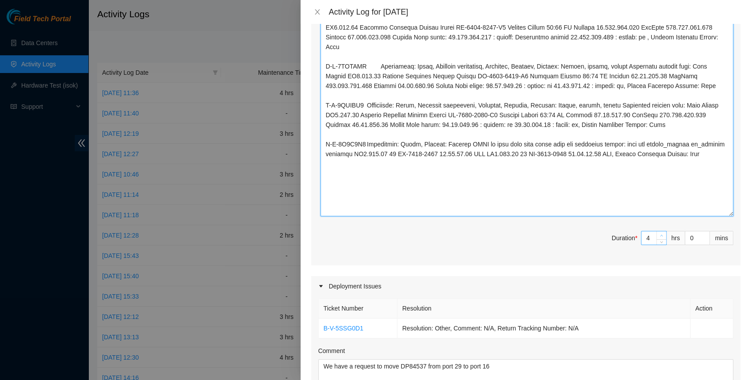
type textarea "B-V-5VBWHKC Resolution: Other, Reseated components, Rebooted, Rescued, Comment:…"
type input "5"
type input "7"
click at [661, 234] on icon "up" at bounding box center [661, 235] width 3 height 3
click at [551, 235] on span "Duration * 5 hrs 0 mins" at bounding box center [525, 243] width 415 height 25
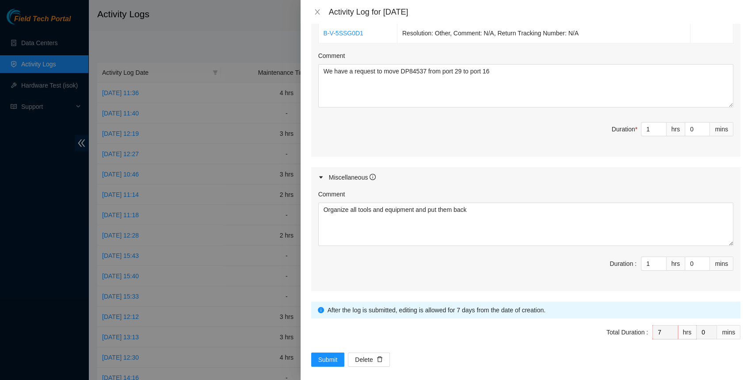
scroll to position [689, 0]
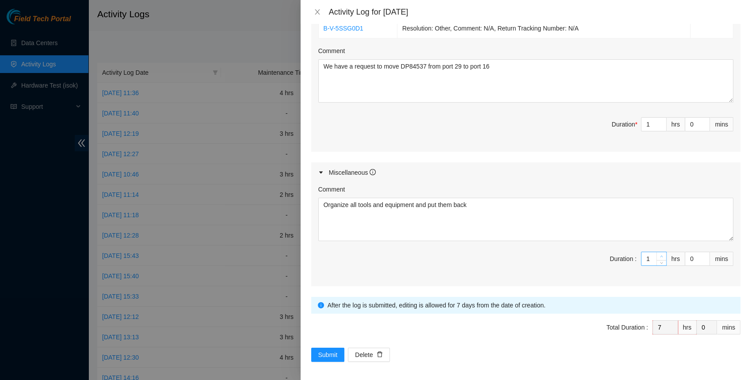
type input "2"
type input "8"
click at [660, 255] on icon "up" at bounding box center [661, 256] width 3 height 3
type input "1"
type input "7"
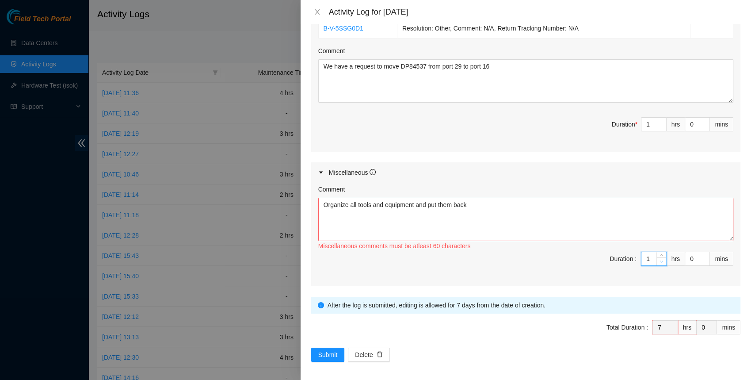
click at [661, 260] on icon "down" at bounding box center [661, 261] width 3 height 3
click at [543, 259] on span "Duration : 1 hrs 0 mins" at bounding box center [525, 264] width 415 height 25
click at [322, 352] on span "Submit" at bounding box center [327, 355] width 19 height 10
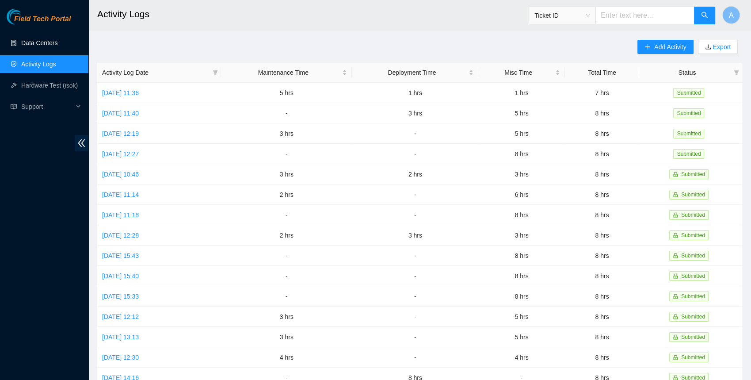
click at [32, 43] on link "Data Centers" at bounding box center [39, 42] width 36 height 7
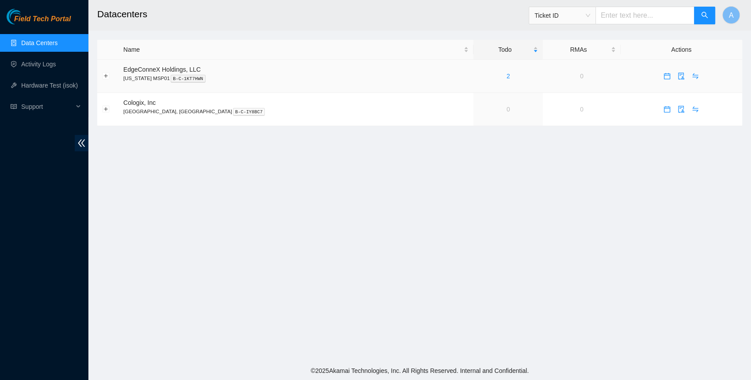
click at [478, 73] on div "2" at bounding box center [508, 76] width 60 height 10
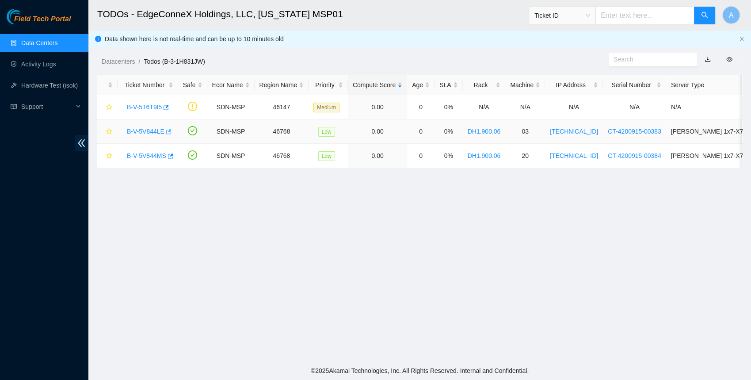
click at [169, 130] on icon "button" at bounding box center [168, 131] width 5 height 5
click at [173, 154] on button "button" at bounding box center [169, 156] width 7 height 14
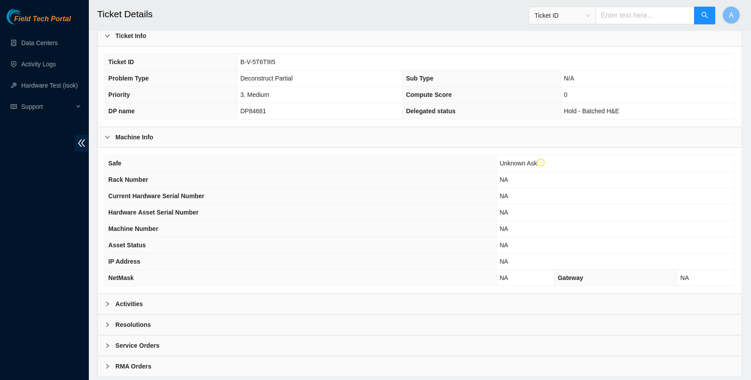
scroll to position [229, 0]
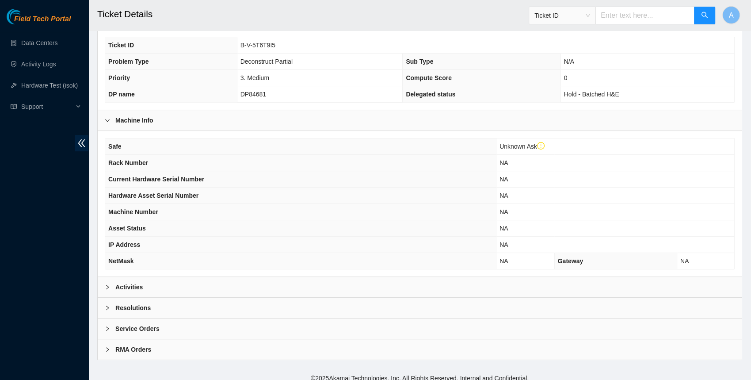
click at [196, 277] on div "Activities" at bounding box center [420, 287] width 644 height 20
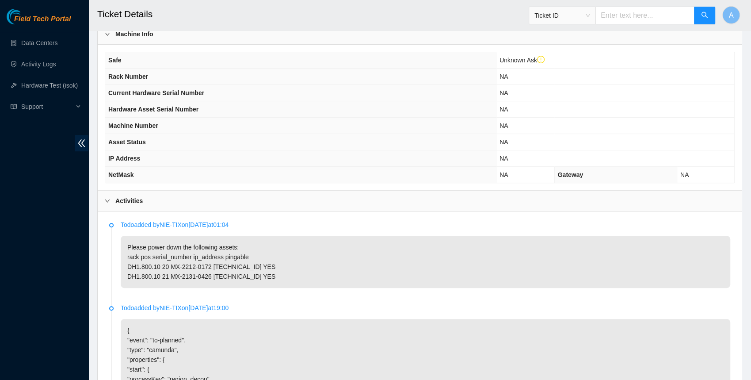
scroll to position [317, 0]
click at [175, 195] on div "Activities" at bounding box center [420, 200] width 644 height 20
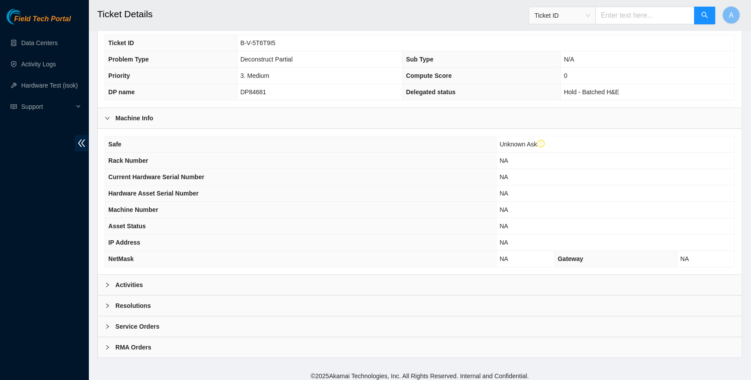
click at [162, 303] on div "Resolutions" at bounding box center [420, 305] width 644 height 20
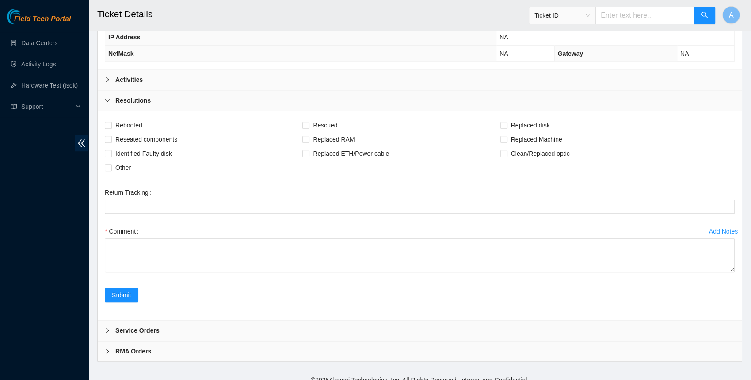
scroll to position [440, 0]
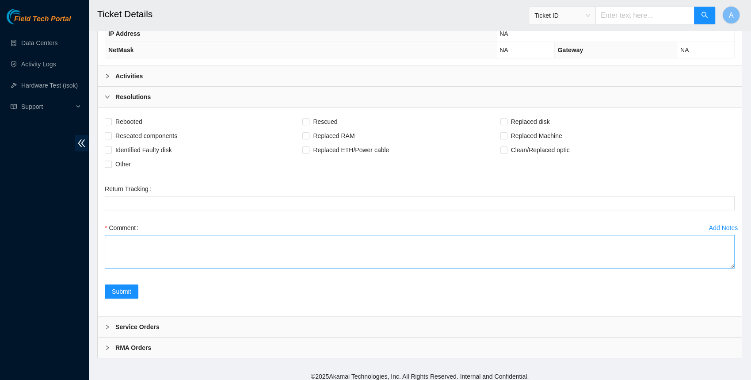
drag, startPoint x: 732, startPoint y: 259, endPoint x: 730, endPoint y: 288, distance: 29.3
click at [730, 268] on textarea "Comment" at bounding box center [420, 252] width 630 height 34
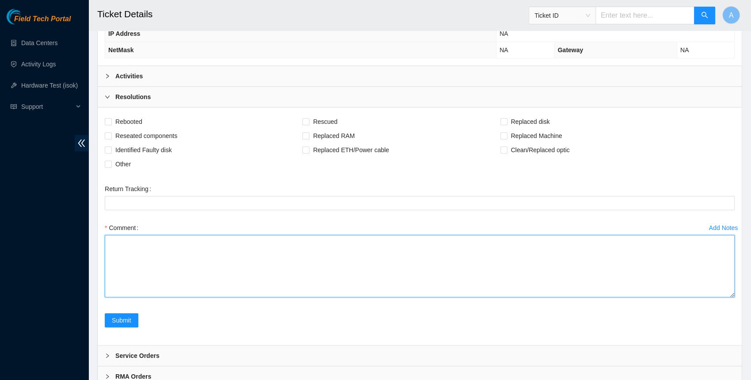
click at [299, 245] on textarea "Comment" at bounding box center [420, 266] width 630 height 62
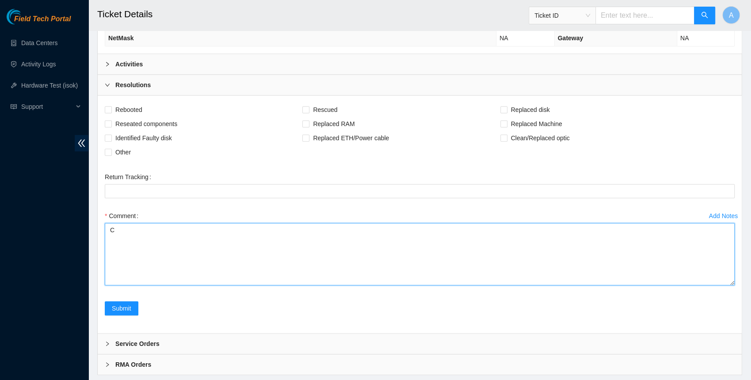
scroll to position [453, 0]
type textarea "Contact NOCC to make sure safe"
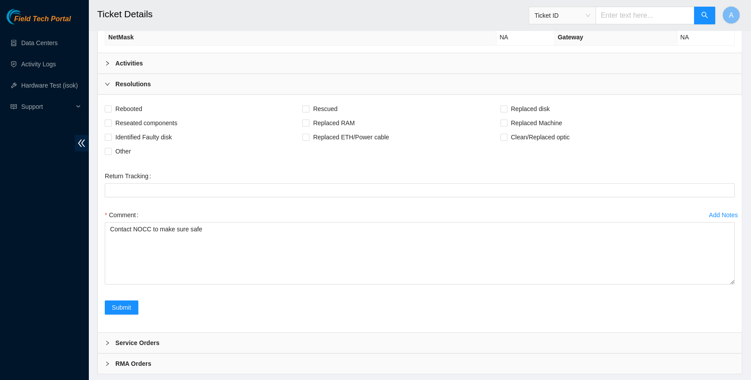
click at [145, 60] on div "Activities" at bounding box center [420, 63] width 644 height 20
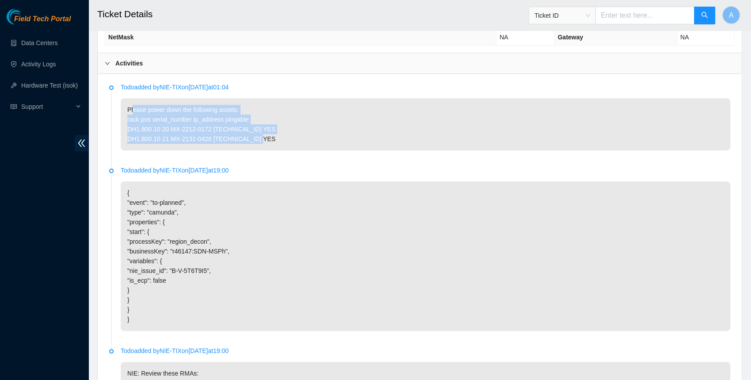
drag, startPoint x: 282, startPoint y: 145, endPoint x: 123, endPoint y: 115, distance: 161.9
click at [123, 115] on p "Please power down the following assets: rack pos serial_number ip_address pinga…" at bounding box center [426, 124] width 610 height 52
copy p "Please power down the following assets: rack pos serial_number ip_address pinga…"
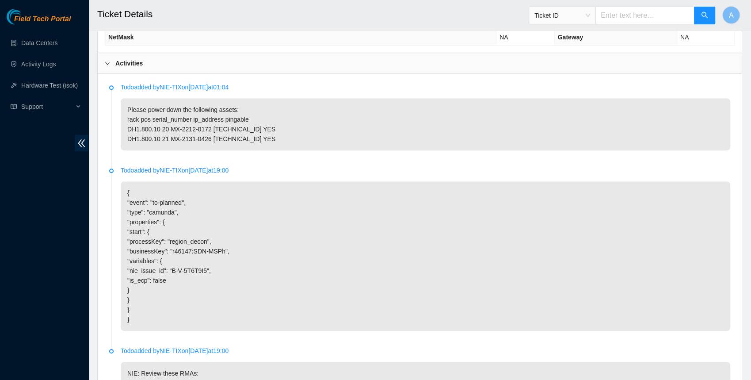
click at [115, 58] on b "Activities" at bounding box center [128, 63] width 27 height 10
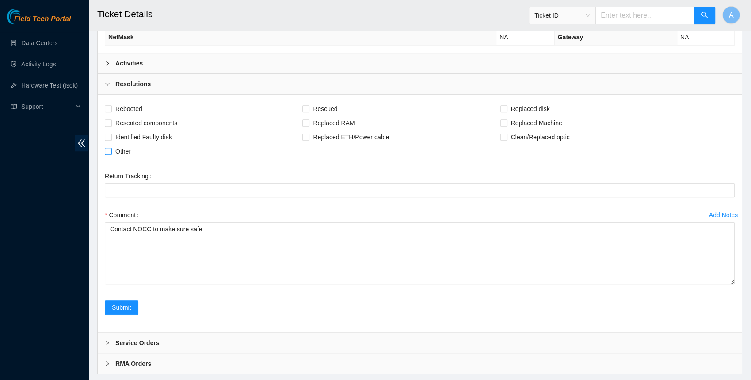
click at [125, 149] on span "Other" at bounding box center [123, 151] width 23 height 14
click at [111, 149] on input "Other" at bounding box center [108, 151] width 6 height 6
checkbox input "true"
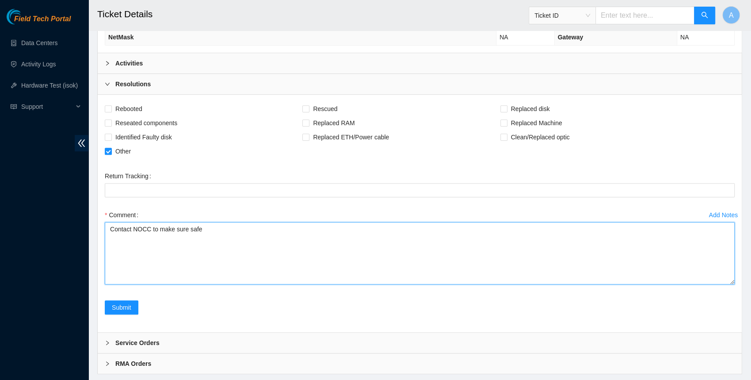
click at [161, 247] on textarea "Contact NOCC to make sure safe" at bounding box center [420, 253] width 630 height 62
paste textarea "Please power down the following assets: rack pos serial_number ip_address pinga…"
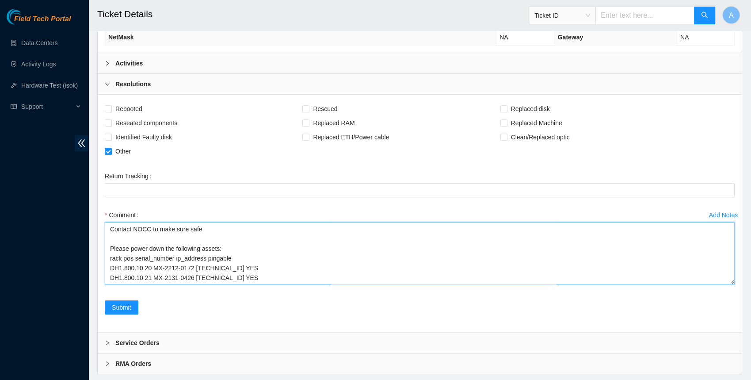
click at [123, 241] on textarea "Contact NOCC to make sure safe Please power down the following assets: rack pos…" at bounding box center [420, 253] width 630 height 62
drag, startPoint x: 250, startPoint y: 256, endPoint x: 54, endPoint y: 256, distance: 196.3
click at [257, 265] on textarea "Contact NOCC to make sure safe power down the following assets: DH1.800.10 20 M…" at bounding box center [420, 253] width 630 height 62
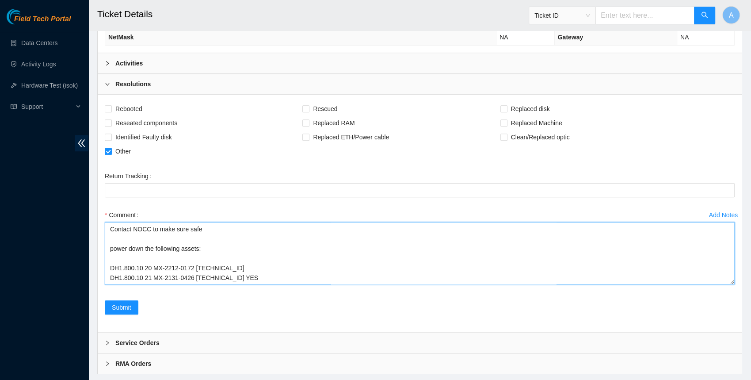
click at [262, 275] on textarea "Contact NOCC to make sure safe power down the following assets: DH1.800.10 20 M…" at bounding box center [420, 253] width 630 height 62
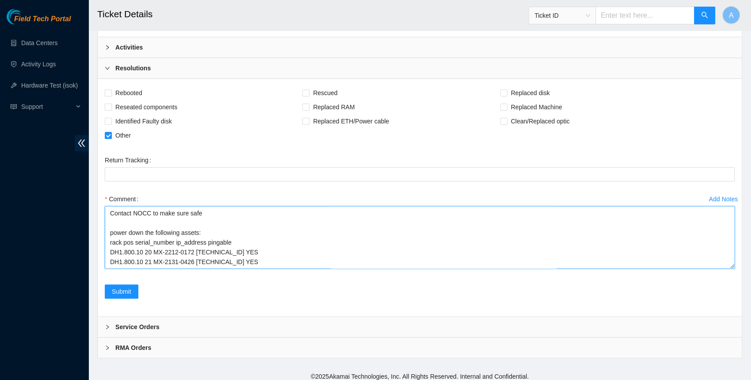
click at [212, 243] on textarea "Contact NOCC to make sure safe power down the following assets: rack pos serial…" at bounding box center [420, 237] width 630 height 62
type textarea "Contact NOCC to make sure safe power down the following assets: rack pos serial…"
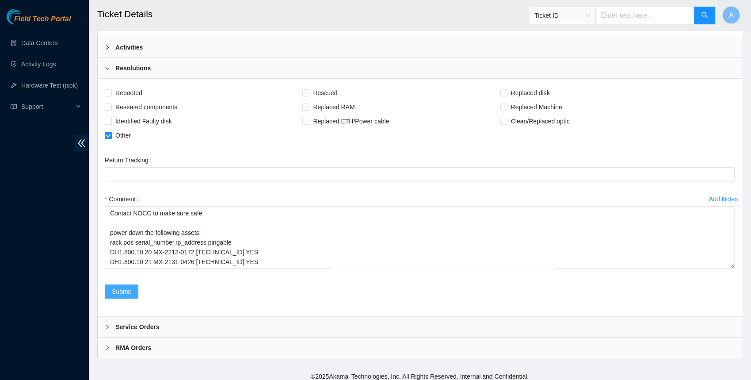
click at [122, 286] on span "Submit" at bounding box center [121, 291] width 19 height 10
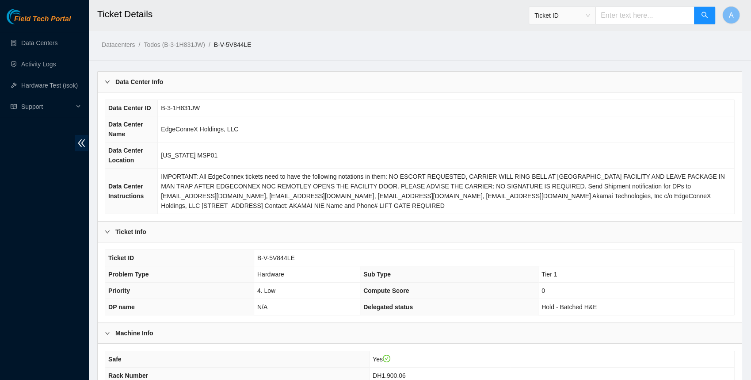
scroll to position [161, 0]
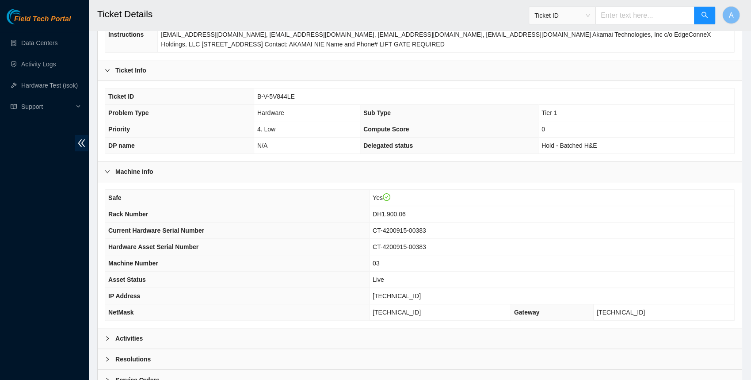
click at [221, 332] on div "Activities" at bounding box center [420, 338] width 644 height 20
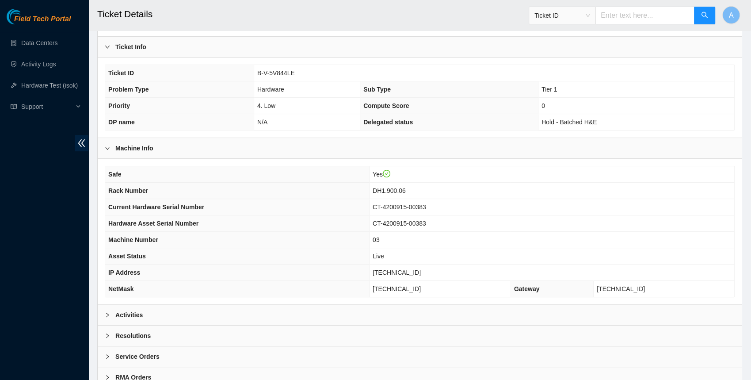
click at [209, 305] on div "Activities" at bounding box center [420, 315] width 644 height 20
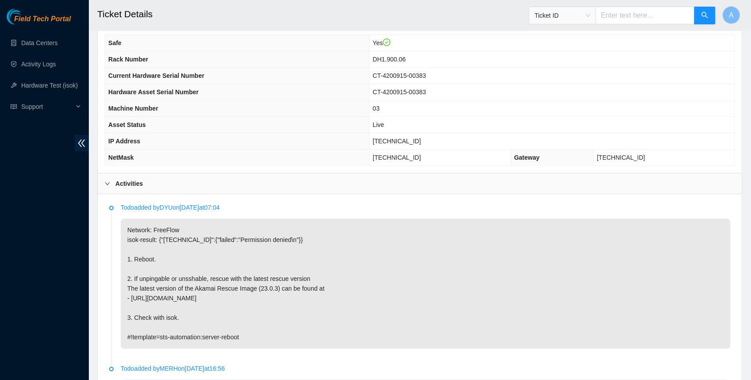
scroll to position [311, 0]
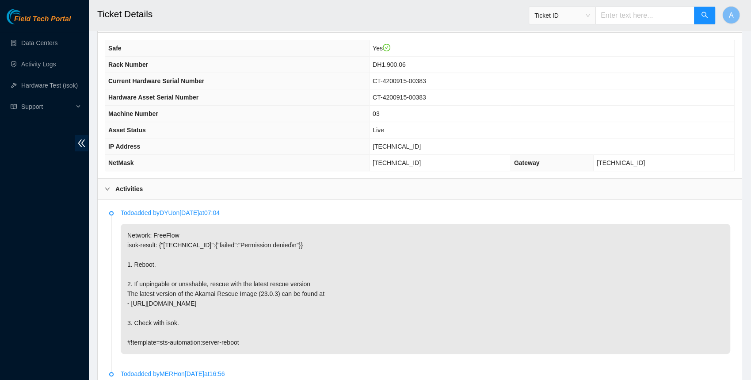
click at [394, 143] on span "[TECHNICAL_ID]" at bounding box center [397, 146] width 48 height 7
click at [394, 143] on span "23.195.80.196" at bounding box center [397, 146] width 48 height 7
copy span "23.195.80.196"
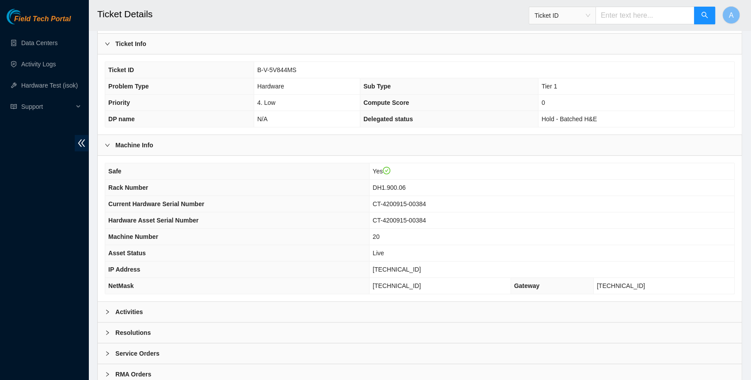
scroll to position [215, 0]
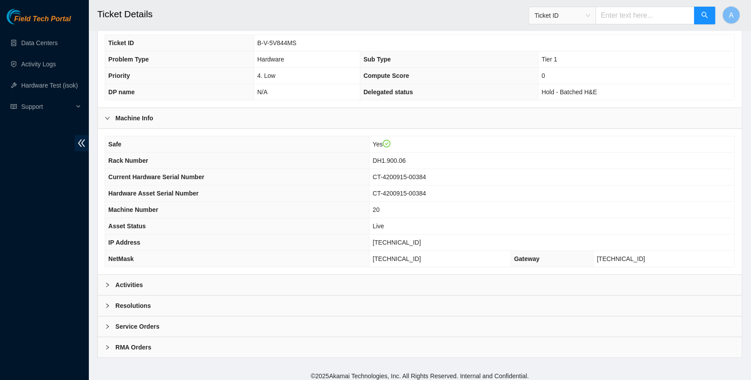
click at [191, 277] on div "Activities" at bounding box center [420, 285] width 644 height 20
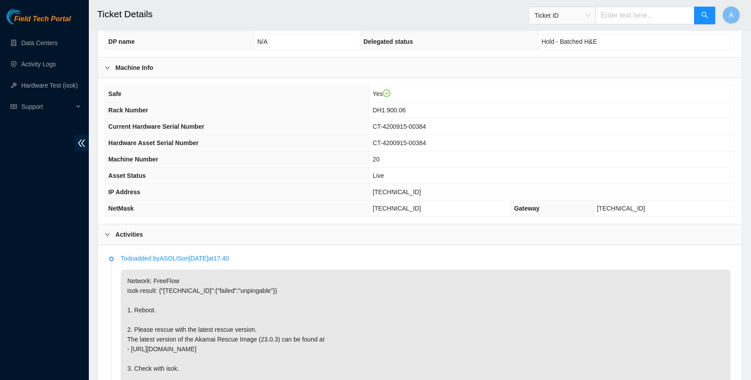
scroll to position [256, 0]
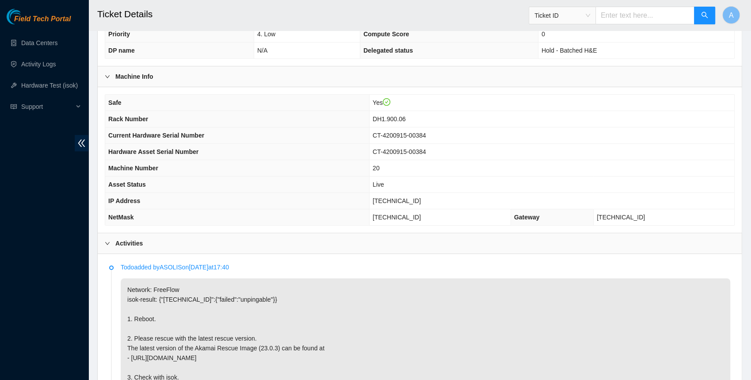
click at [397, 197] on span "[TECHNICAL_ID]" at bounding box center [397, 200] width 48 height 7
copy span "[TECHNICAL_ID]"
click at [409, 187] on td "Live" at bounding box center [552, 184] width 365 height 16
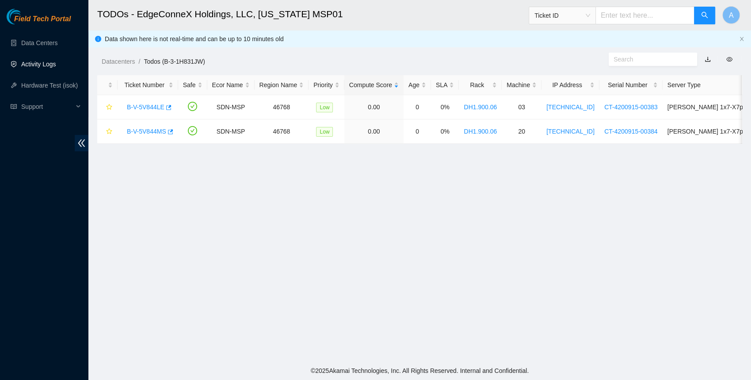
click at [56, 66] on link "Activity Logs" at bounding box center [38, 64] width 35 height 7
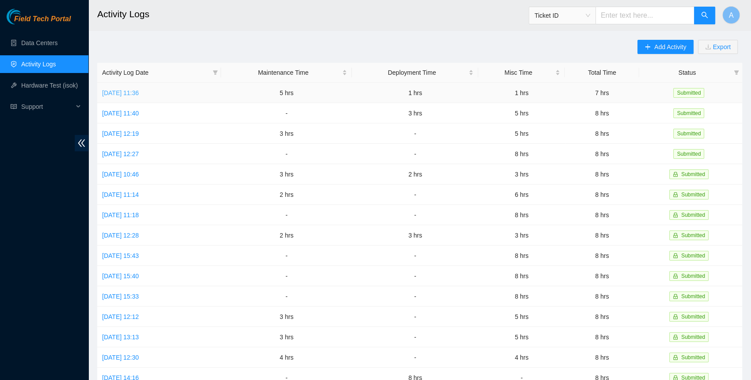
click at [139, 95] on link "[DATE] 11:36" at bounding box center [120, 92] width 37 height 7
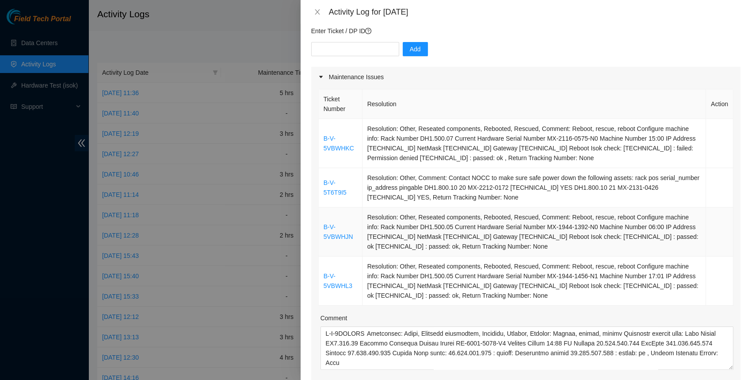
scroll to position [76, 0]
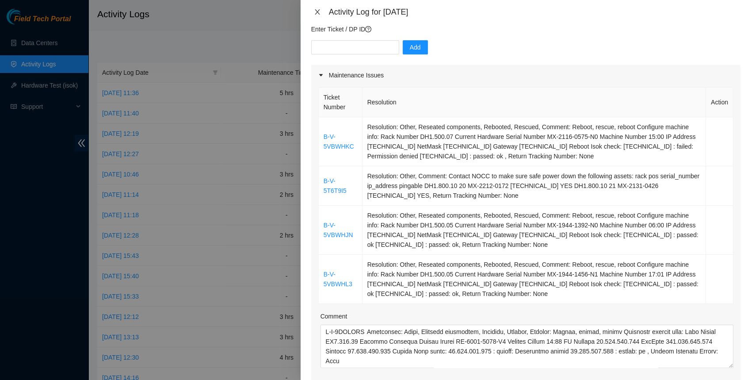
click at [314, 12] on icon "close" at bounding box center [317, 11] width 7 height 7
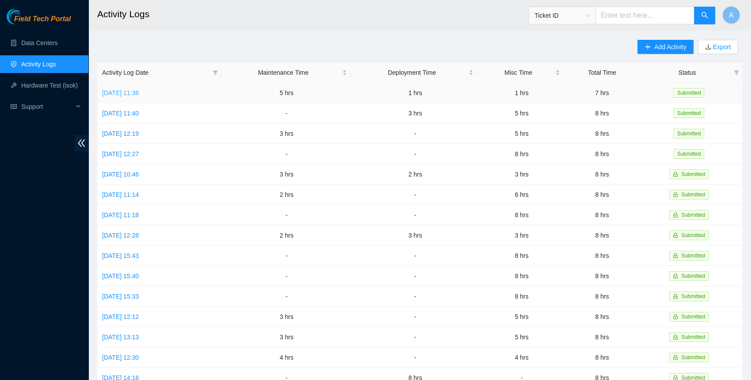
click at [136, 95] on link "[DATE] 11:36" at bounding box center [120, 92] width 37 height 7
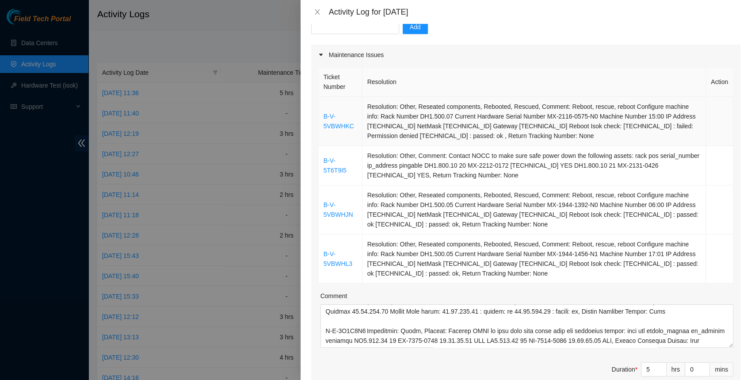
scroll to position [94, 0]
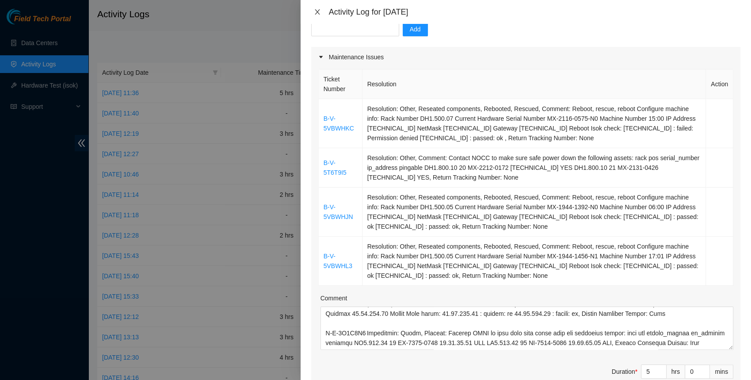
click at [314, 11] on icon "close" at bounding box center [317, 11] width 7 height 7
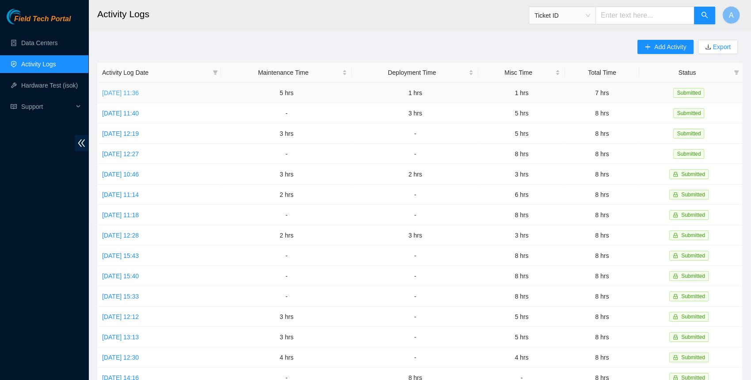
click at [127, 89] on link "[DATE] 11:36" at bounding box center [120, 92] width 37 height 7
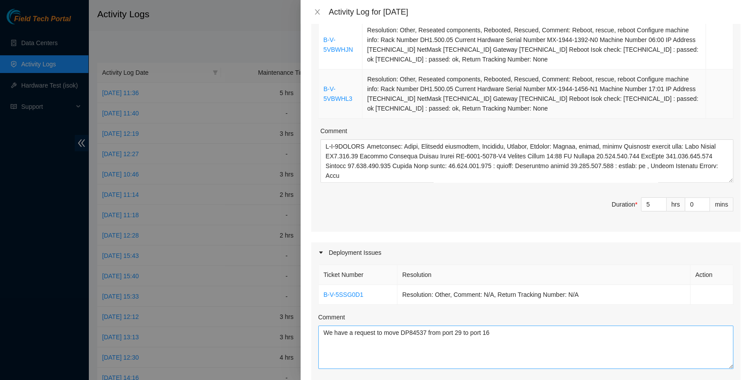
scroll to position [313, 0]
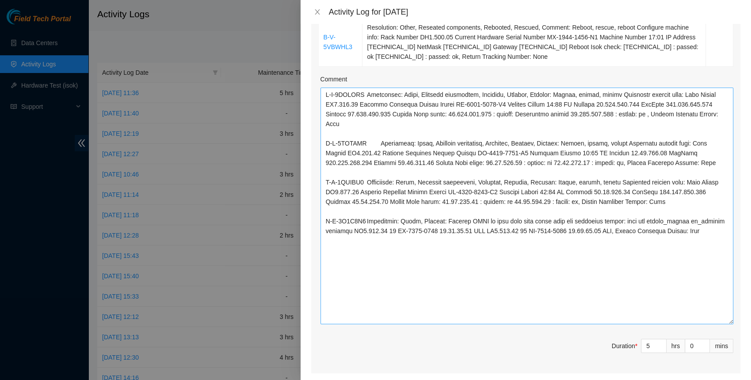
drag, startPoint x: 729, startPoint y: 128, endPoint x: 721, endPoint y: 333, distance: 205.7
click at [721, 324] on textarea "Comment" at bounding box center [527, 206] width 413 height 237
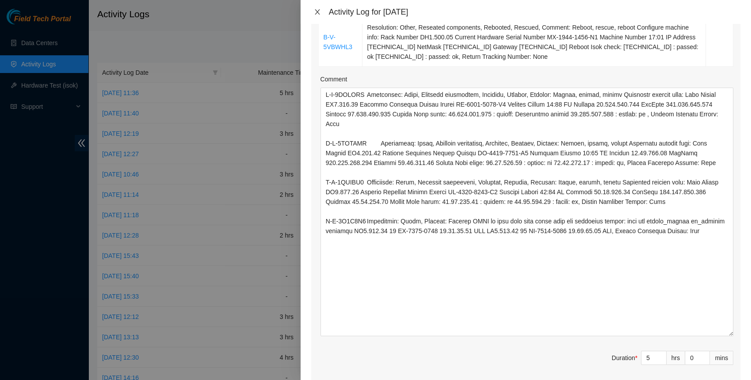
click at [315, 11] on icon "close" at bounding box center [317, 11] width 7 height 7
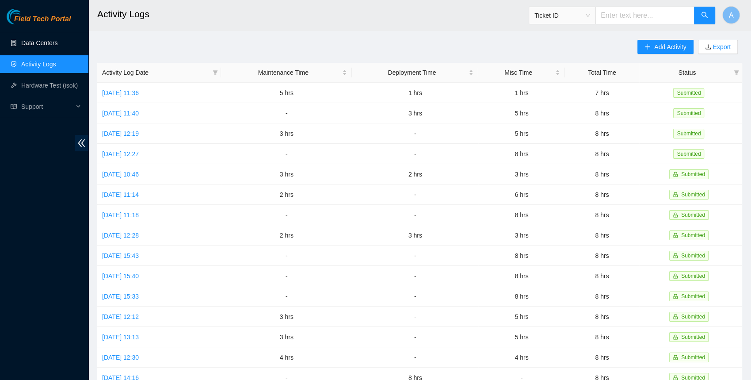
click at [33, 46] on link "Data Centers" at bounding box center [39, 42] width 36 height 7
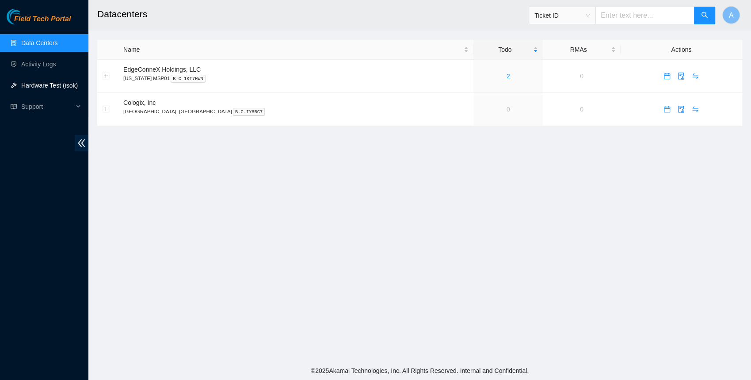
click at [47, 88] on link "Hardware Test (isok)" at bounding box center [49, 85] width 57 height 7
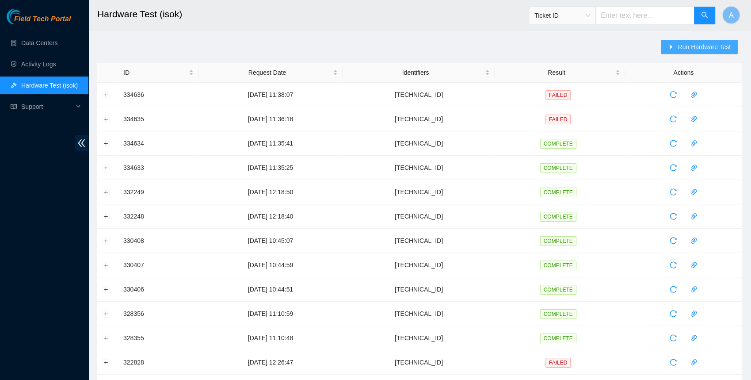
click at [665, 45] on button "Run Hardware Test" at bounding box center [699, 47] width 77 height 14
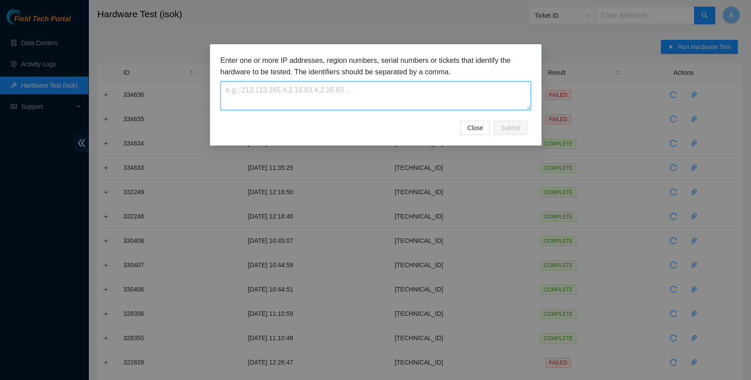
click at [362, 99] on textarea at bounding box center [376, 95] width 310 height 29
paste textarea "[TECHNICAL_ID]"
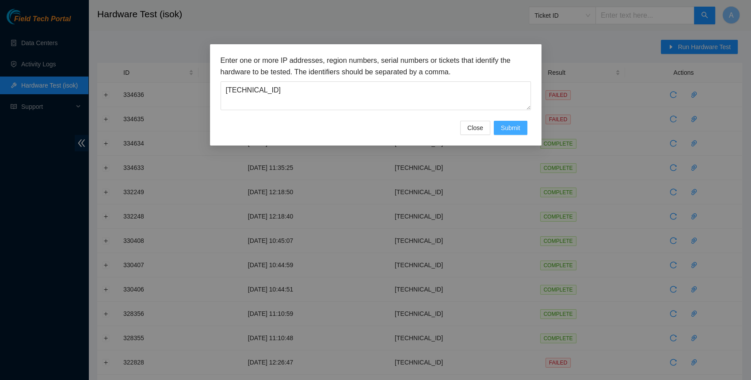
click at [519, 126] on span "Submit" at bounding box center [510, 128] width 19 height 10
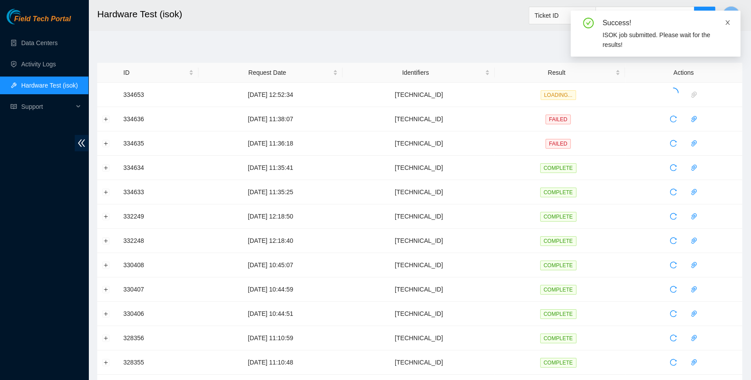
click at [729, 19] on span at bounding box center [728, 22] width 6 height 7
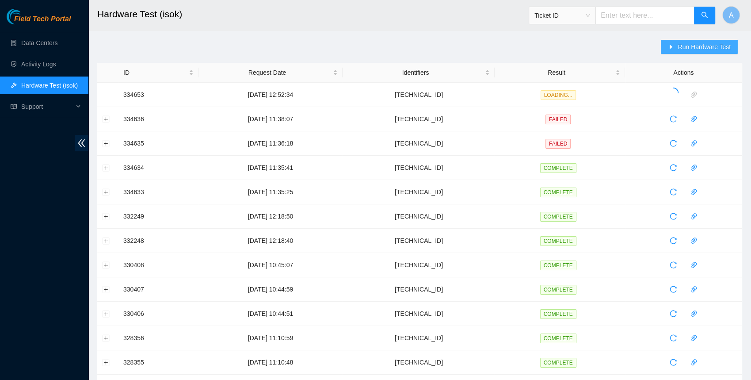
click at [696, 53] on button "Run Hardware Test" at bounding box center [699, 47] width 77 height 14
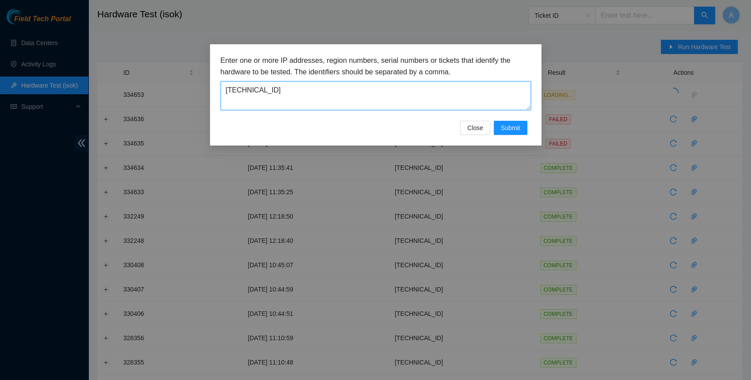
click at [400, 92] on textarea "[TECHNICAL_ID]" at bounding box center [376, 95] width 310 height 29
paste textarea "196"
type textarea "[TECHNICAL_ID]"
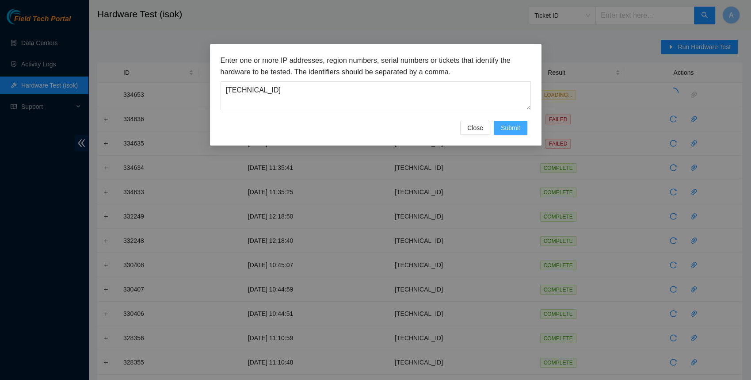
click at [510, 126] on span "Submit" at bounding box center [510, 128] width 19 height 10
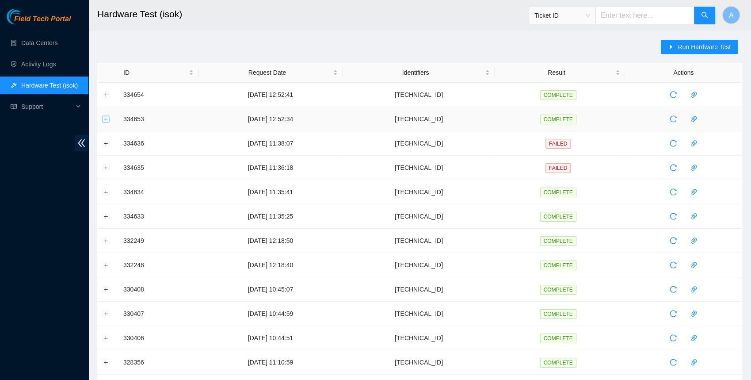
click at [107, 115] on button "Expand row" at bounding box center [106, 118] width 7 height 7
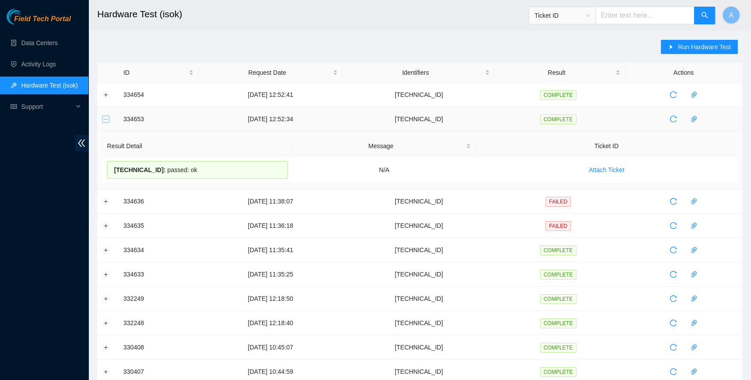
click at [107, 115] on button "Collapse row" at bounding box center [106, 118] width 7 height 7
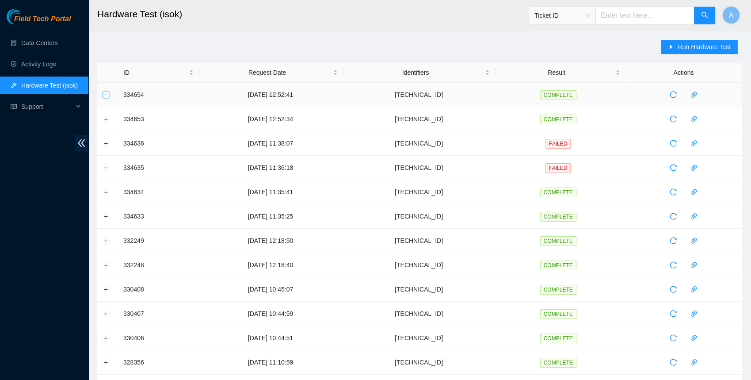
click at [103, 94] on button "Expand row" at bounding box center [106, 94] width 7 height 7
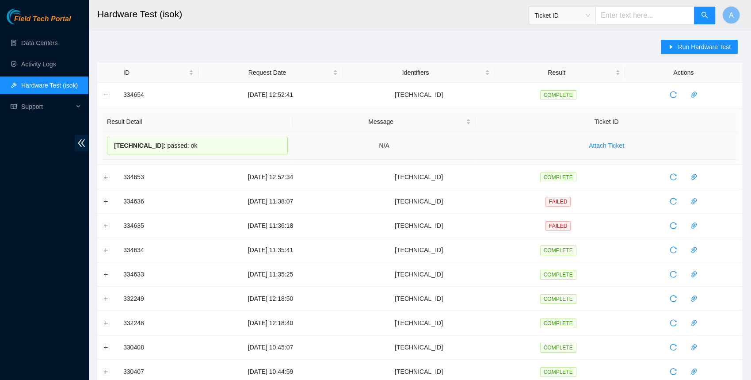
click at [152, 144] on span "[TECHNICAL_ID] :" at bounding box center [140, 145] width 52 height 7
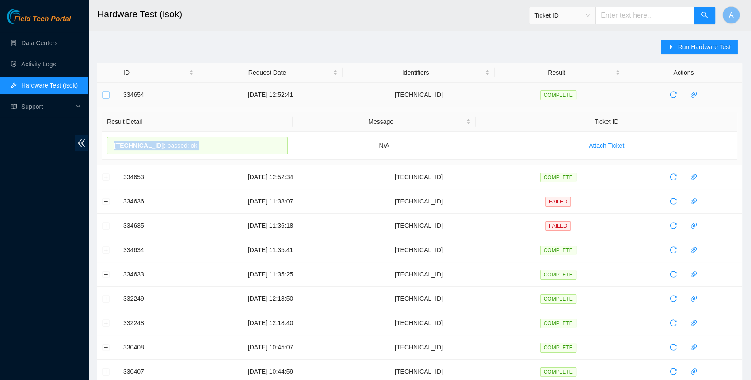
click at [108, 92] on button "Collapse row" at bounding box center [106, 94] width 7 height 7
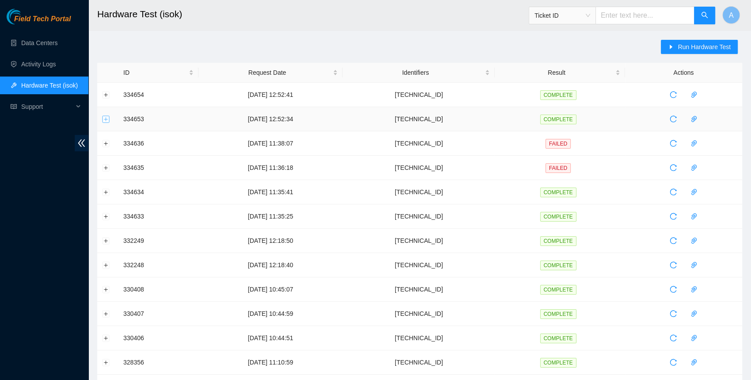
click at [106, 118] on button "Expand row" at bounding box center [106, 118] width 7 height 7
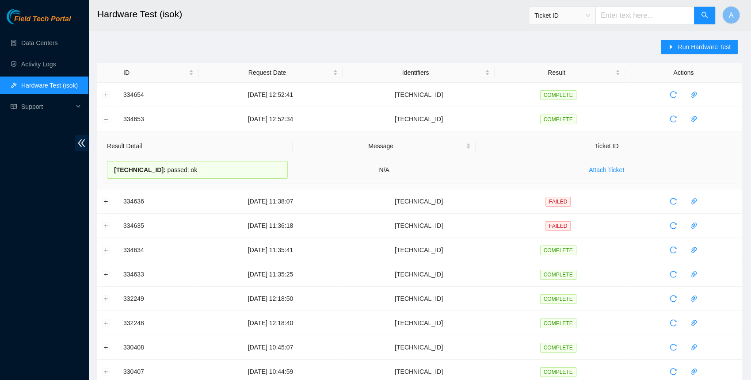
click at [143, 172] on span "[TECHNICAL_ID] :" at bounding box center [140, 169] width 52 height 7
copy div "[TECHNICAL_ID] : passed: ok"
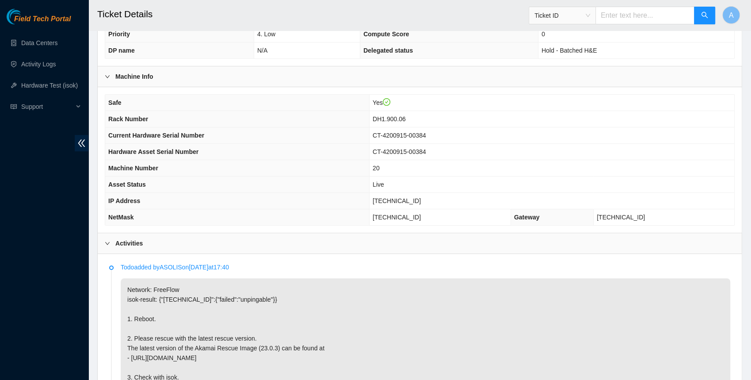
scroll to position [256, 0]
click at [411, 193] on td "[TECHNICAL_ID]" at bounding box center [552, 201] width 365 height 16
copy span "[TECHNICAL_ID]"
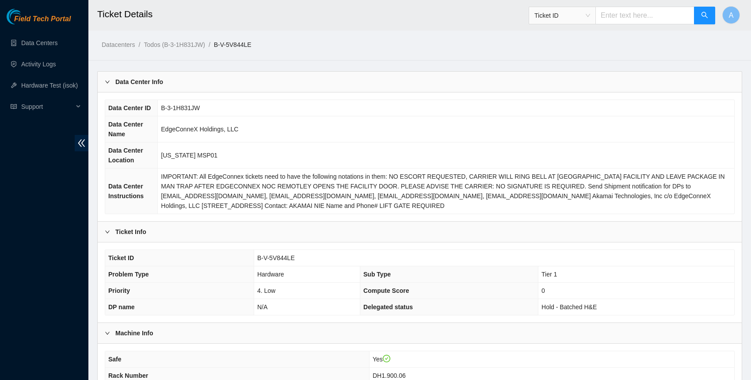
scroll to position [311, 0]
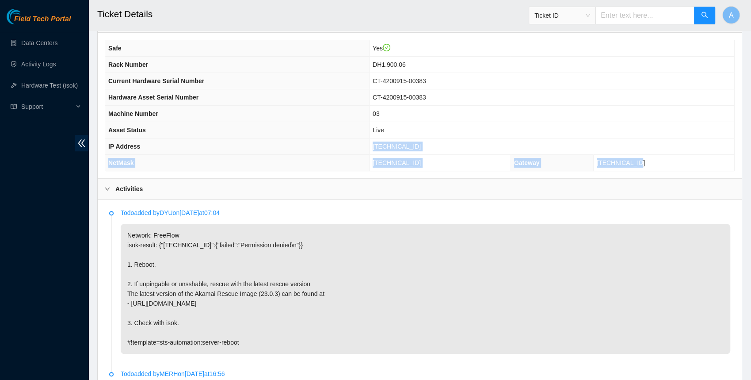
drag, startPoint x: 663, startPoint y: 156, endPoint x: 525, endPoint y: 134, distance: 139.8
click at [525, 134] on tbody "Safe Yes Rack Number DH1.900.06 Current Hardware Serial Number CT-4200915-00383…" at bounding box center [419, 105] width 629 height 130
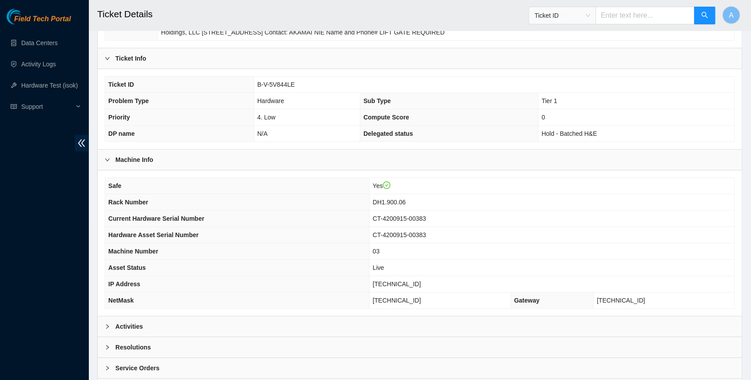
scroll to position [180, 0]
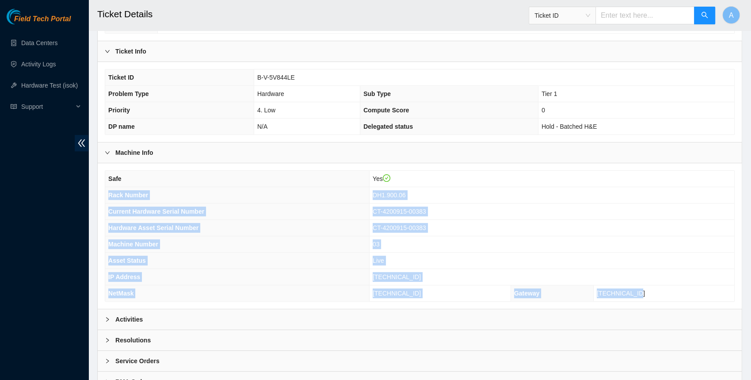
drag, startPoint x: 667, startPoint y: 291, endPoint x: 107, endPoint y: 190, distance: 568.3
click at [107, 190] on tbody "Safe Yes Rack Number DH1.900.06 Current Hardware Serial Number CT-4200915-00383…" at bounding box center [419, 236] width 629 height 130
copy tbody "Rack Number DH1.900.06 Current Hardware Serial Number CT-4200915-00383 Hardware…"
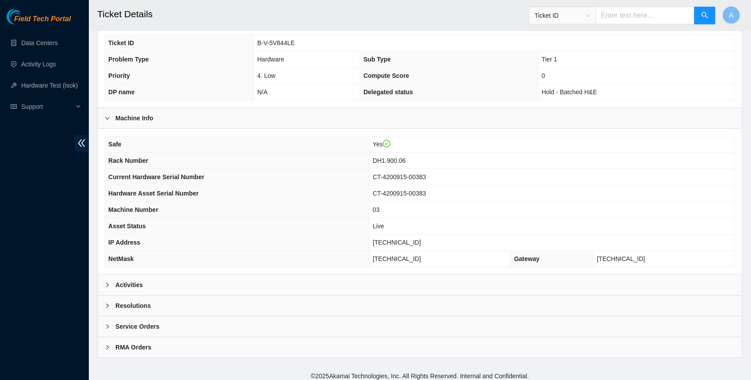
click at [145, 295] on div "Resolutions" at bounding box center [420, 305] width 644 height 20
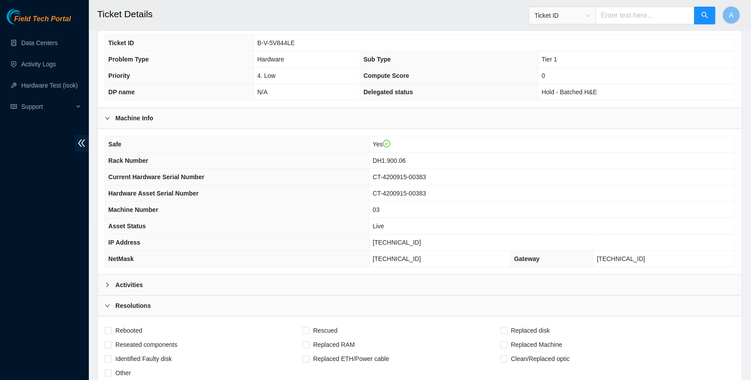
click at [143, 280] on b "Activities" at bounding box center [128, 285] width 27 height 10
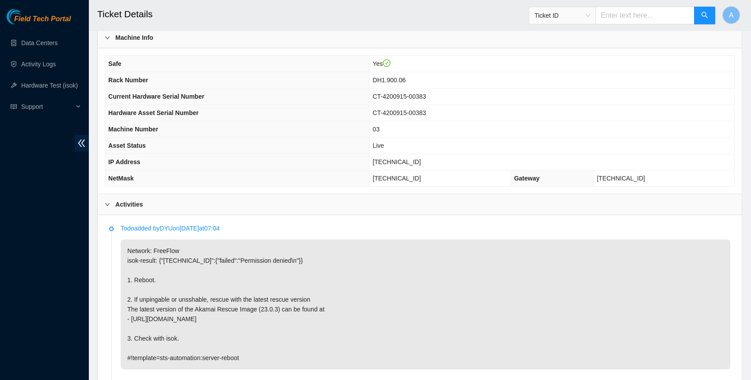
scroll to position [298, 0]
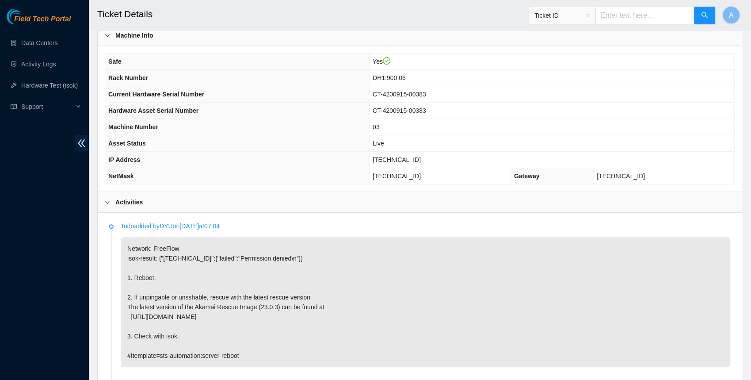
click at [134, 203] on div "Activities" at bounding box center [420, 202] width 644 height 20
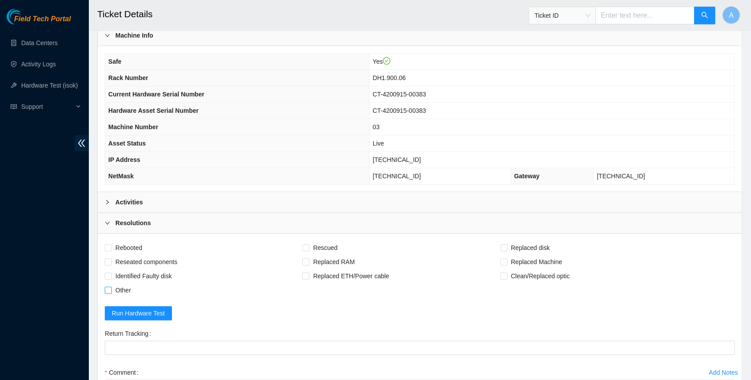
click at [117, 286] on span "Other" at bounding box center [123, 290] width 23 height 14
click at [111, 286] on input "Other" at bounding box center [108, 289] width 6 height 6
checkbox input "true"
click at [122, 256] on span "Reseated components" at bounding box center [146, 262] width 69 height 14
click at [111, 258] on input "Reseated components" at bounding box center [108, 261] width 6 height 6
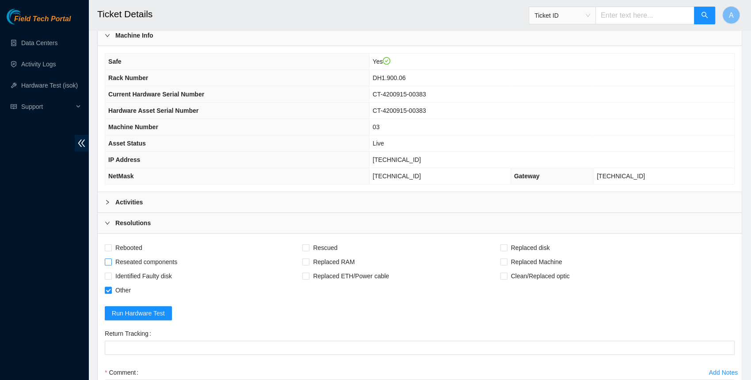
checkbox input "true"
click at [125, 245] on span "Rebooted" at bounding box center [129, 247] width 34 height 14
click at [111, 245] on input "Rebooted" at bounding box center [108, 247] width 6 height 6
checkbox input "true"
click at [309, 244] on span at bounding box center [305, 247] width 7 height 7
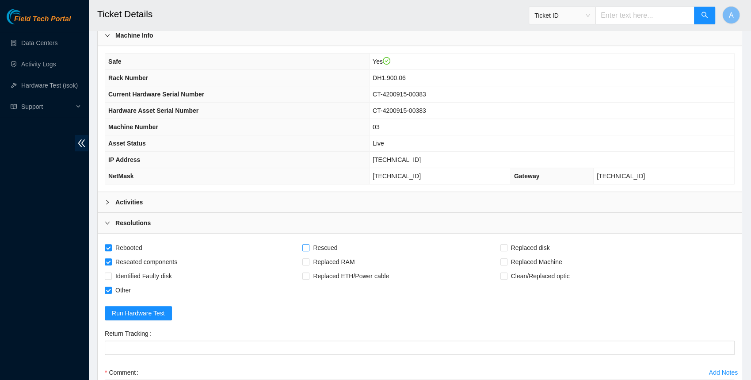
click at [309, 244] on input "Rescued" at bounding box center [305, 247] width 6 height 6
checkbox input "true"
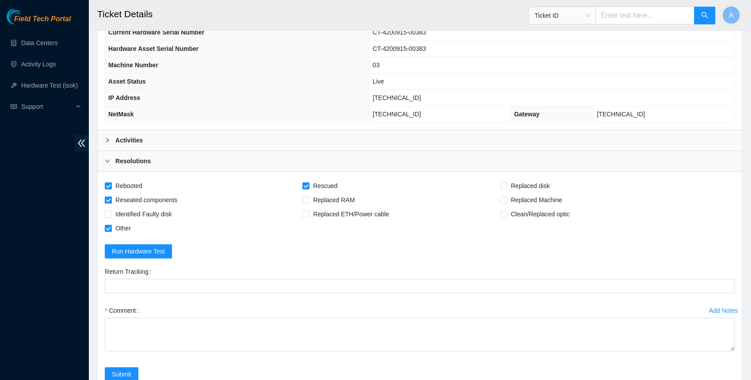
scroll to position [385, 0]
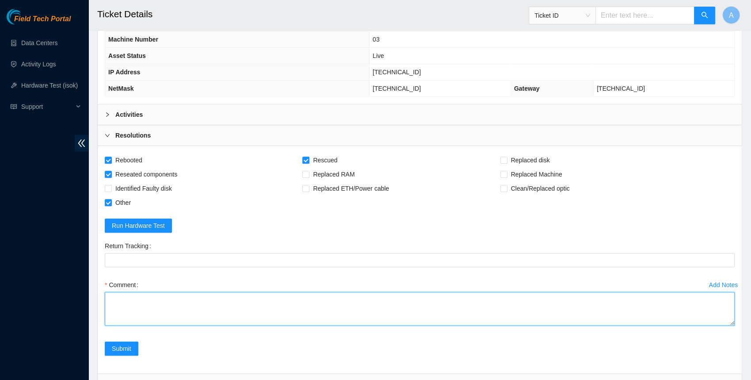
click at [191, 297] on textarea "Comment" at bounding box center [420, 309] width 630 height 34
paste textarea "Rack Number DH1.900.06 Current Hardware Serial Number CT-4200915-00383 Hardware…"
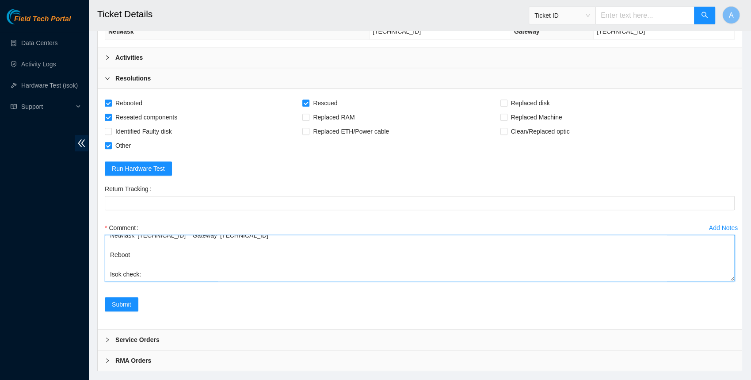
scroll to position [0, 0]
drag, startPoint x: 733, startPoint y: 262, endPoint x: 717, endPoint y: 416, distance: 155.6
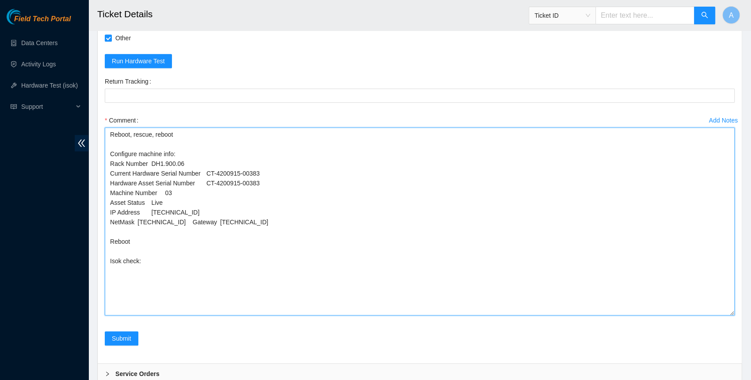
scroll to position [561, 0]
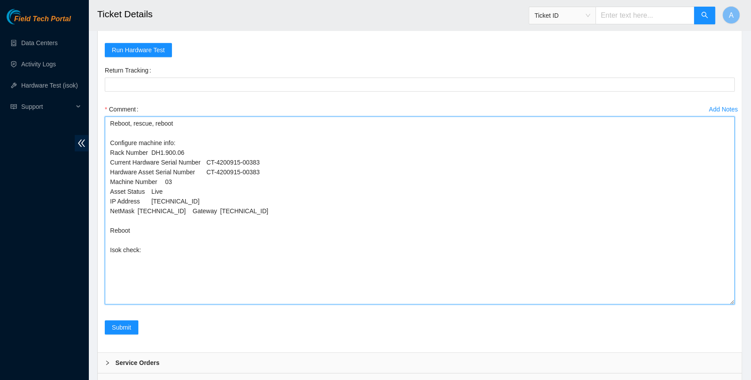
drag, startPoint x: 268, startPoint y: 166, endPoint x: 8, endPoint y: 166, distance: 259.9
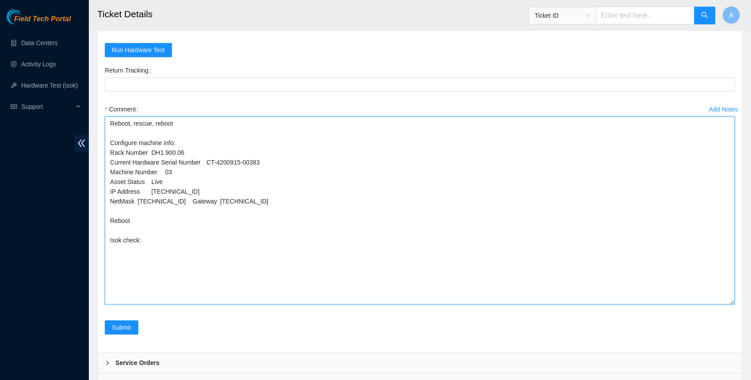
drag, startPoint x: 173, startPoint y: 176, endPoint x: 21, endPoint y: 175, distance: 151.6
click at [194, 186] on textarea "Reboot, rescue, reboot Configure machine info: Rack Number DH1.900.06 Current H…" at bounding box center [420, 210] width 630 height 188
click at [195, 238] on textarea "Reboot, rescue, reboot Configure machine info: Rack Number DH1.900.06 Current H…" at bounding box center [420, 210] width 630 height 188
paste textarea "23.195.80.196 : passed: ok"
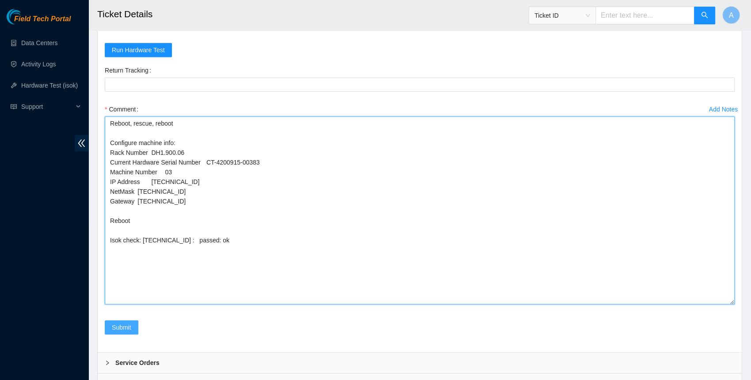
type textarea "Reboot, rescue, reboot Configure machine info: Rack Number DH1.900.06 Current H…"
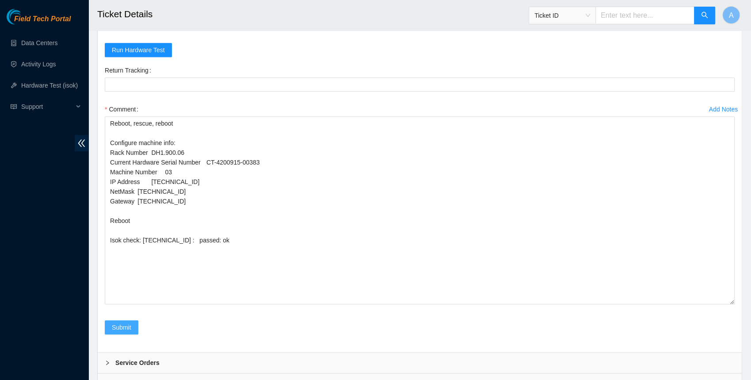
click at [109, 323] on button "Submit" at bounding box center [122, 327] width 34 height 14
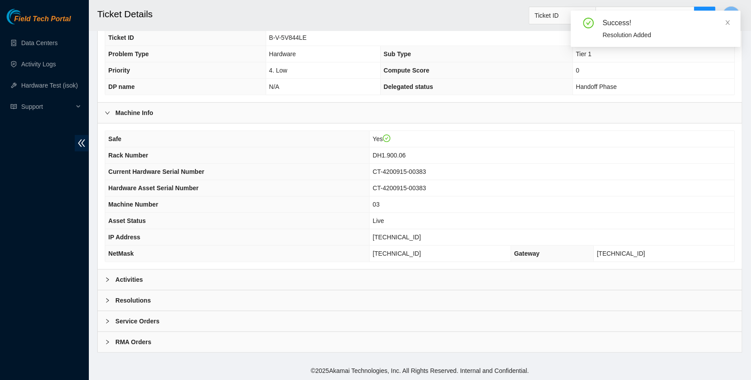
scroll to position [215, 0]
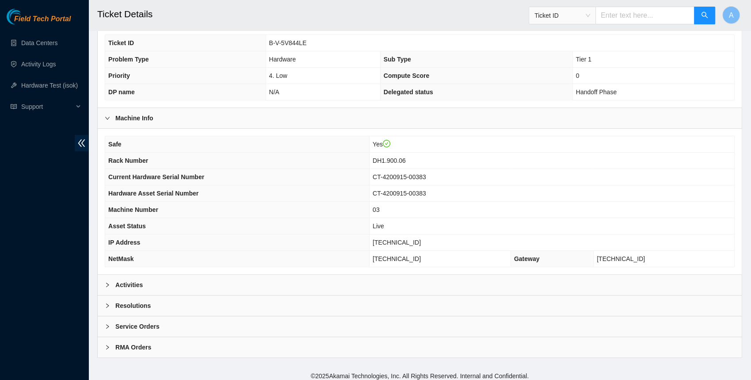
click at [137, 283] on b "Activities" at bounding box center [128, 285] width 27 height 10
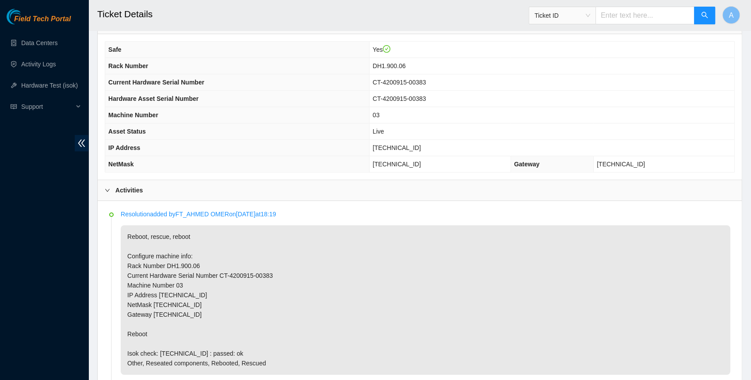
scroll to position [345, 0]
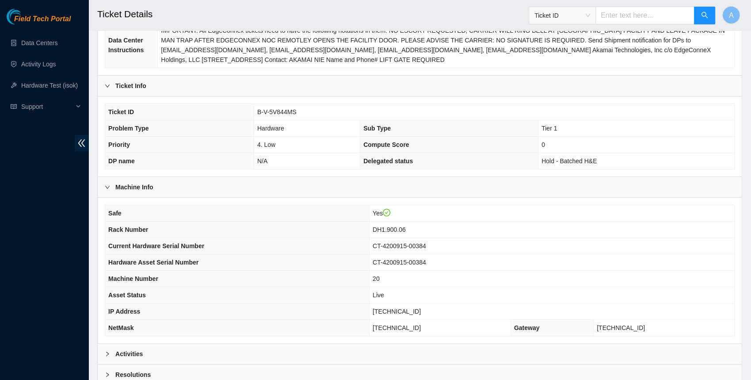
scroll to position [206, 0]
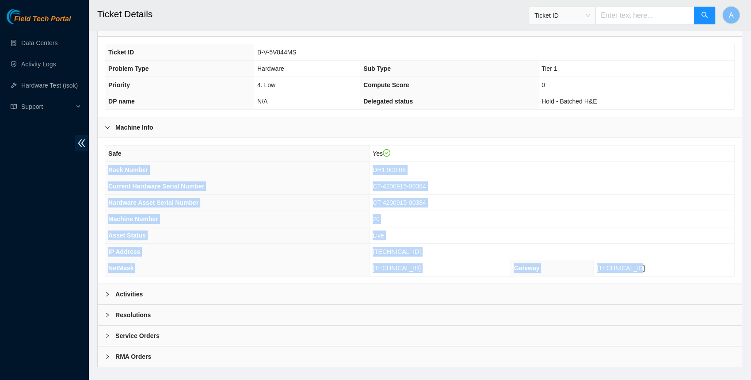
drag, startPoint x: 660, startPoint y: 264, endPoint x: 106, endPoint y: 165, distance: 563.7
click at [106, 165] on tbody "Safe Yes Rack Number DH1.900.06 Current Hardware Serial Number CT-4200915-00384…" at bounding box center [419, 210] width 629 height 130
copy tbody "Rack Number DH1.900.06 Current Hardware Serial Number CT-4200915-00384 Hardware…"
click at [159, 311] on div "Resolutions" at bounding box center [420, 315] width 644 height 20
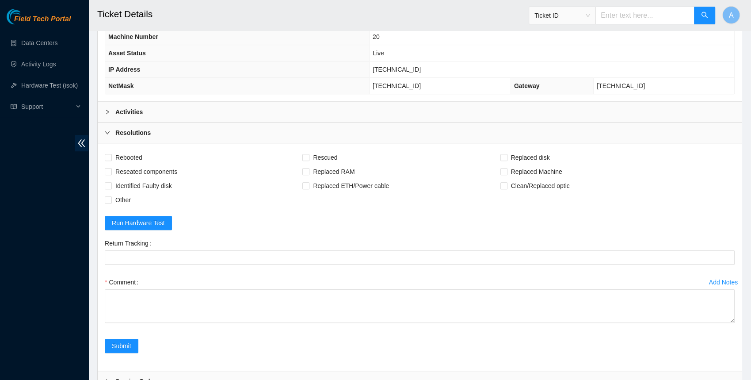
scroll to position [412, 0]
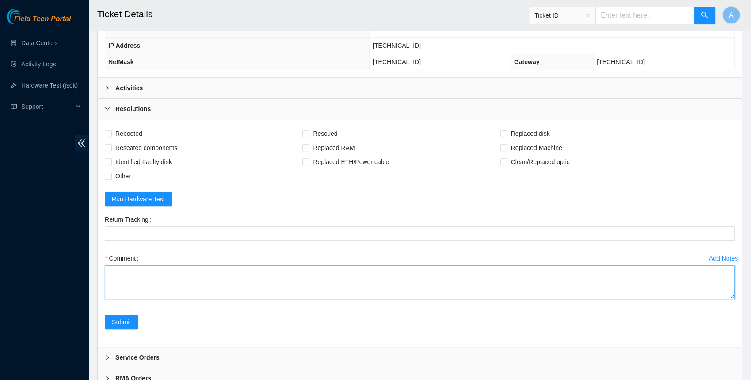
click at [150, 288] on textarea "Comment" at bounding box center [420, 282] width 630 height 34
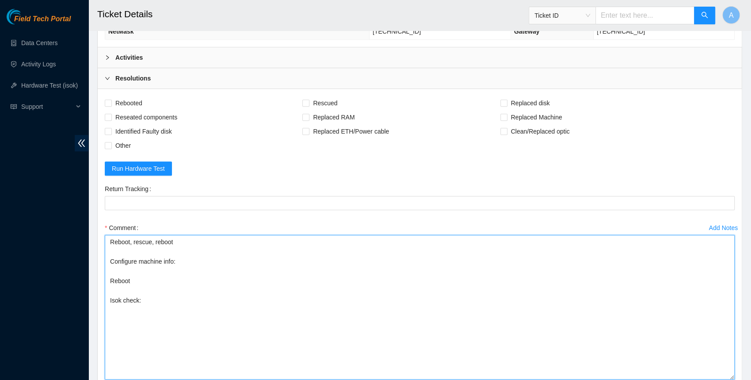
scroll to position [0, 0]
drag, startPoint x: 731, startPoint y: 260, endPoint x: 708, endPoint y: 416, distance: 157.7
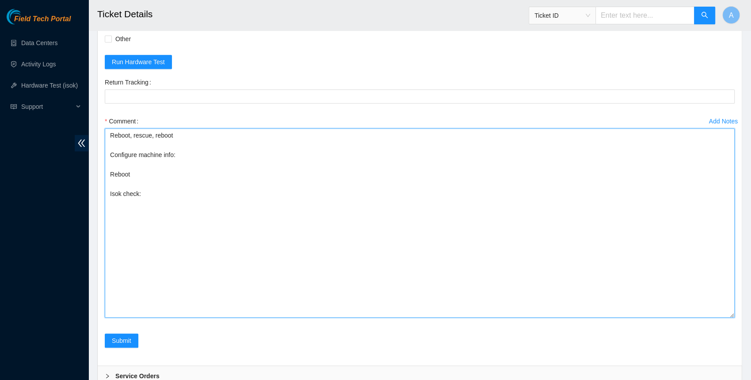
scroll to position [598, 0]
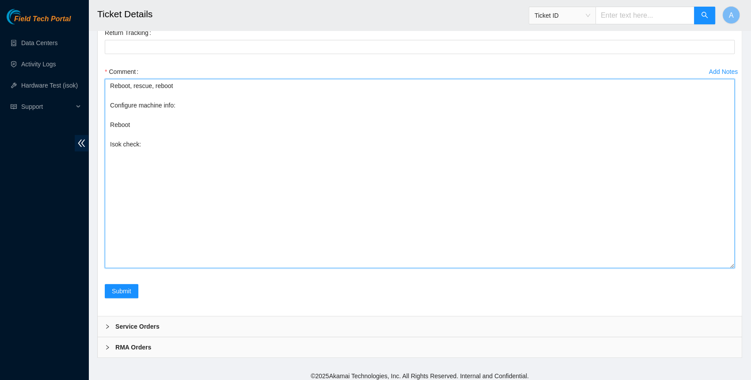
click at [191, 108] on textarea "Reboot, rescue, reboot Configure machine info: Reboot Isok check:" at bounding box center [420, 173] width 630 height 189
click at [198, 100] on textarea "Reboot, rescue, reboot Configure machine info: Reboot Isok check:" at bounding box center [420, 173] width 630 height 189
paste textarea "Rack Number DH1.900.06 Current Hardware Serial Number CT-4200915-00384 Hardware…"
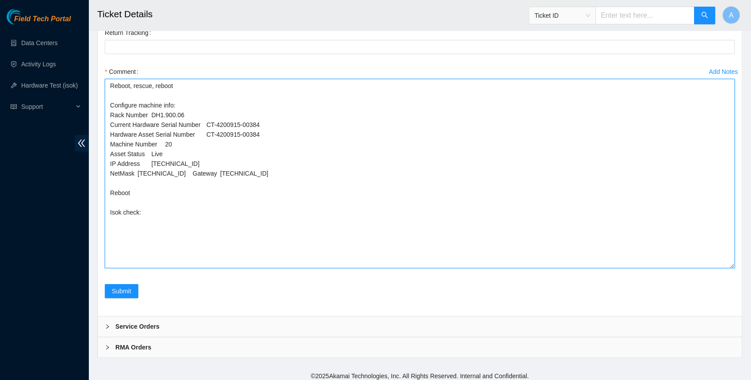
drag, startPoint x: 272, startPoint y: 130, endPoint x: 39, endPoint y: 131, distance: 233.0
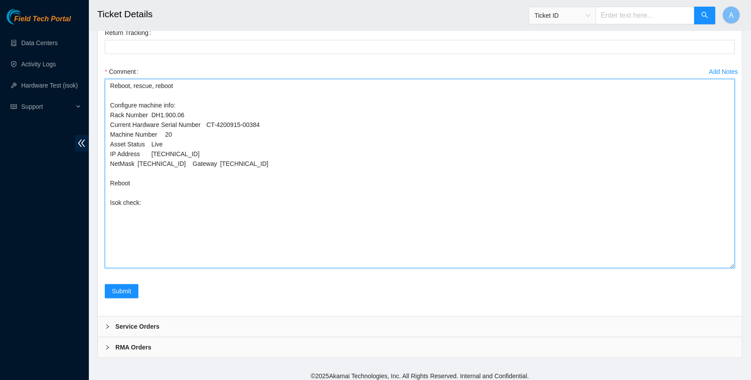
drag, startPoint x: 179, startPoint y: 139, endPoint x: 23, endPoint y: 139, distance: 156.5
click at [193, 145] on textarea "Reboot, rescue, reboot Configure machine info: Rack Number DH1.900.06 Current H…" at bounding box center [420, 173] width 630 height 189
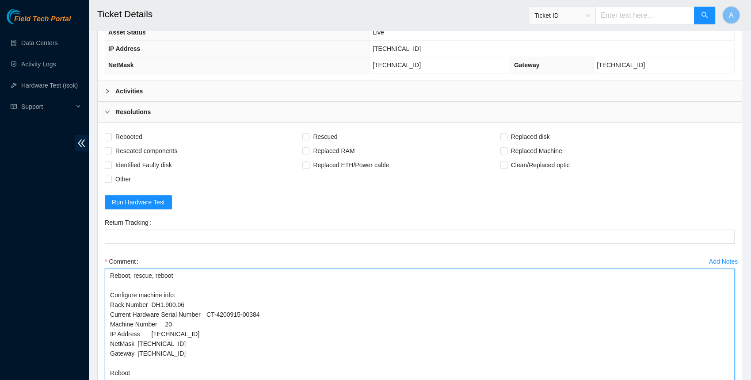
scroll to position [402, 0]
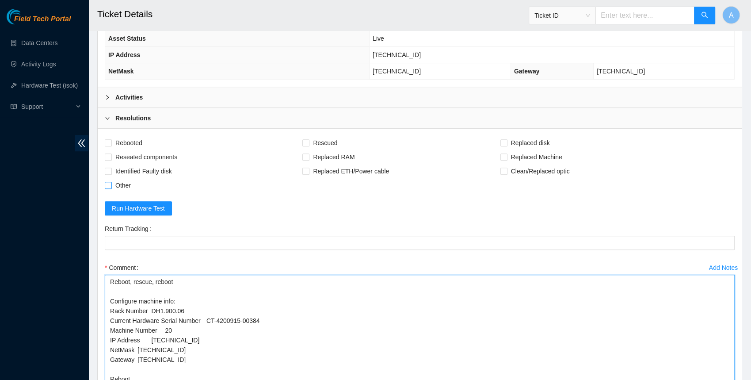
type textarea "Reboot, rescue, reboot Configure machine info: Rack Number DH1.900.06 Current H…"
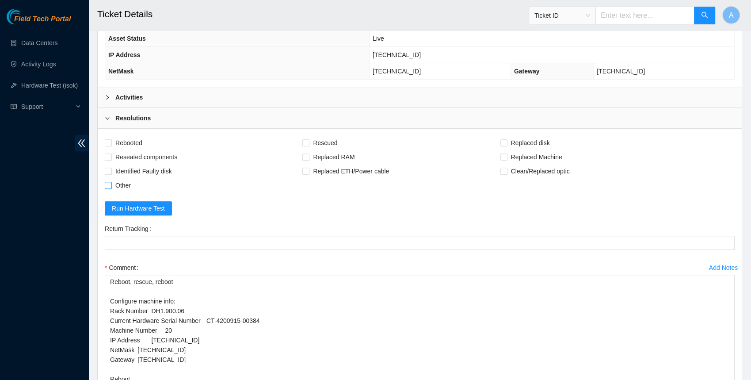
click at [119, 187] on span "Other" at bounding box center [123, 185] width 23 height 14
click at [111, 187] on input "Other" at bounding box center [108, 185] width 6 height 6
checkbox input "true"
click at [126, 154] on span "Reseated components" at bounding box center [146, 157] width 69 height 14
click at [111, 154] on input "Reseated components" at bounding box center [108, 156] width 6 height 6
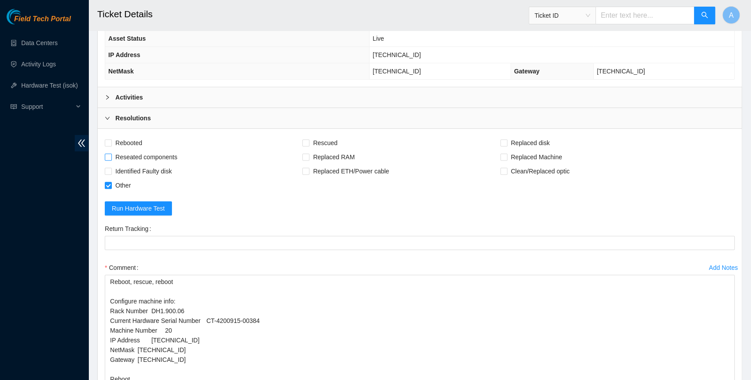
checkbox input "true"
click at [130, 137] on span "Rebooted" at bounding box center [129, 143] width 34 height 14
click at [111, 139] on input "Rebooted" at bounding box center [108, 142] width 6 height 6
checkbox input "true"
click at [316, 136] on span "Rescued" at bounding box center [324, 143] width 31 height 14
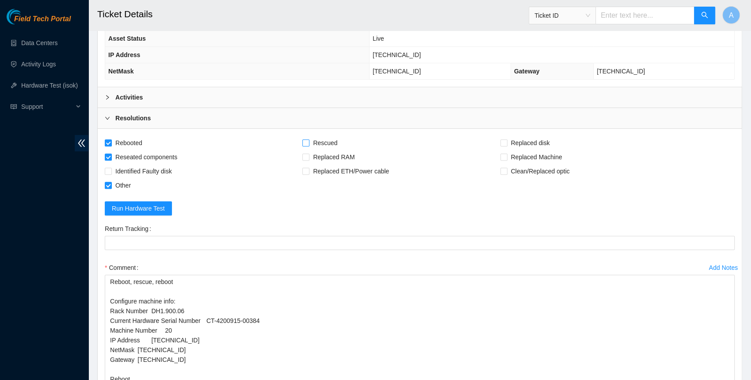
click at [309, 139] on input "Rescued" at bounding box center [305, 142] width 6 height 6
checkbox input "true"
click at [233, 95] on div "Activities" at bounding box center [420, 97] width 644 height 20
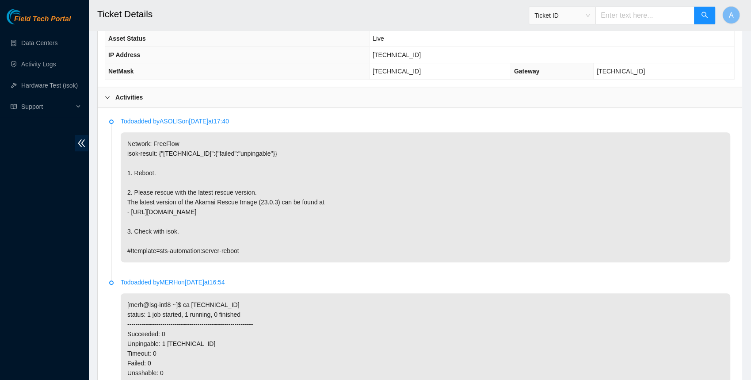
click at [233, 95] on div "Activities" at bounding box center [420, 97] width 644 height 20
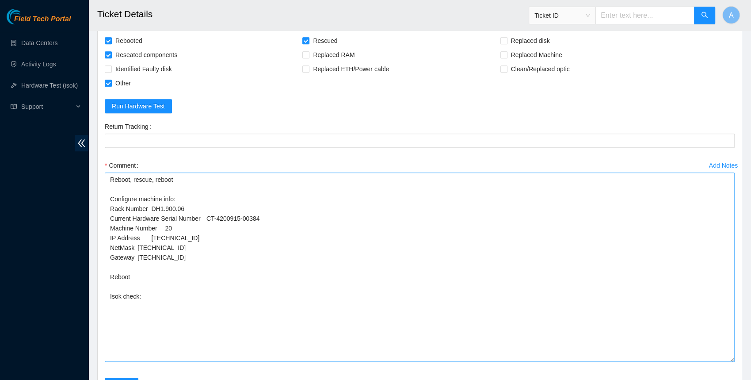
scroll to position [508, 0]
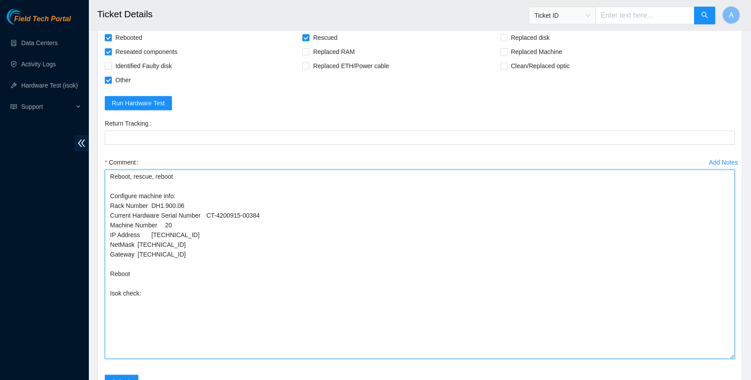
click at [188, 294] on textarea "Reboot, rescue, reboot Configure machine info: Rack Number DH1.900.06 Current H…" at bounding box center [420, 263] width 630 height 189
paste textarea "[TECHNICAL_ID] : passed: ok"
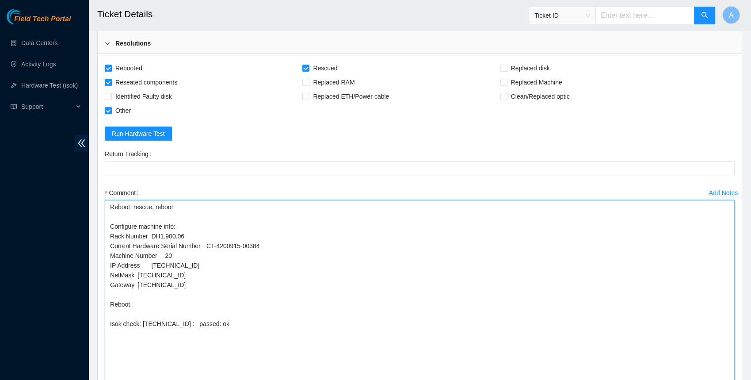
scroll to position [598, 0]
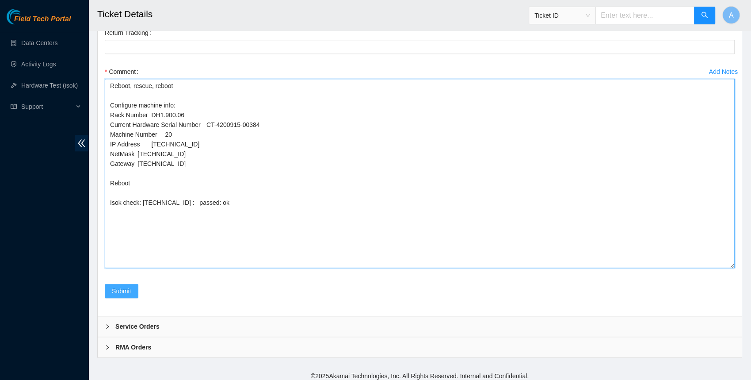
type textarea "Reboot, rescue, reboot Configure machine info: Rack Number DH1.900.06 Current H…"
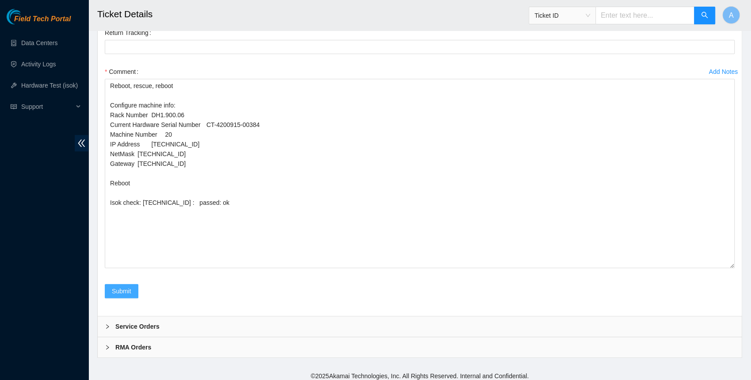
click at [124, 284] on button "Submit" at bounding box center [122, 291] width 34 height 14
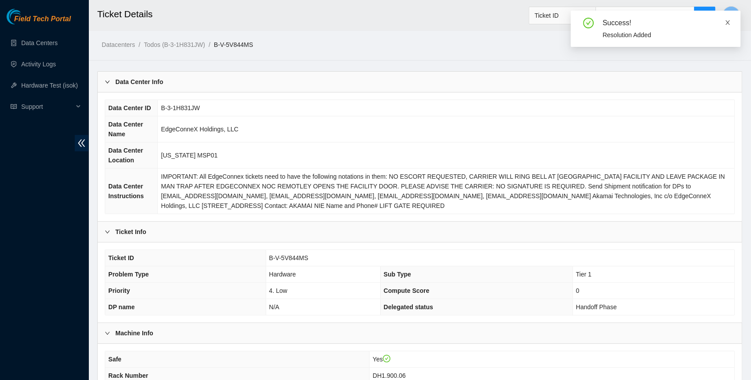
click at [729, 23] on icon "close" at bounding box center [728, 22] width 6 height 6
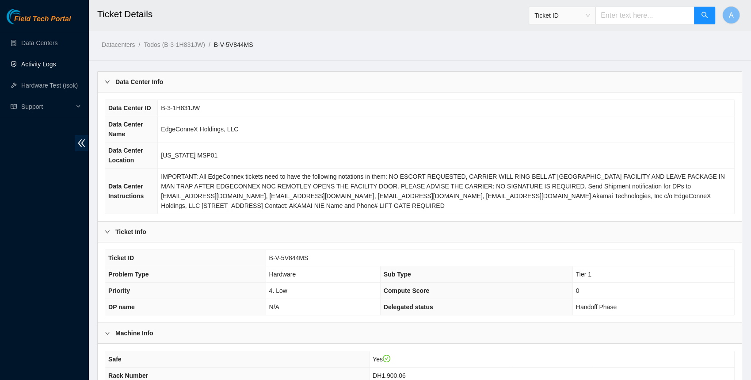
click at [41, 62] on link "Activity Logs" at bounding box center [38, 64] width 35 height 7
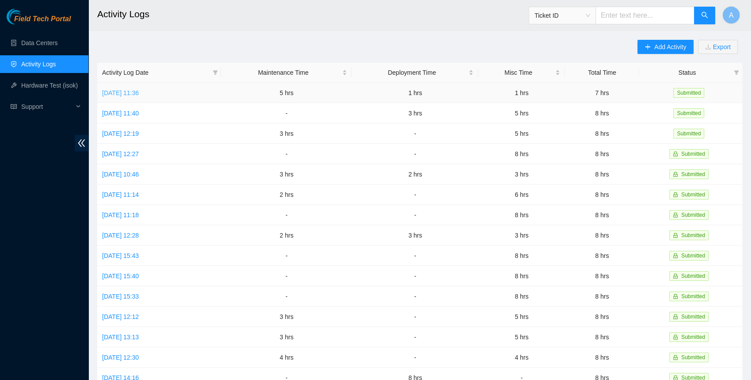
click at [139, 93] on link "[DATE] 11:36" at bounding box center [120, 92] width 37 height 7
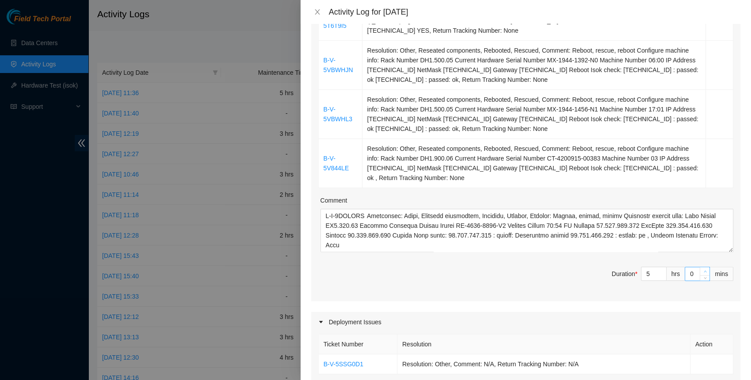
scroll to position [290, 0]
type input "6"
type input "8"
click at [663, 269] on icon "up" at bounding box center [661, 270] width 3 height 3
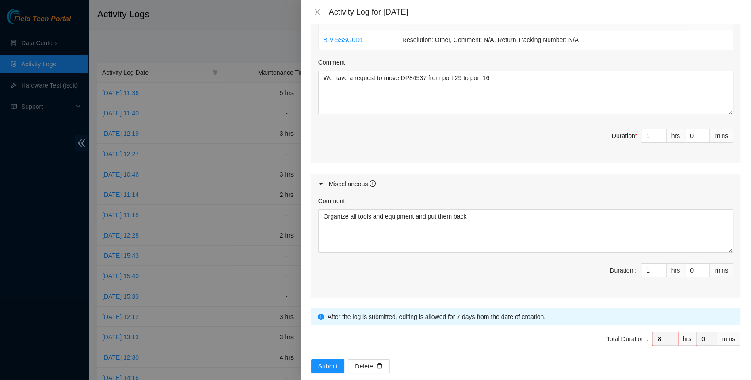
scroll to position [624, 0]
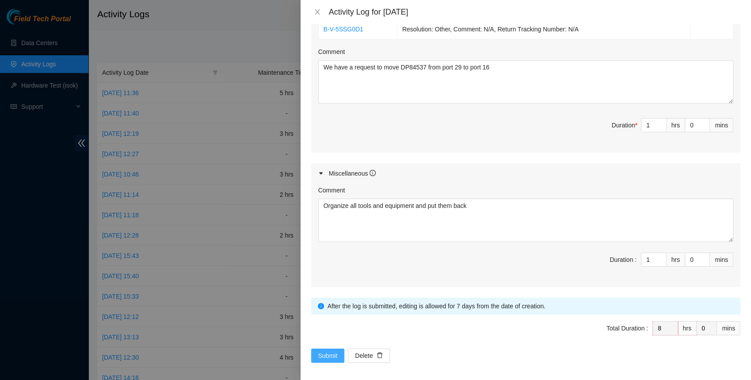
click at [324, 355] on span "Submit" at bounding box center [327, 356] width 19 height 10
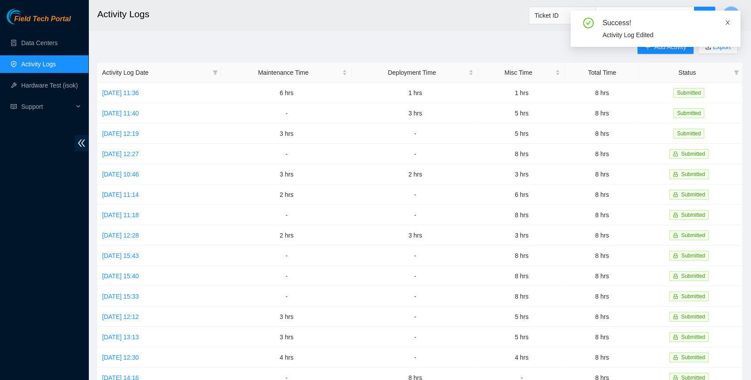
click at [727, 20] on icon "close" at bounding box center [728, 22] width 6 height 6
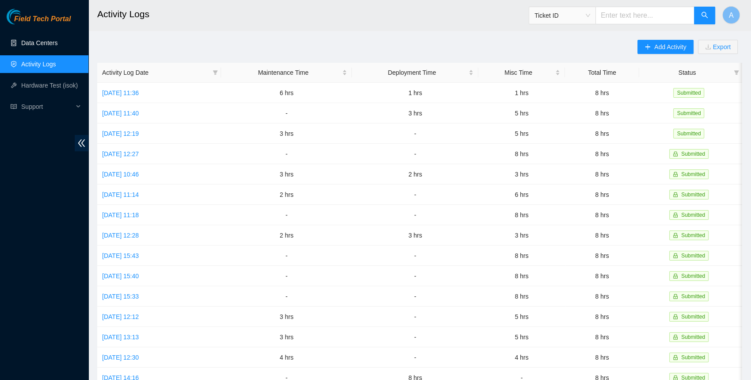
click at [46, 42] on link "Data Centers" at bounding box center [39, 42] width 36 height 7
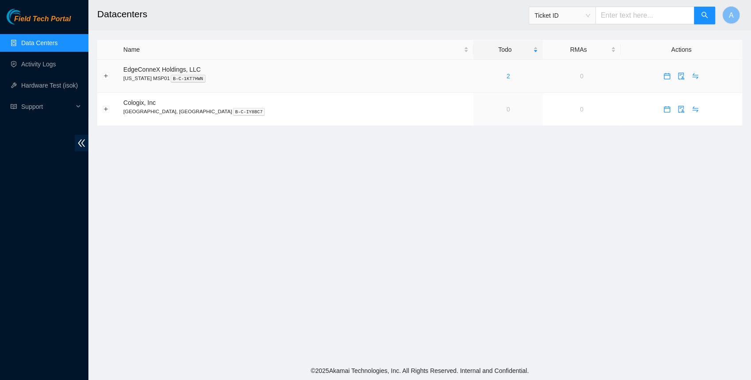
click at [478, 75] on div "2" at bounding box center [508, 76] width 60 height 10
click at [693, 75] on icon "swap" at bounding box center [696, 76] width 6 height 6
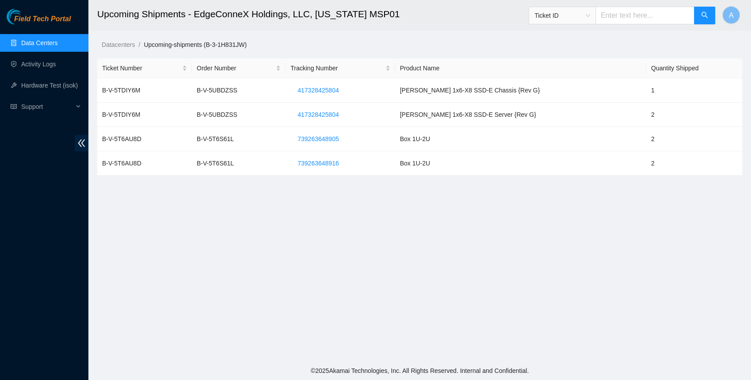
click at [41, 44] on link "Data Centers" at bounding box center [39, 42] width 36 height 7
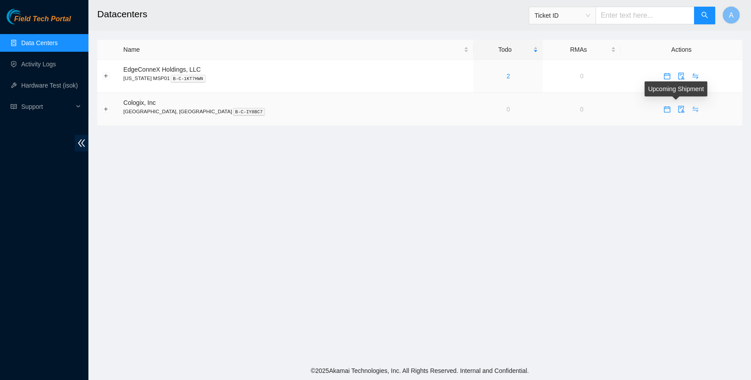
click at [693, 109] on icon "swap" at bounding box center [696, 109] width 6 height 6
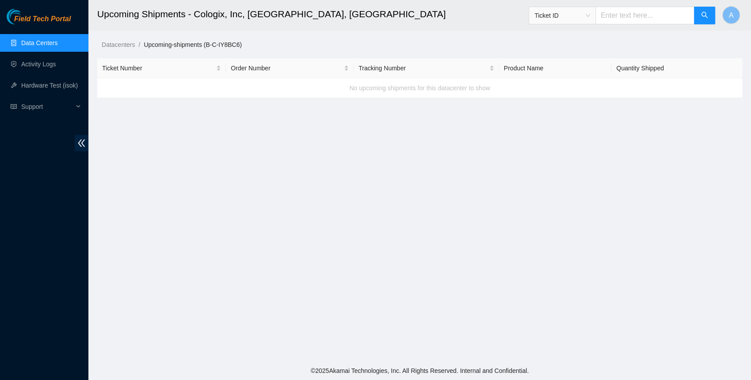
click at [48, 39] on link "Data Centers" at bounding box center [39, 42] width 36 height 7
